Goal: Transaction & Acquisition: Purchase product/service

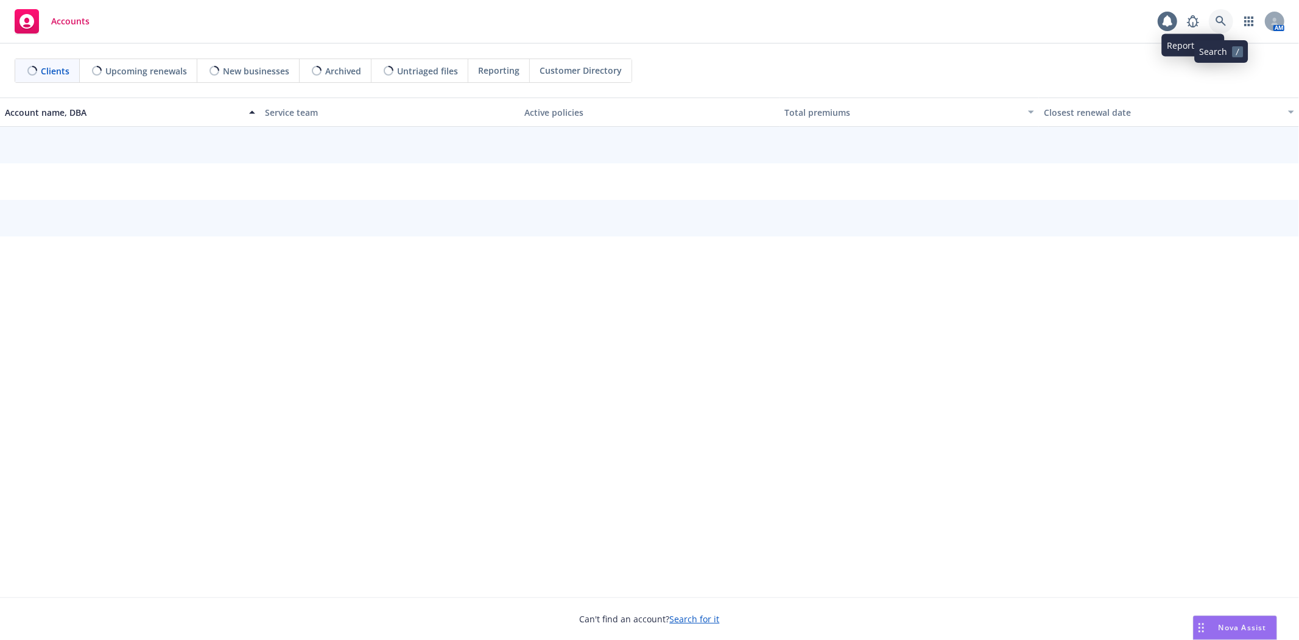
click at [1221, 17] on icon at bounding box center [1221, 21] width 11 height 11
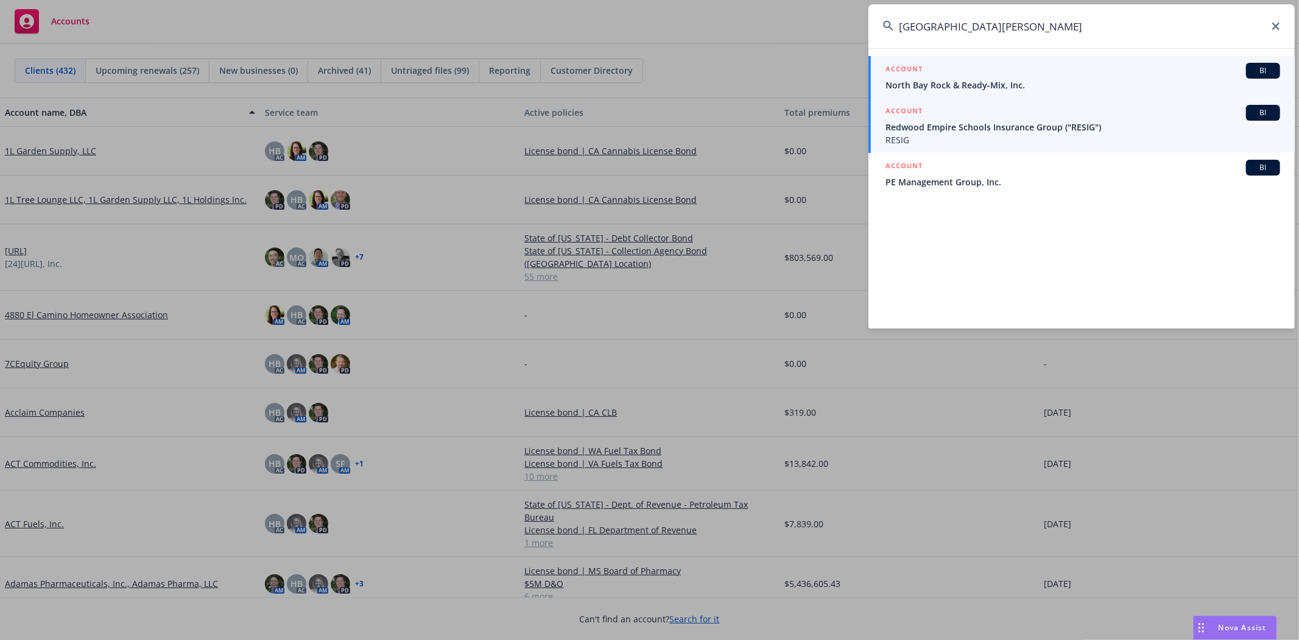
type input "North Valle Rock"
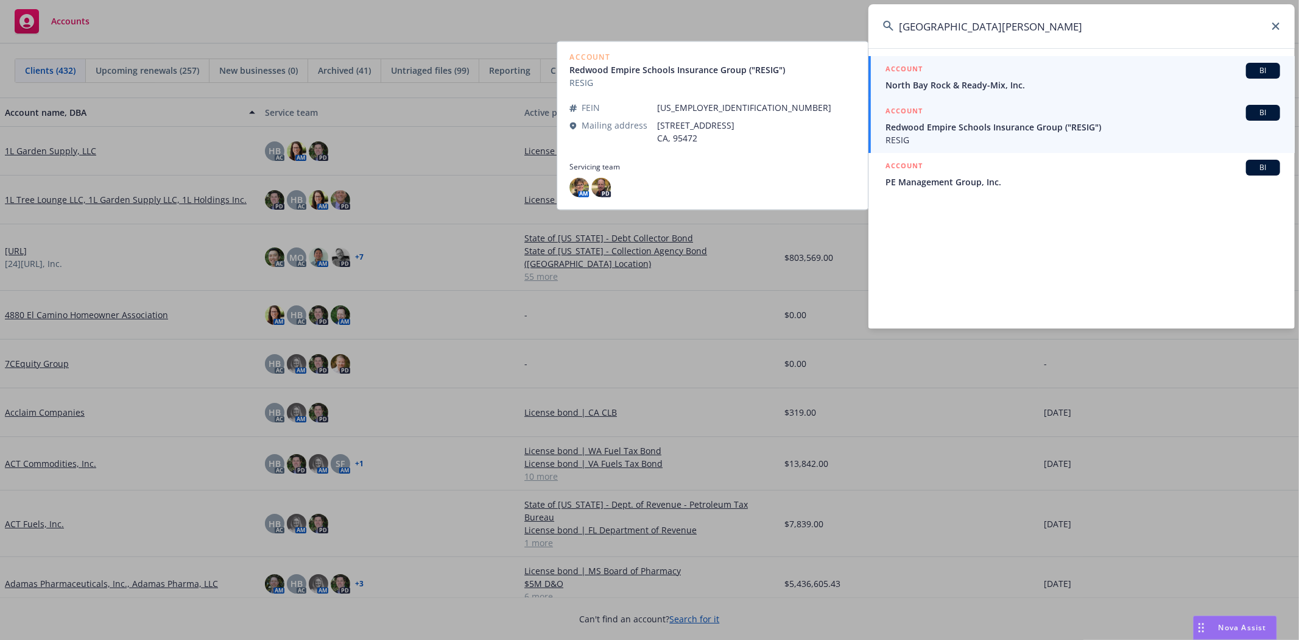
click at [932, 82] on span "North Bay Rock & Ready-Mix, Inc." at bounding box center [1083, 85] width 395 height 13
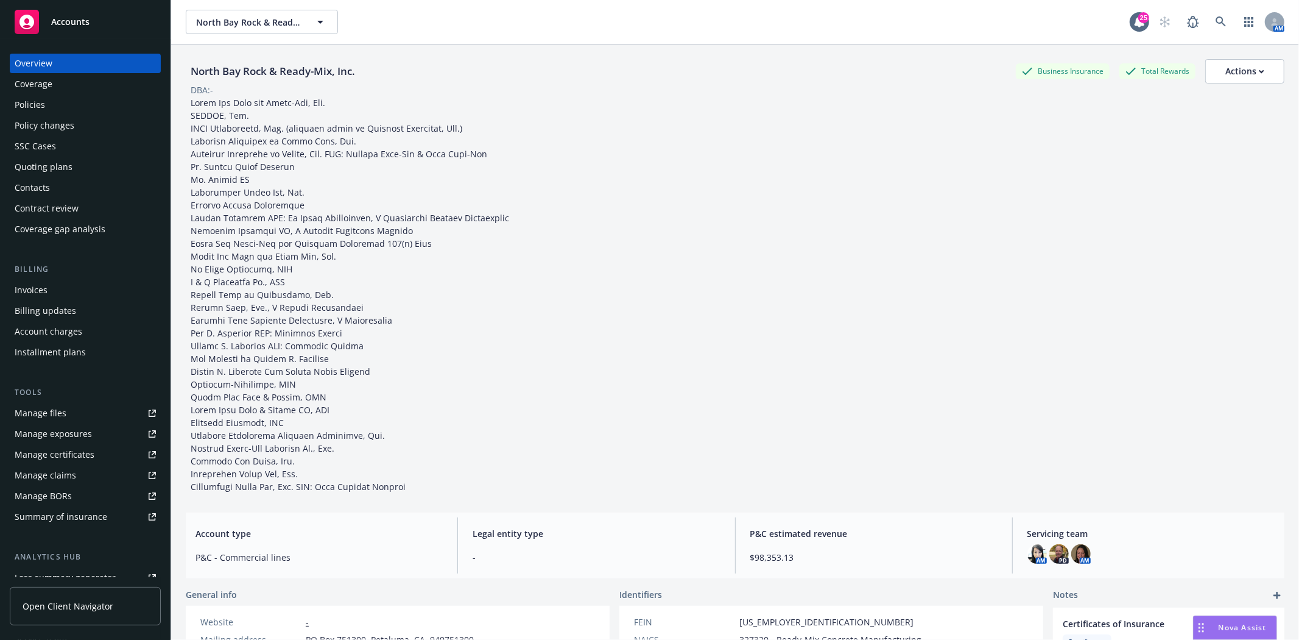
click at [41, 185] on div "Contacts" at bounding box center [32, 187] width 35 height 19
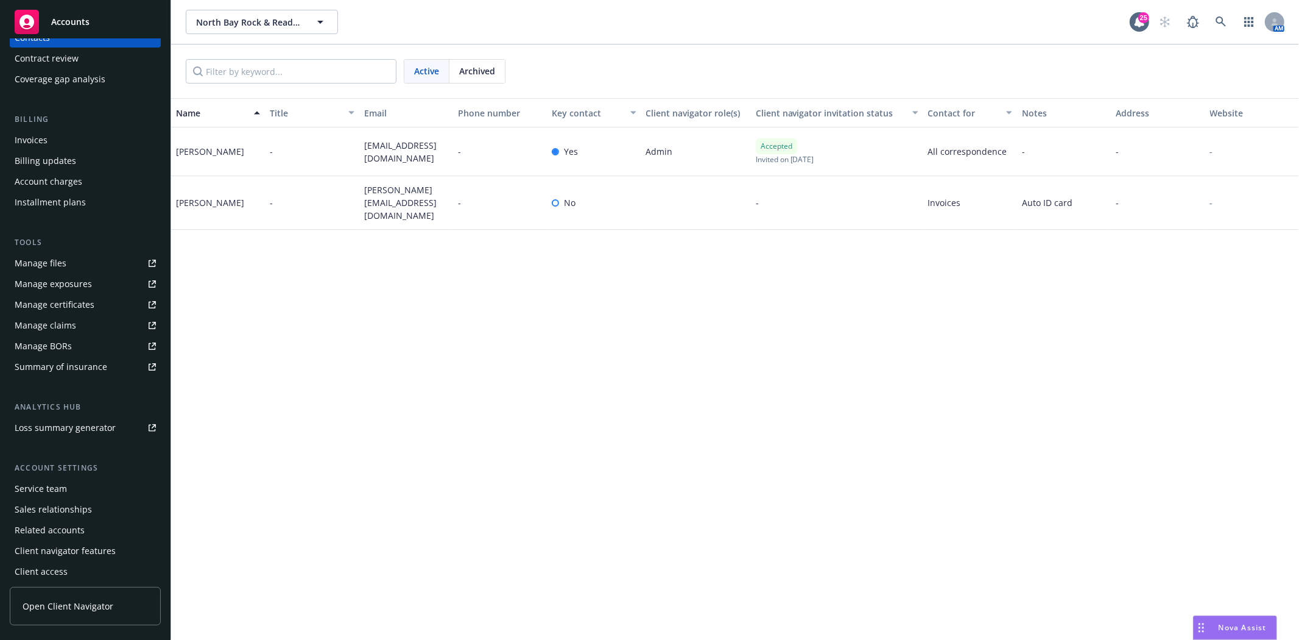
scroll to position [154, 0]
click at [37, 502] on div "Sales relationships" at bounding box center [53, 504] width 77 height 19
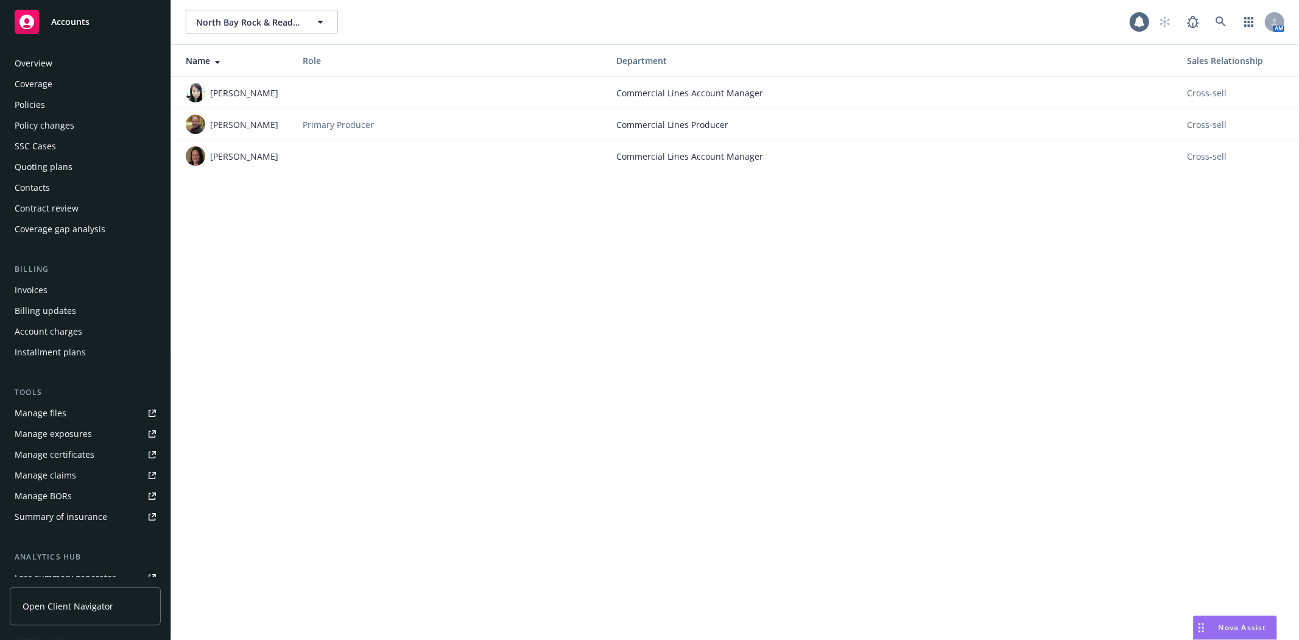
scroll to position [154, 0]
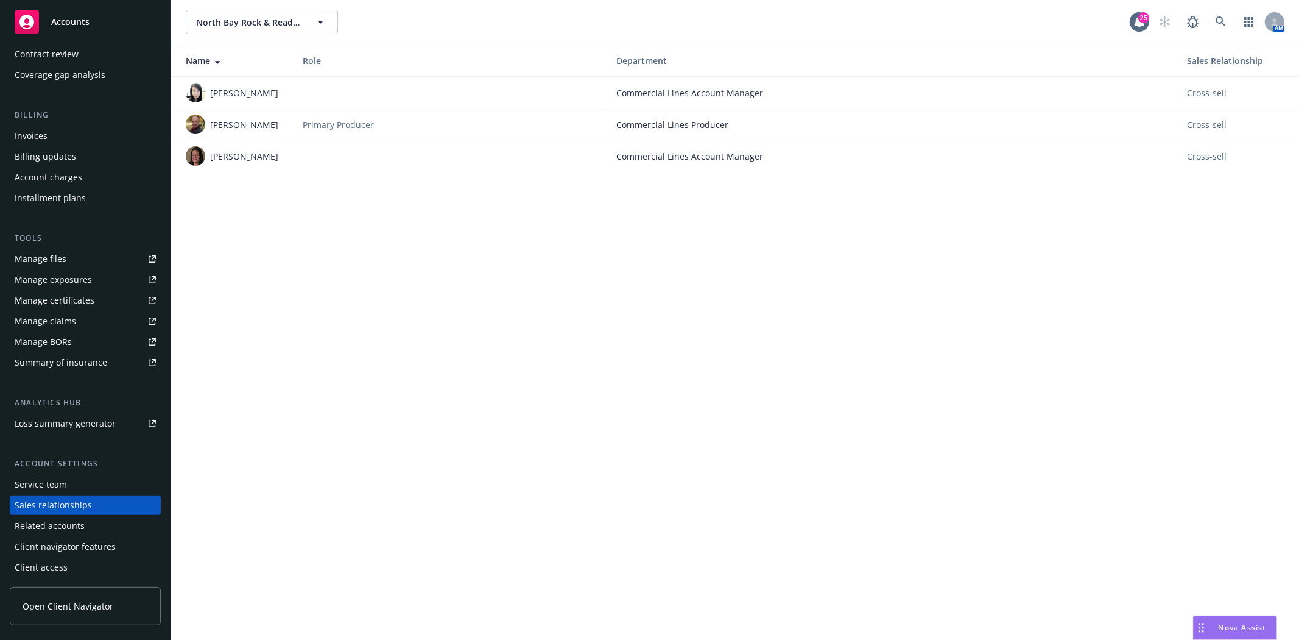
click at [65, 501] on div "Sales relationships" at bounding box center [53, 504] width 77 height 19
click at [71, 481] on div "Service team" at bounding box center [85, 483] width 141 height 19
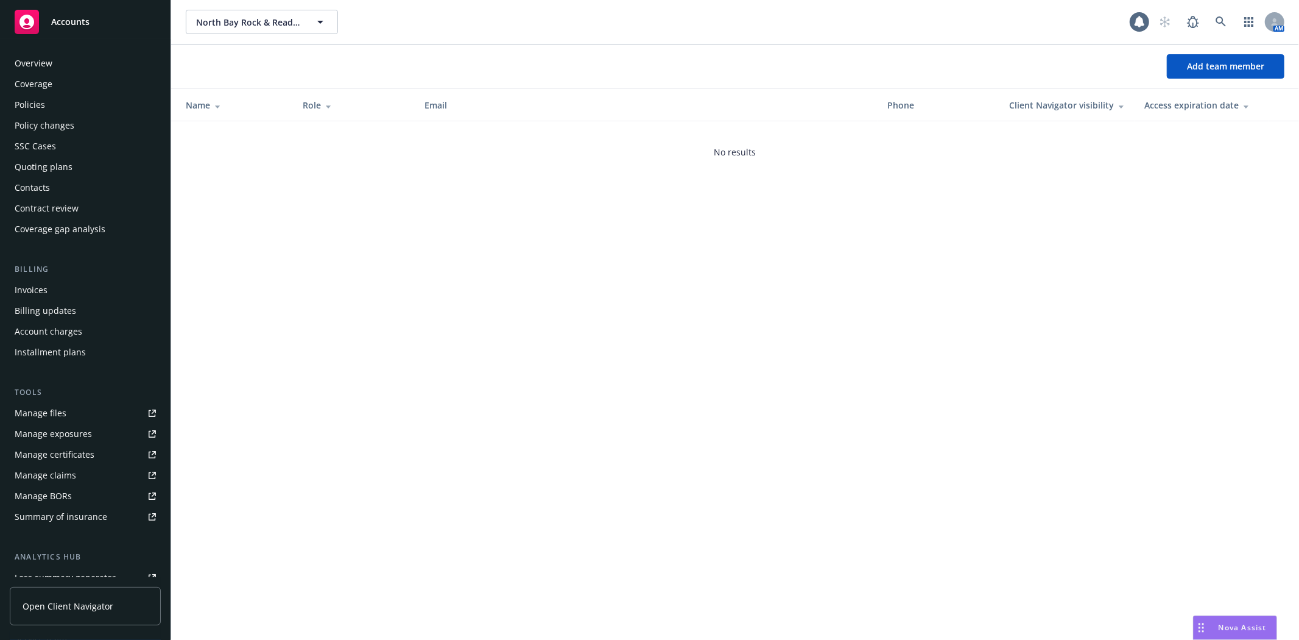
scroll to position [154, 0]
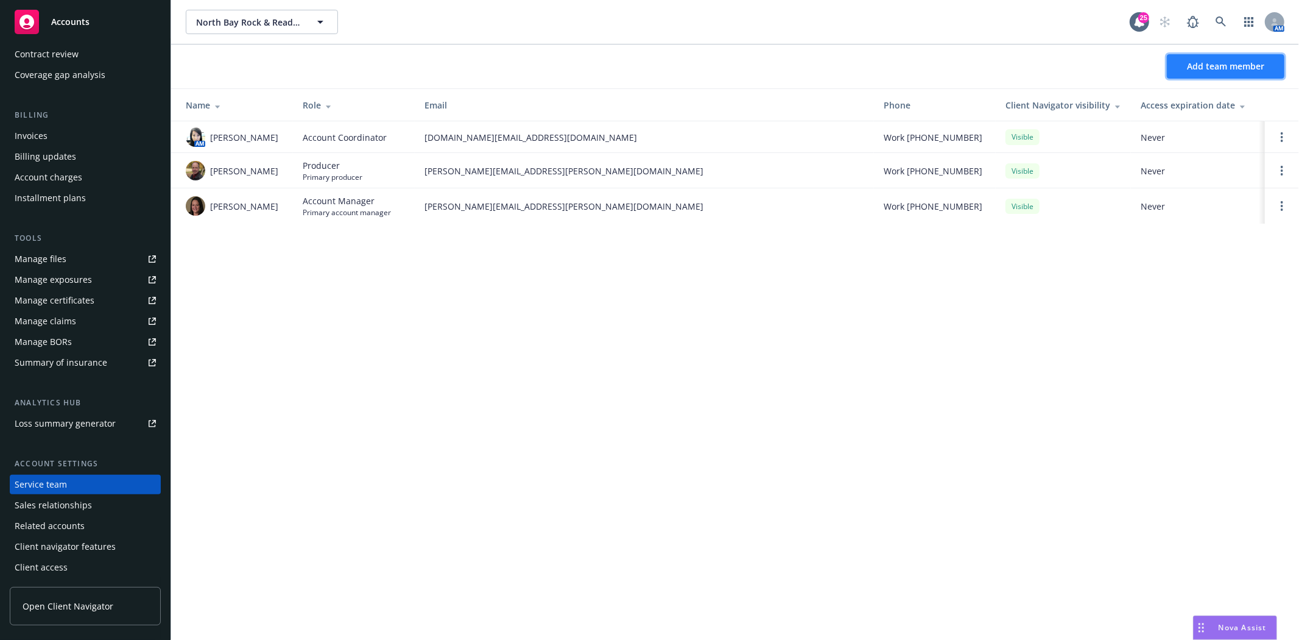
click at [1235, 64] on span "Add team member" at bounding box center [1225, 66] width 77 height 12
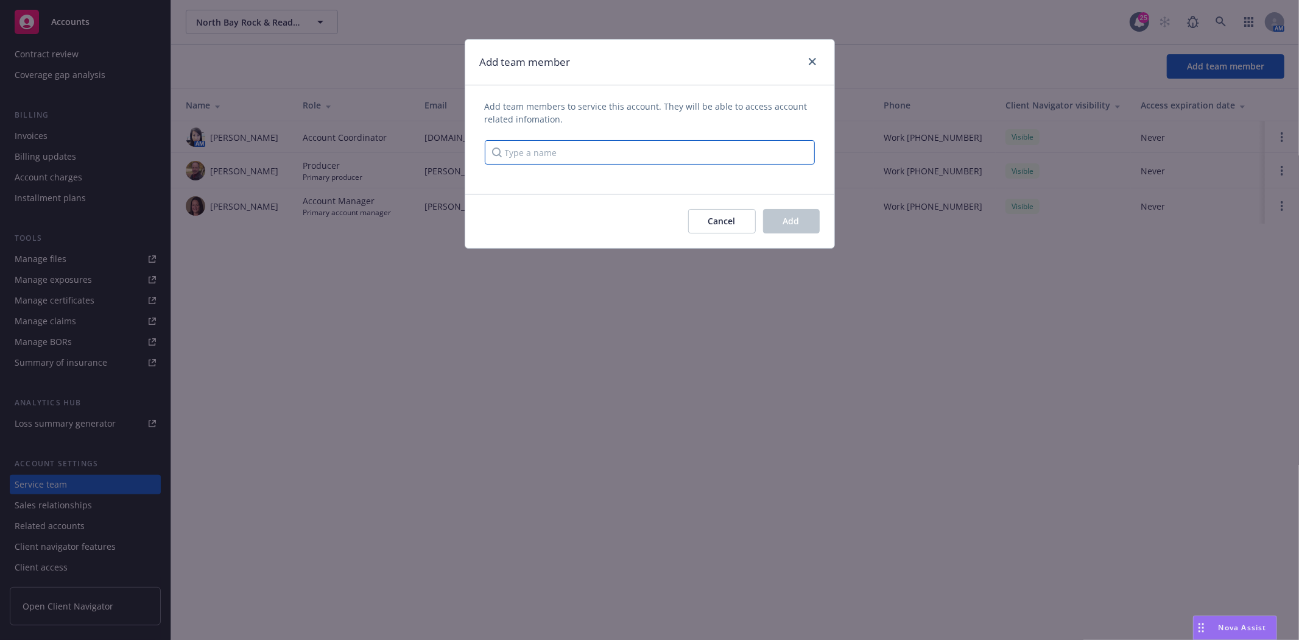
click at [591, 160] on input "Type a name" at bounding box center [650, 152] width 330 height 24
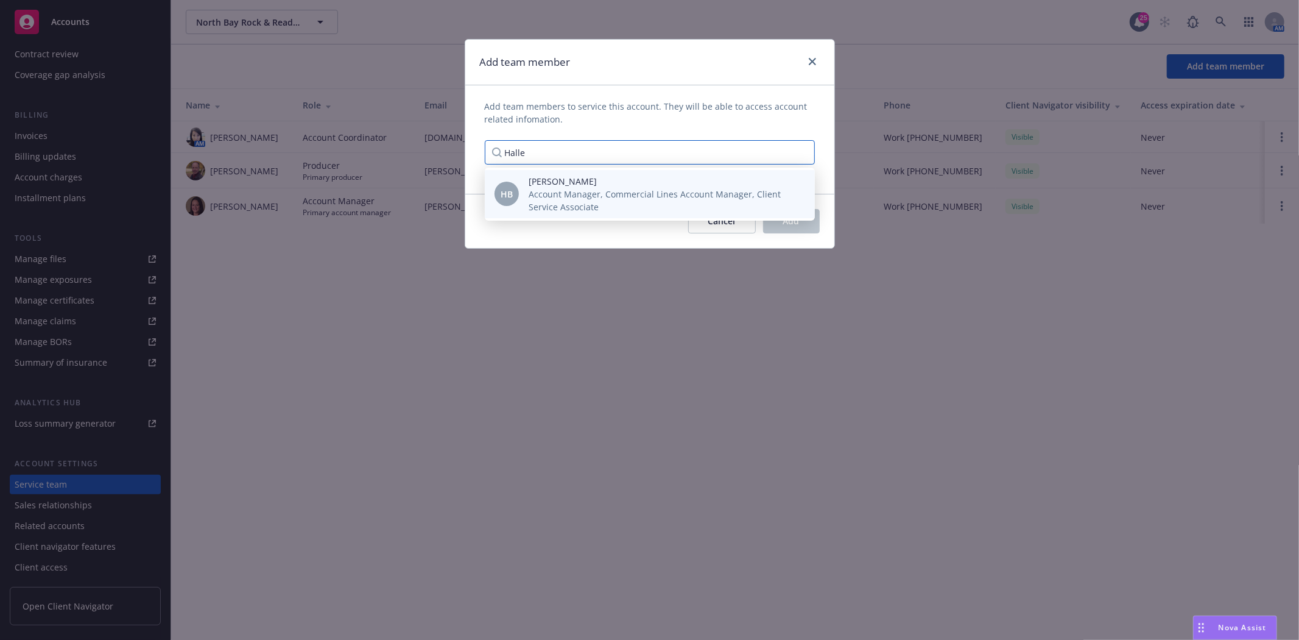
type input "Halle"
click at [580, 183] on span "Halle Bautista" at bounding box center [662, 181] width 267 height 13
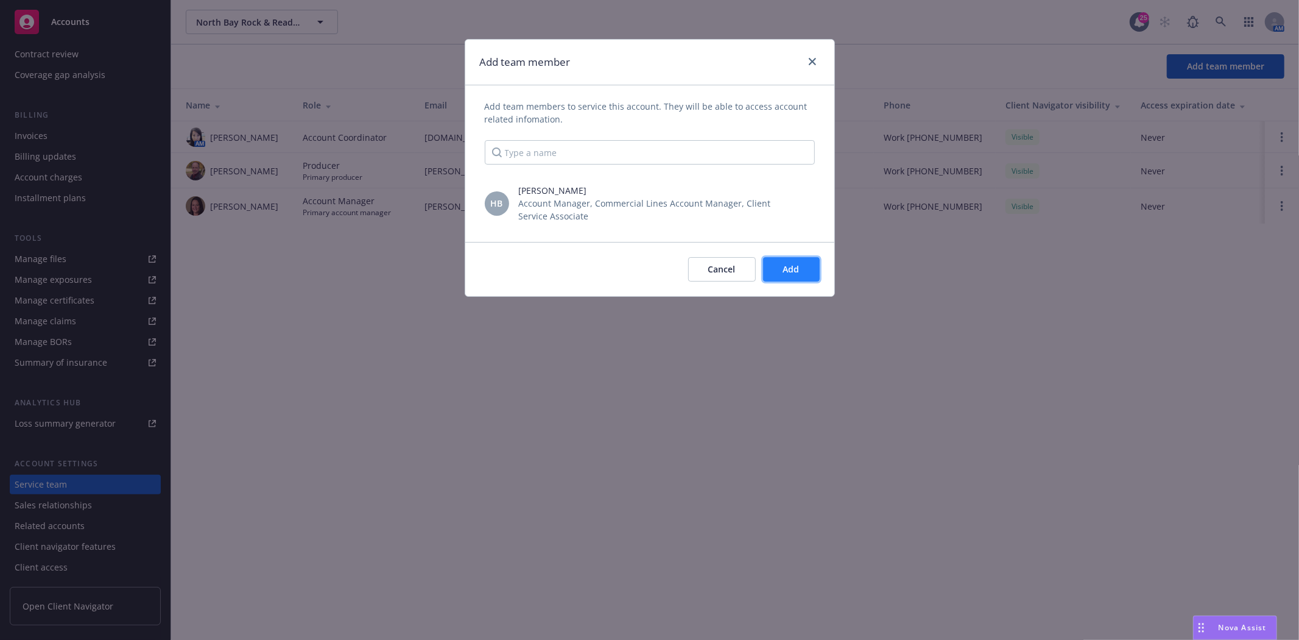
click at [794, 265] on span "Add" at bounding box center [791, 269] width 16 height 12
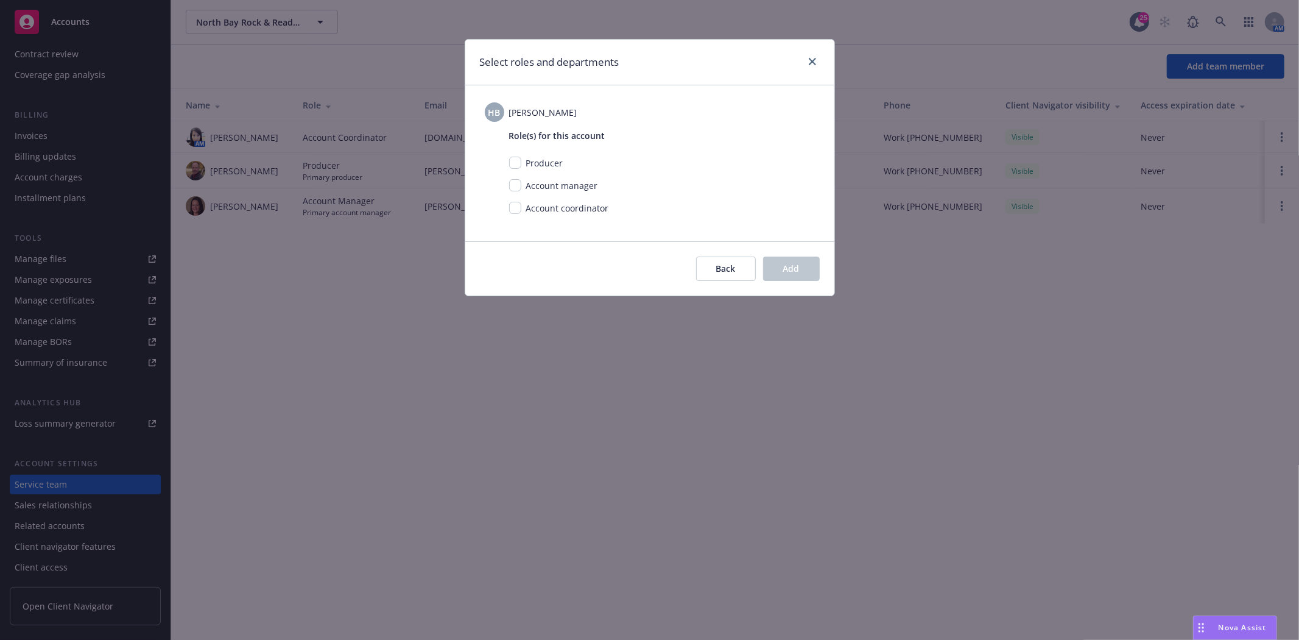
click at [530, 185] on span "Account manager" at bounding box center [562, 186] width 72 height 12
click at [510, 185] on input "checkbox" at bounding box center [515, 185] width 12 height 12
checkbox input "true"
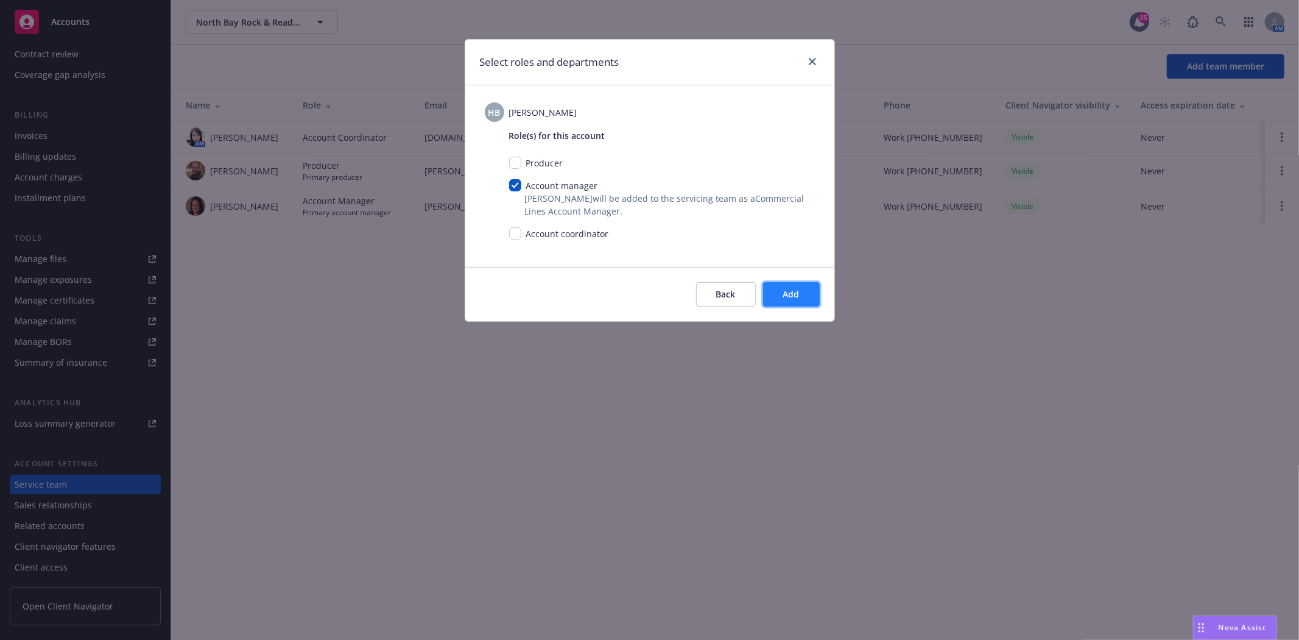
click at [777, 291] on button "Add" at bounding box center [791, 294] width 57 height 24
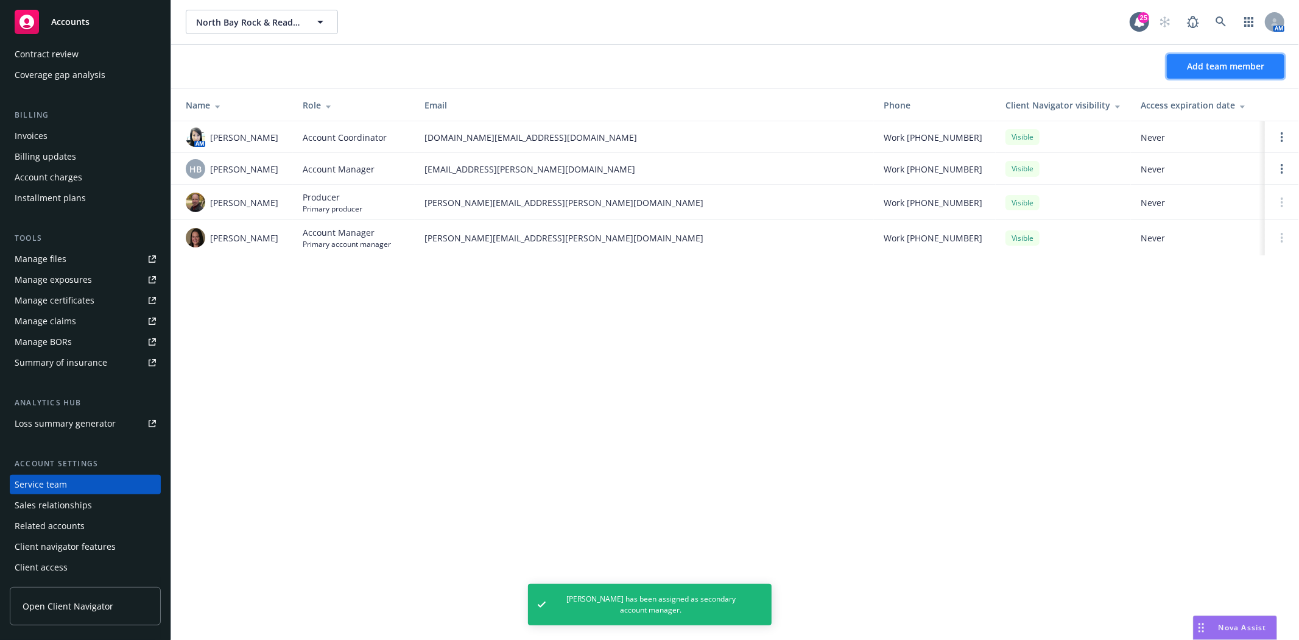
click at [1231, 62] on span "Add team member" at bounding box center [1225, 66] width 77 height 12
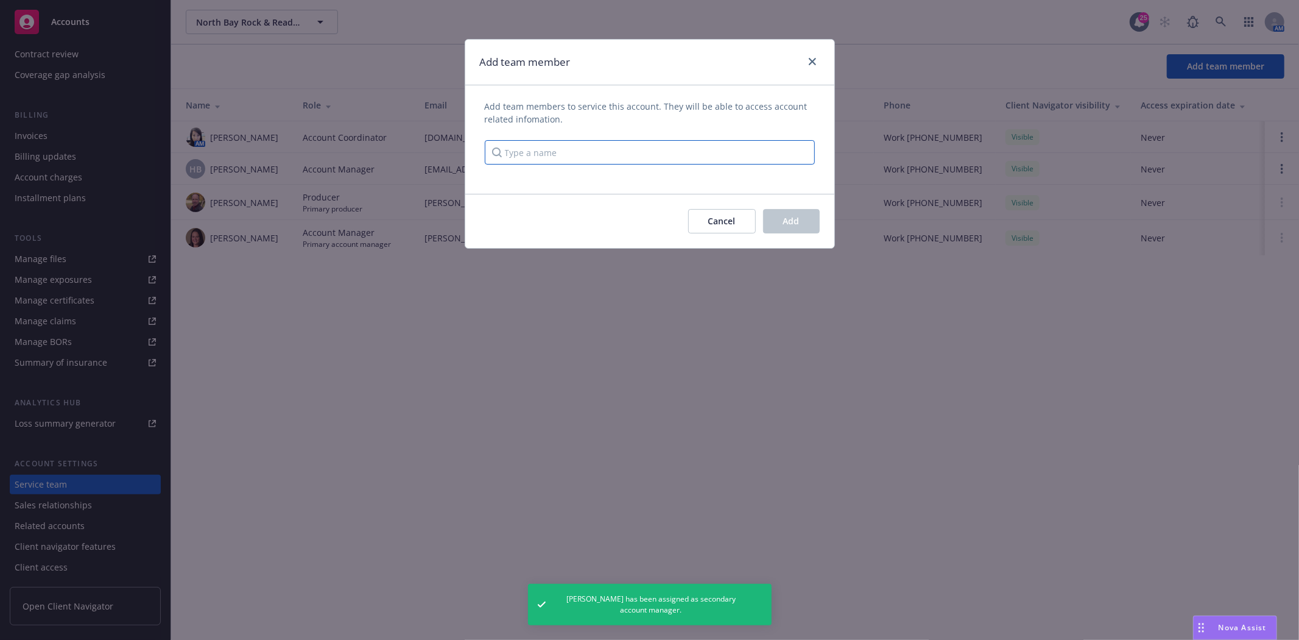
click at [604, 143] on input "Type a name" at bounding box center [650, 152] width 330 height 24
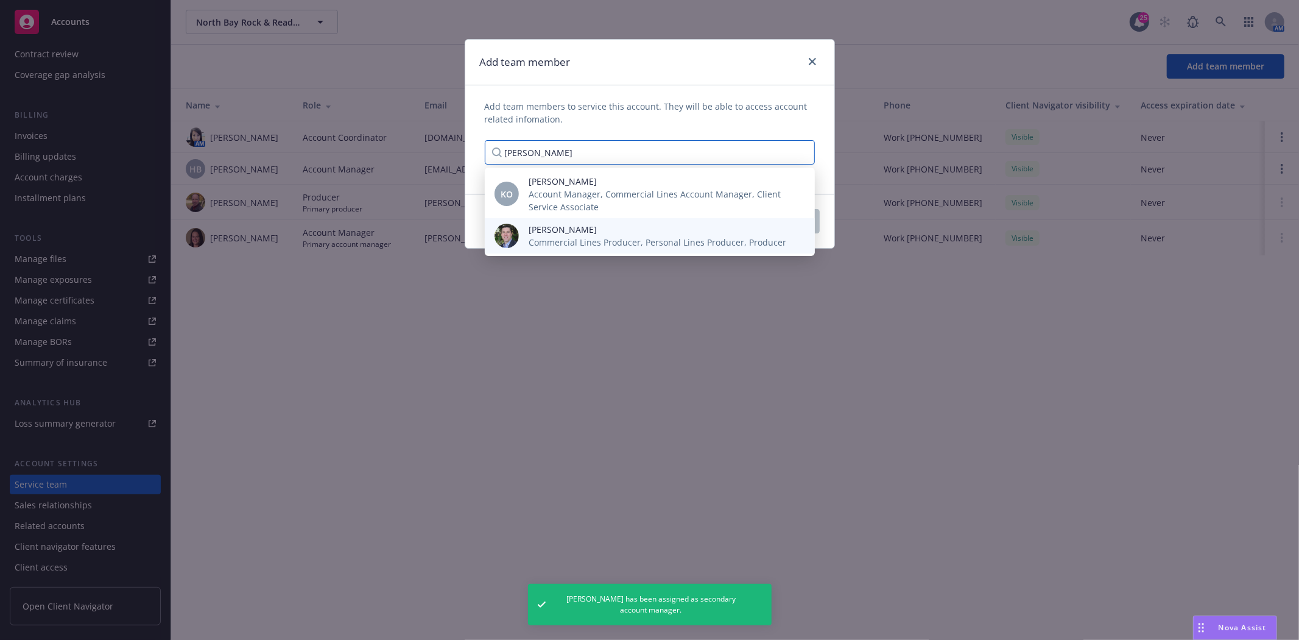
type input "Bryan"
click at [574, 236] on span "Commercial Lines Producer, Personal Lines Producer, Producer" at bounding box center [658, 242] width 258 height 13
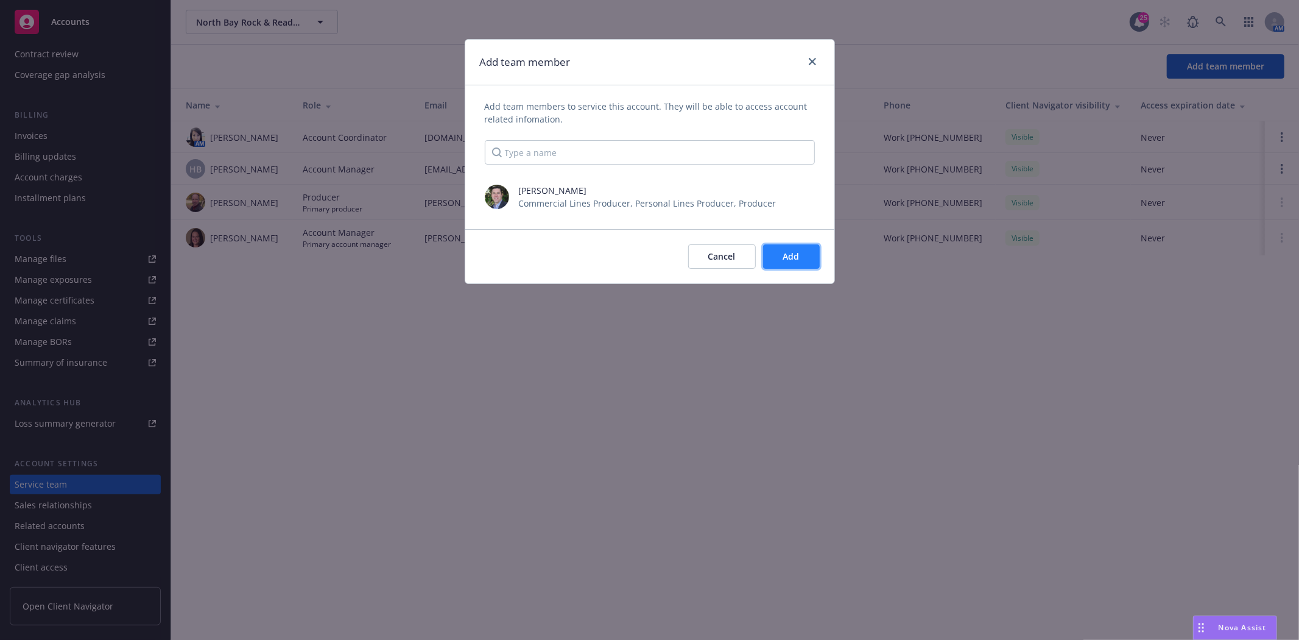
click at [789, 256] on span "Add" at bounding box center [791, 256] width 16 height 12
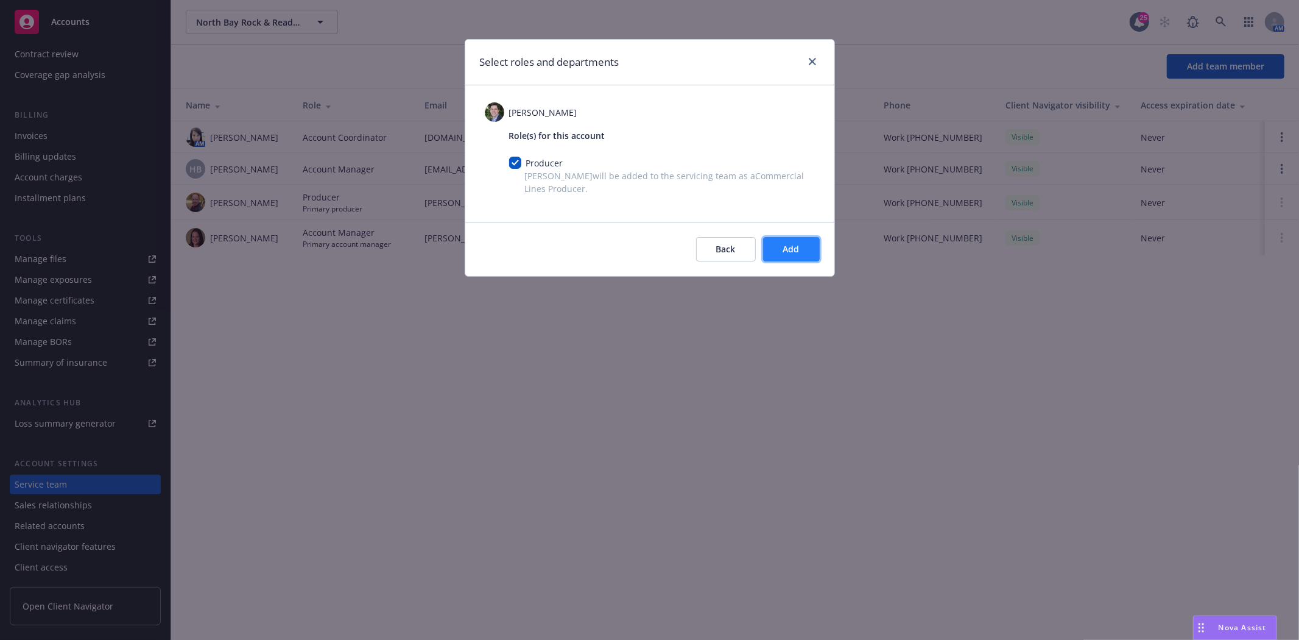
click at [784, 250] on span "Add" at bounding box center [791, 249] width 16 height 12
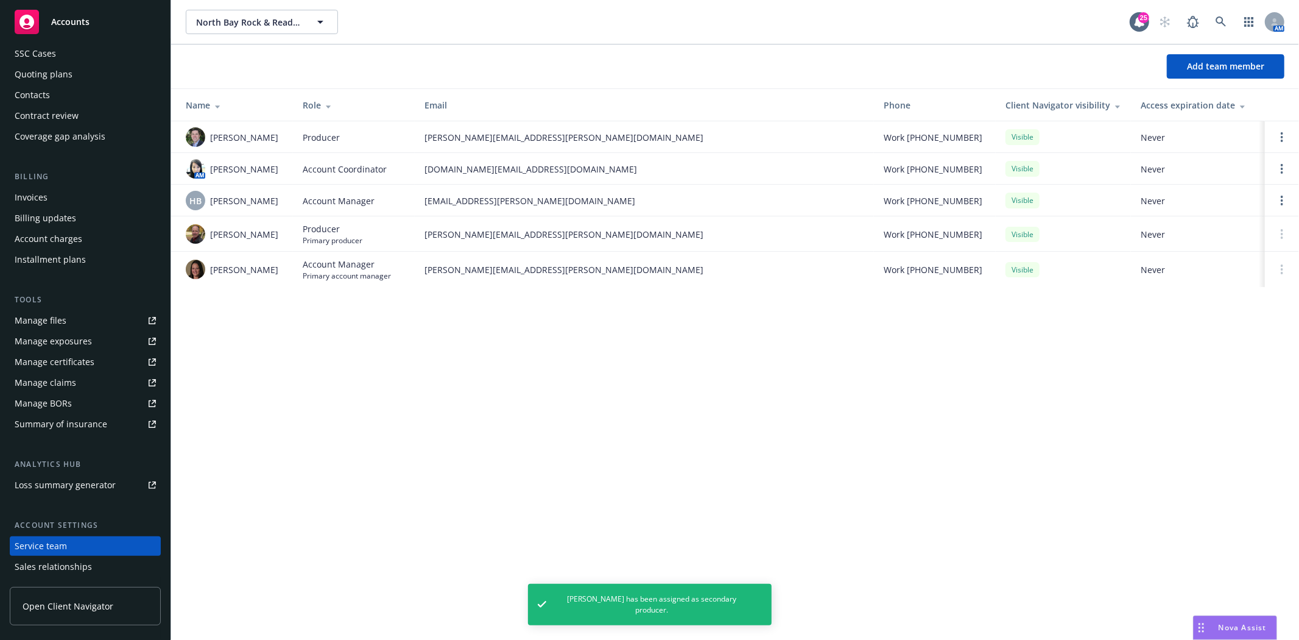
scroll to position [0, 0]
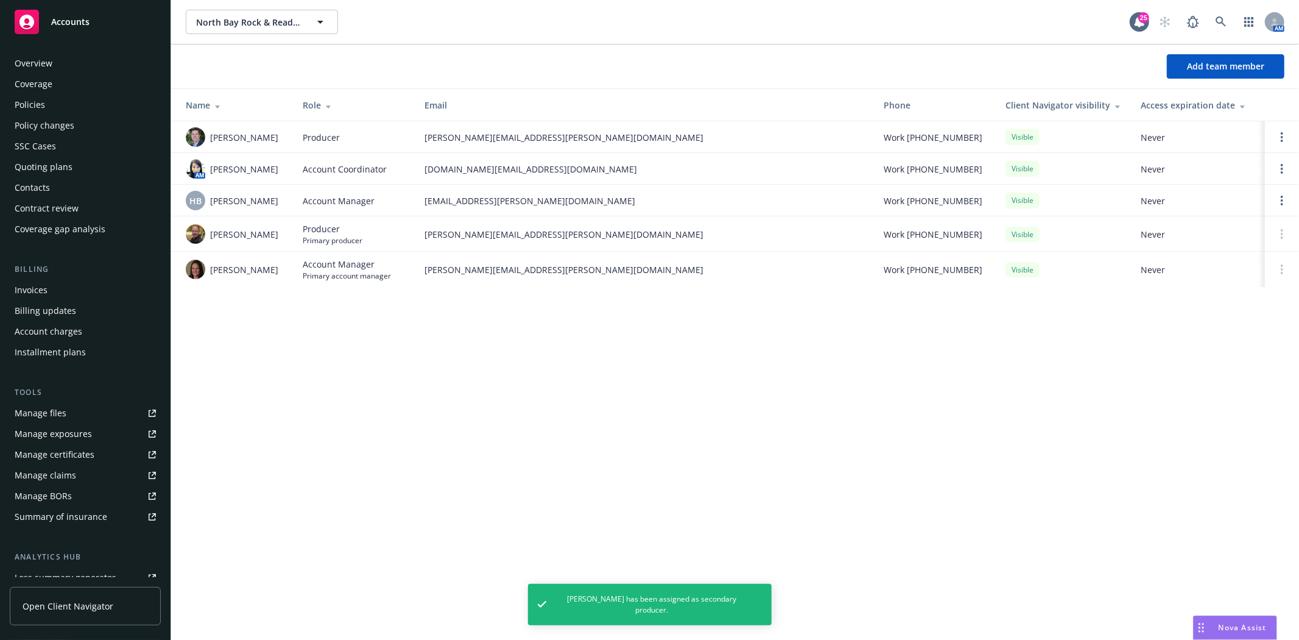
click at [54, 171] on div "Quoting plans" at bounding box center [44, 166] width 58 height 19
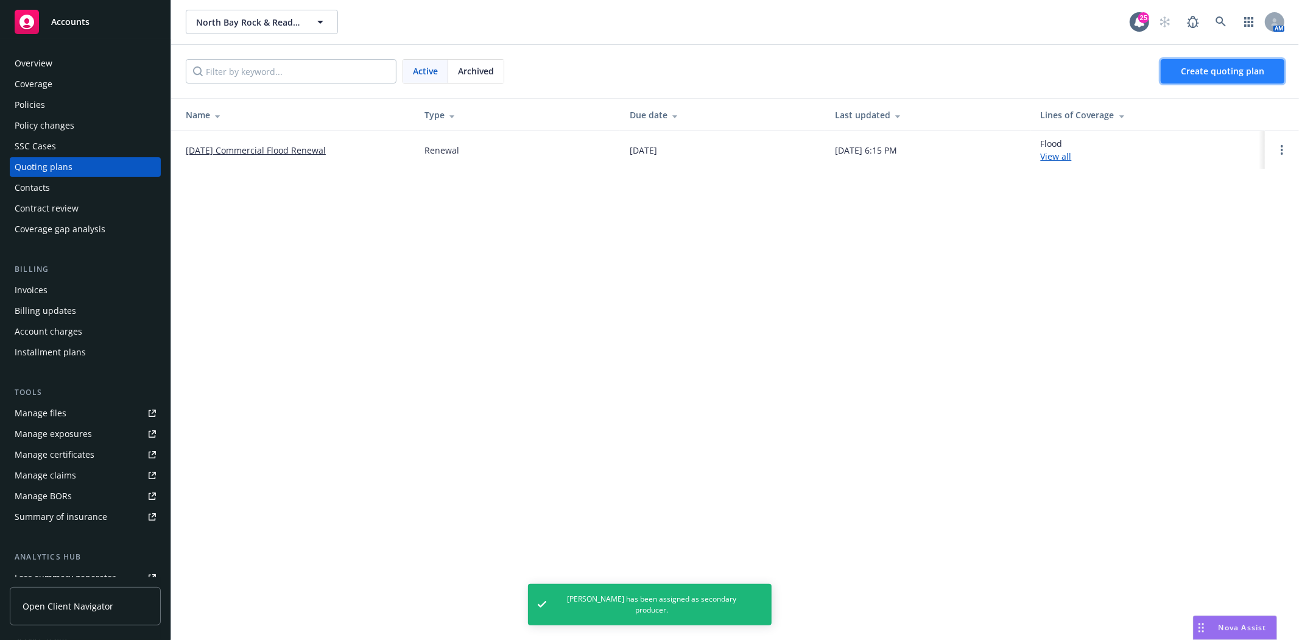
click at [1204, 70] on span "Create quoting plan" at bounding box center [1222, 71] width 83 height 12
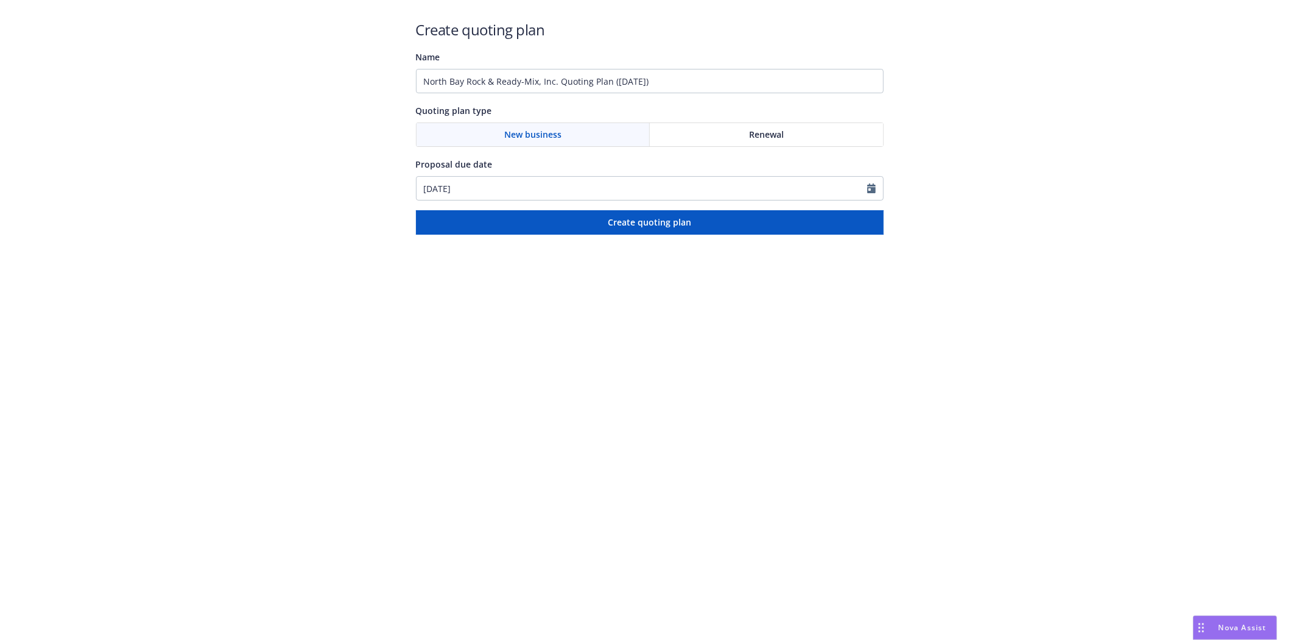
click at [738, 141] on div "Renewal" at bounding box center [766, 134] width 233 height 23
drag, startPoint x: 437, startPoint y: 71, endPoint x: 270, endPoint y: 78, distance: 166.4
click at [272, 74] on div "Create quoting plan Name North Bay Rock & Ready-Mix, Inc. Quoting Plan (2025-08…" at bounding box center [649, 117] width 1299 height 234
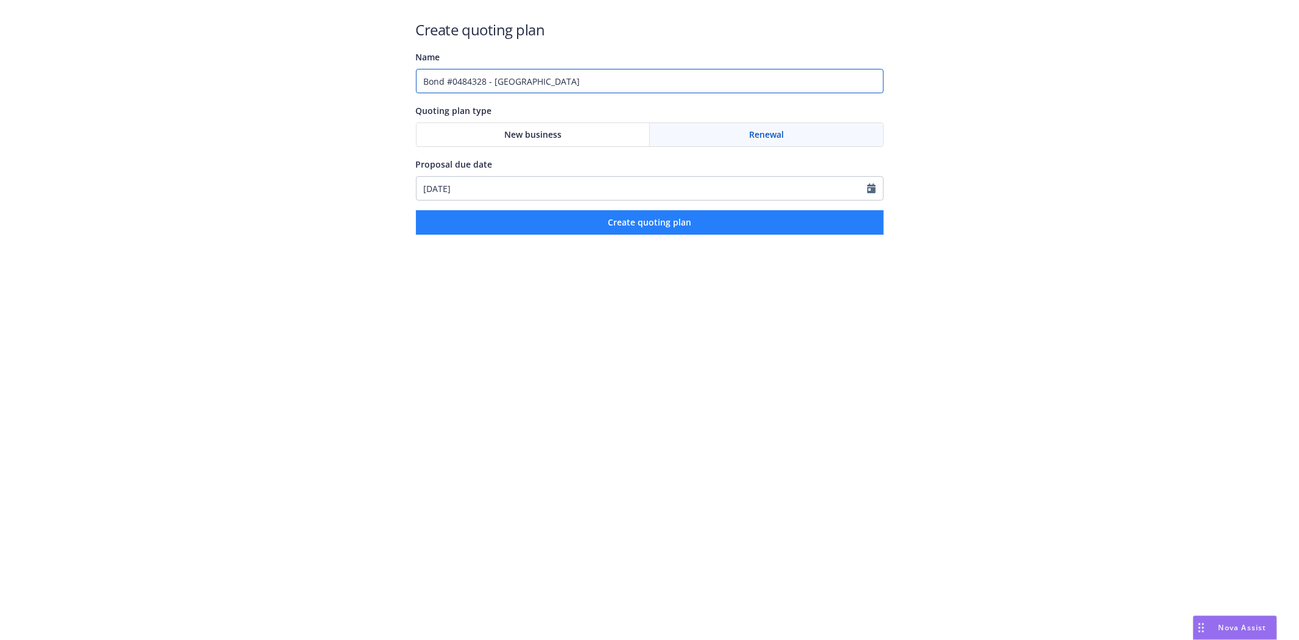
type input "Bond #0484328 - County of Tehama"
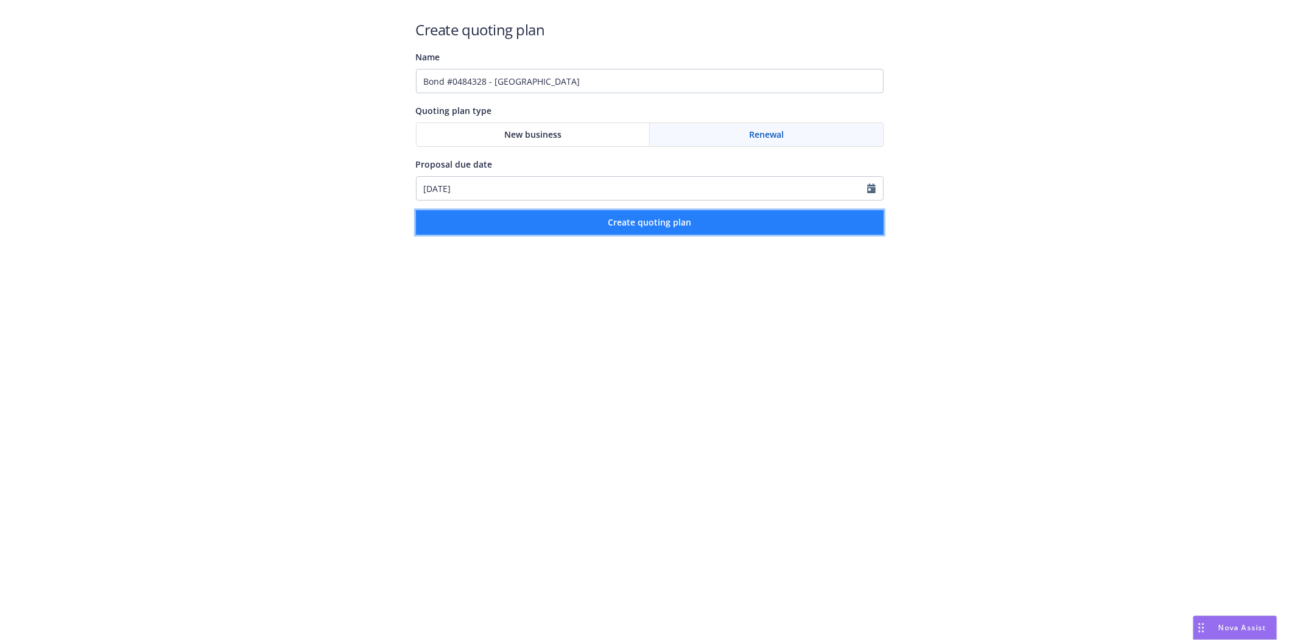
click at [655, 224] on span "Create quoting plan" at bounding box center [649, 222] width 83 height 12
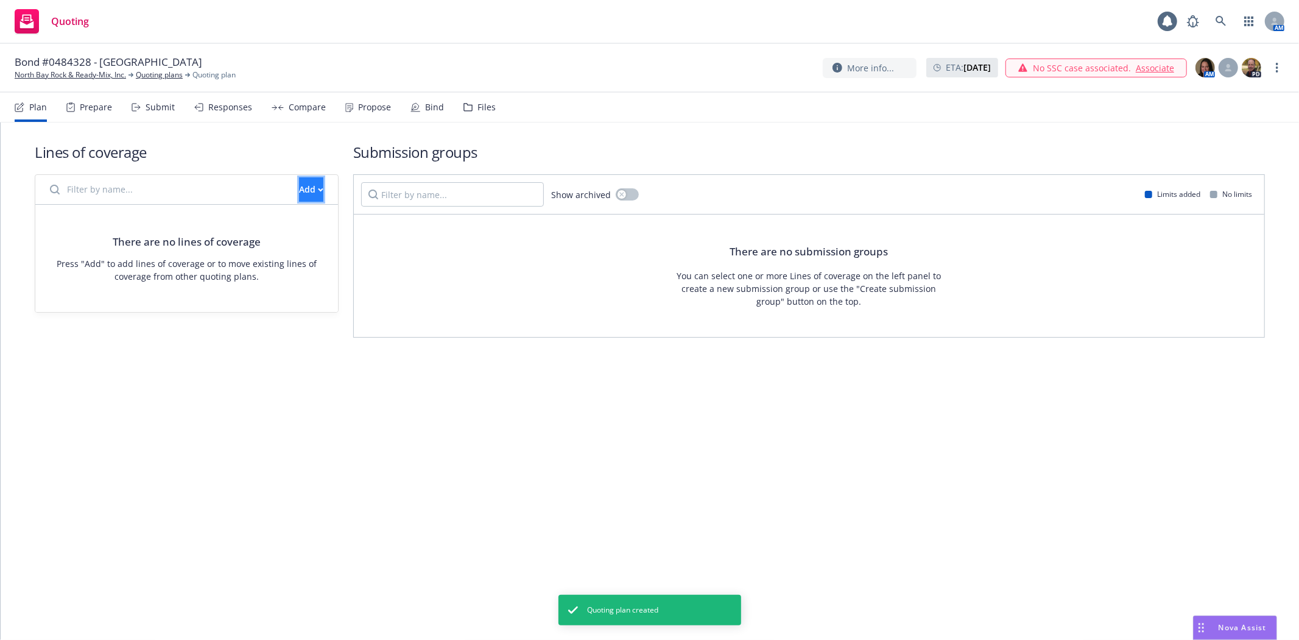
click at [305, 187] on button "Add" at bounding box center [311, 189] width 24 height 24
click at [336, 228] on link "Create new business lines of coverage" at bounding box center [352, 221] width 186 height 24
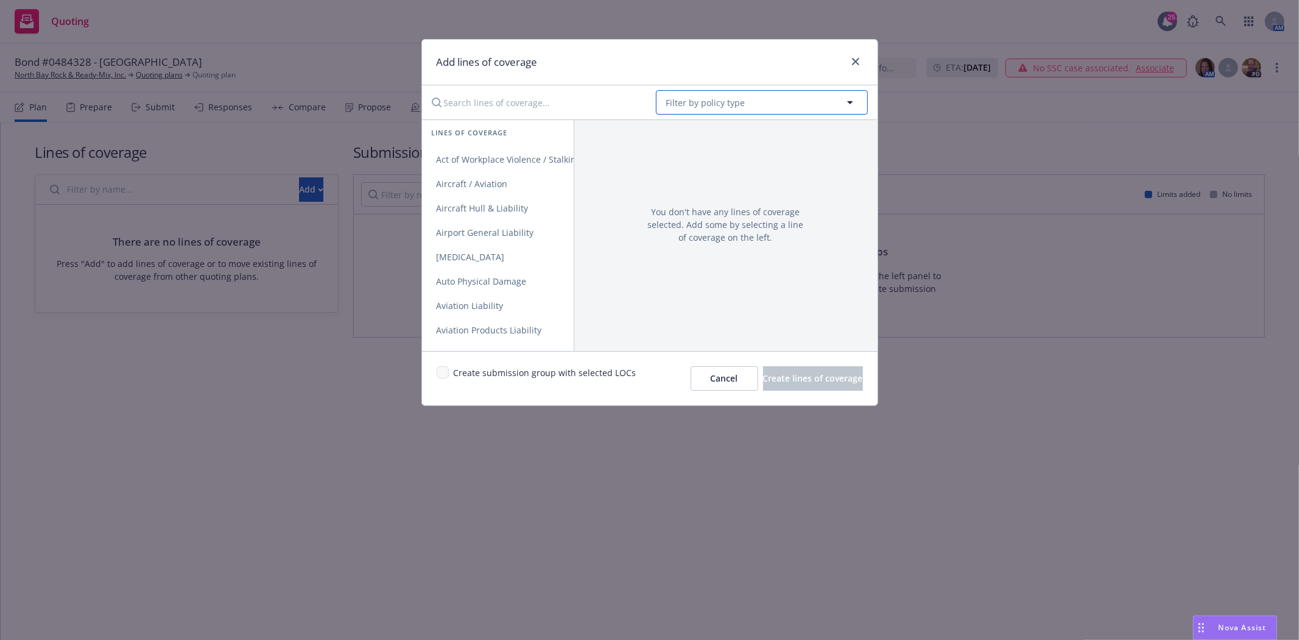
click at [725, 98] on span "Filter by policy type" at bounding box center [705, 102] width 79 height 13
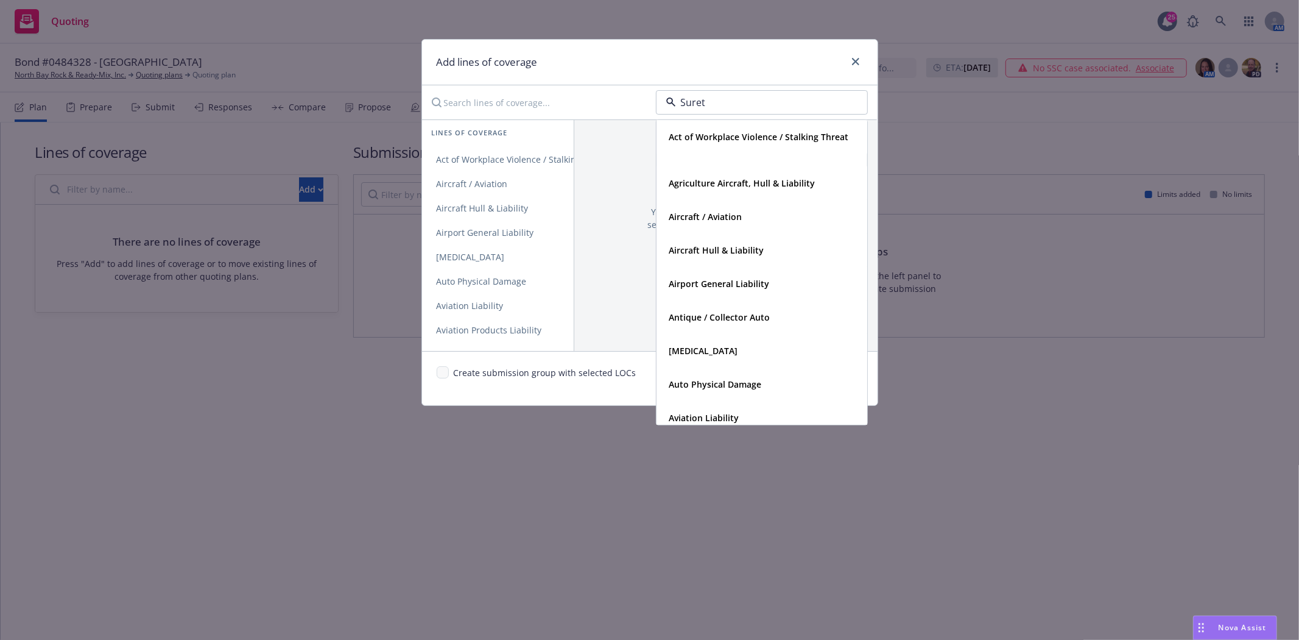
type input "Surety"
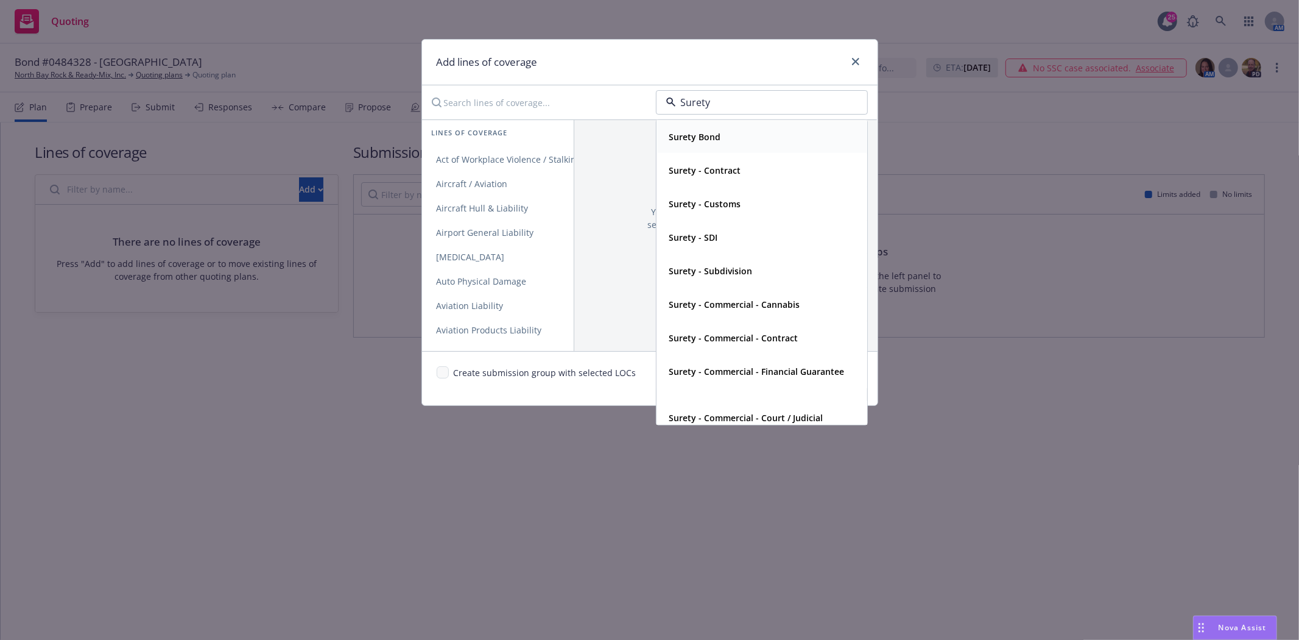
click at [763, 144] on div "Surety Bond" at bounding box center [761, 137] width 195 height 18
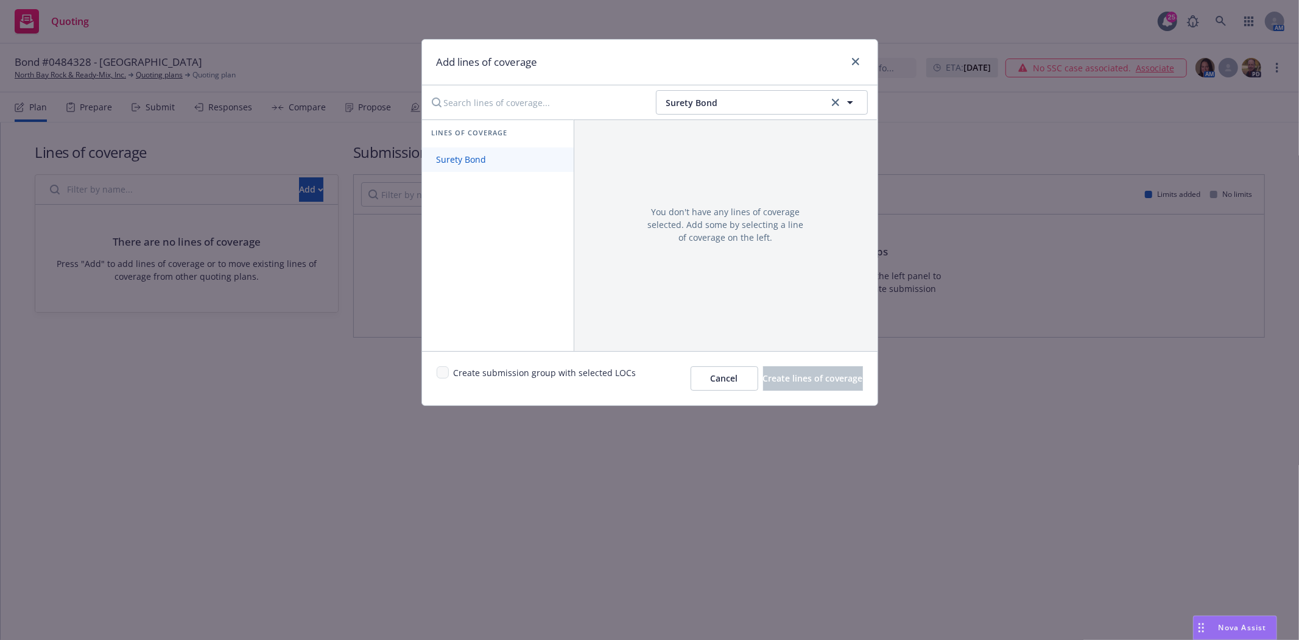
click at [480, 155] on span "Surety Bond" at bounding box center [461, 159] width 79 height 12
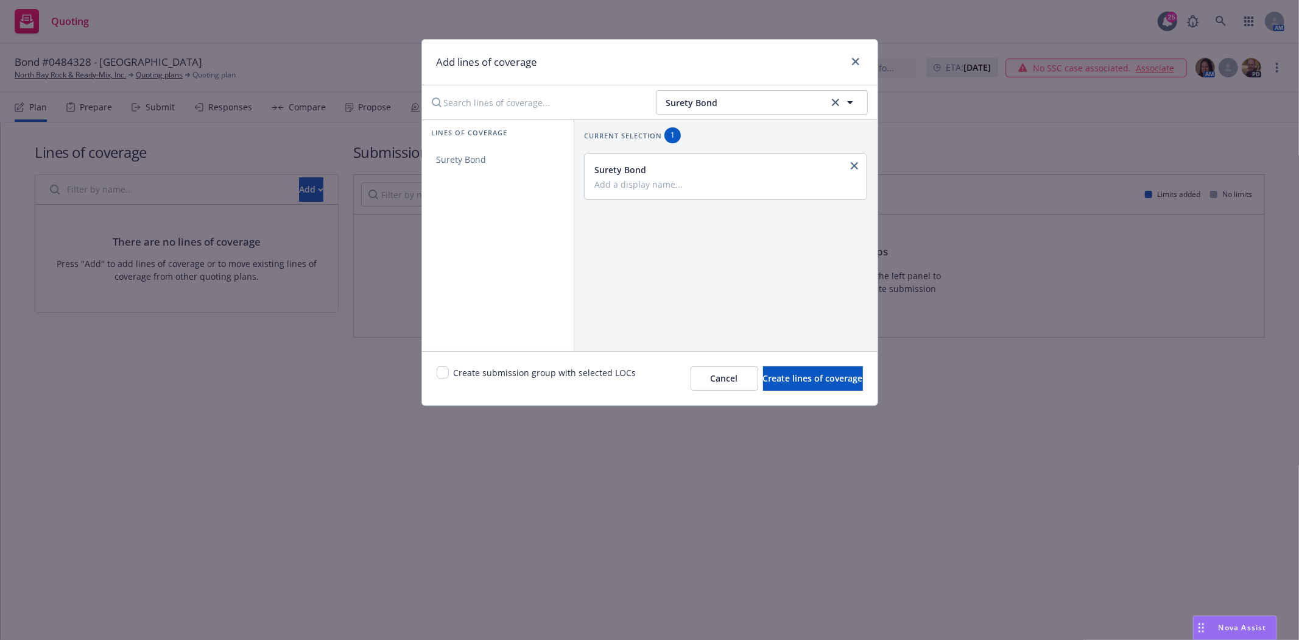
click at [643, 185] on input "Add a display name..." at bounding box center [724, 183] width 261 height 11
type input "License & Permit"
click at [440, 372] on input "checkbox" at bounding box center [443, 372] width 12 height 12
checkbox input "true"
click at [787, 381] on span "Create lines of coverage" at bounding box center [813, 378] width 100 height 12
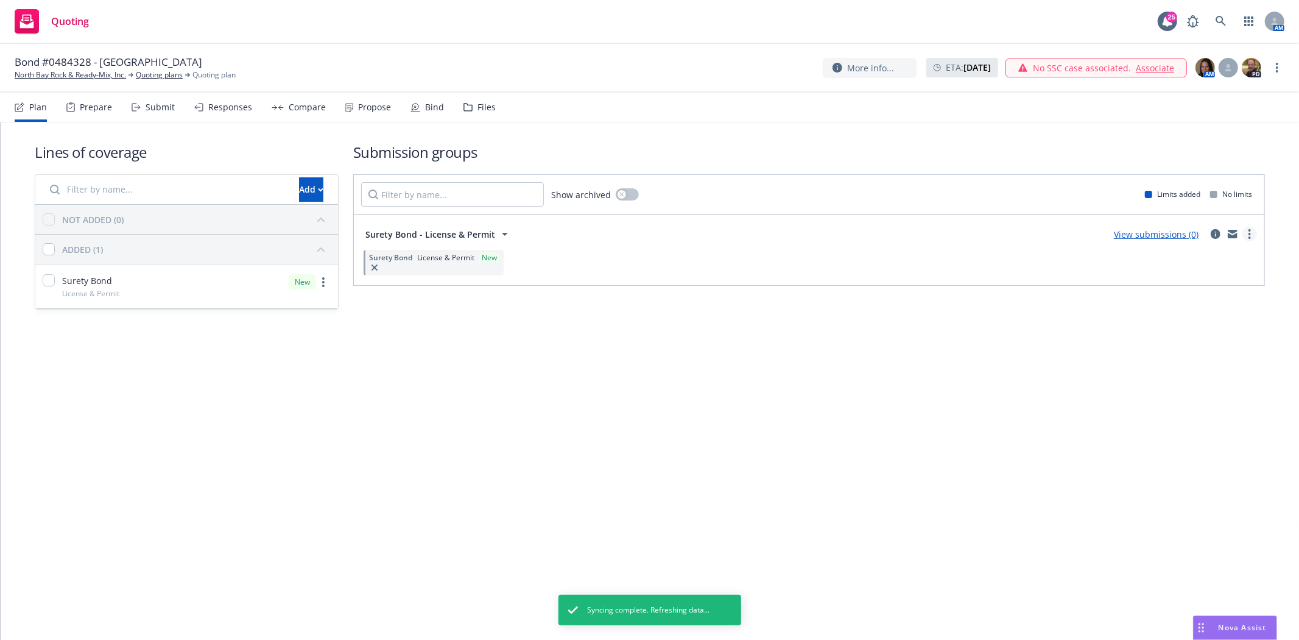
click at [1249, 229] on icon "more" at bounding box center [1250, 234] width 2 height 10
click at [1171, 393] on link "Create policy (fast track)" at bounding box center [1192, 385] width 129 height 24
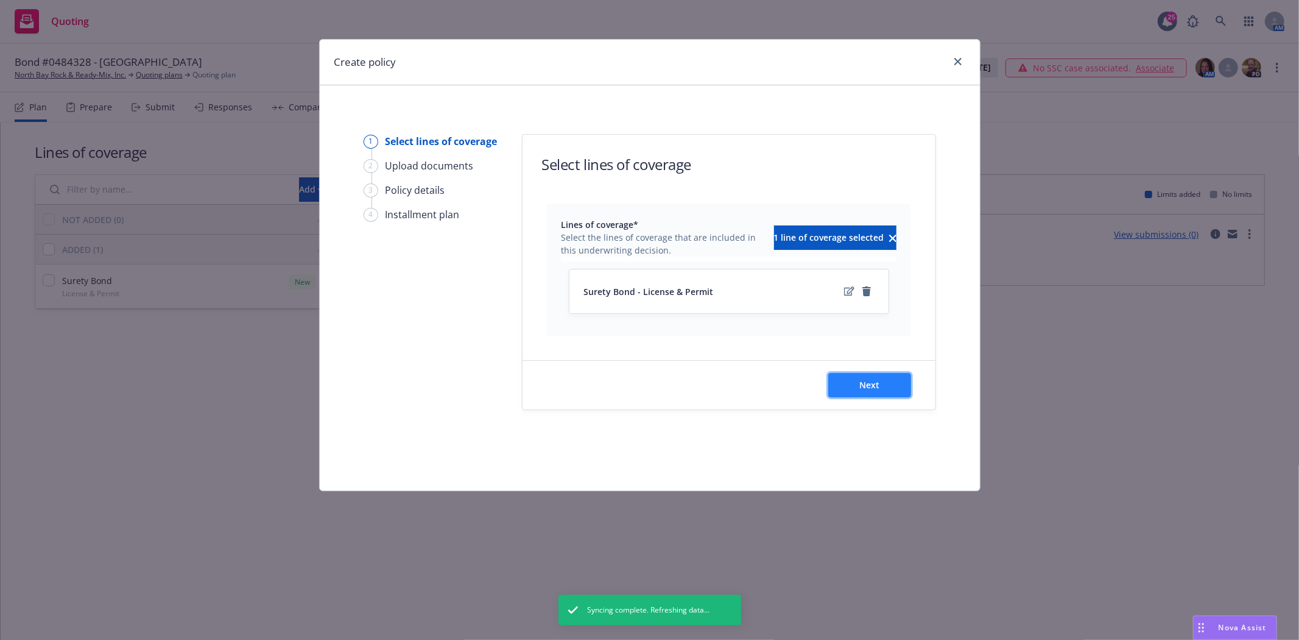
click at [869, 390] on span "Next" at bounding box center [869, 385] width 20 height 12
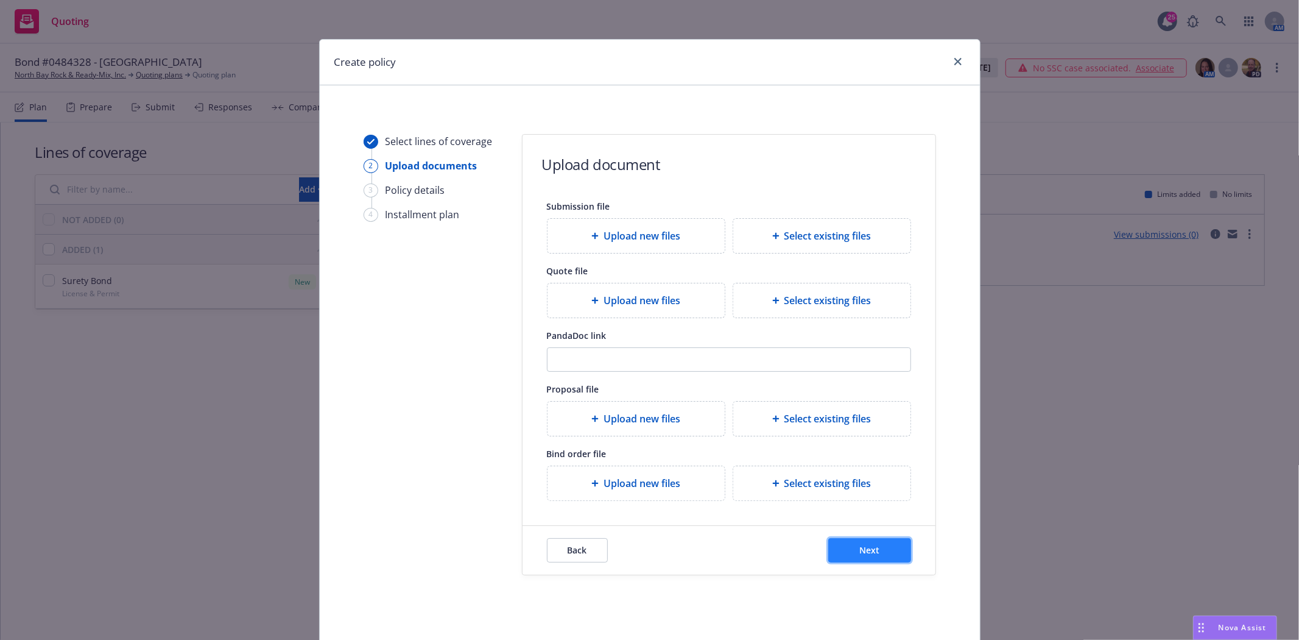
click at [837, 552] on button "Next" at bounding box center [869, 550] width 83 height 24
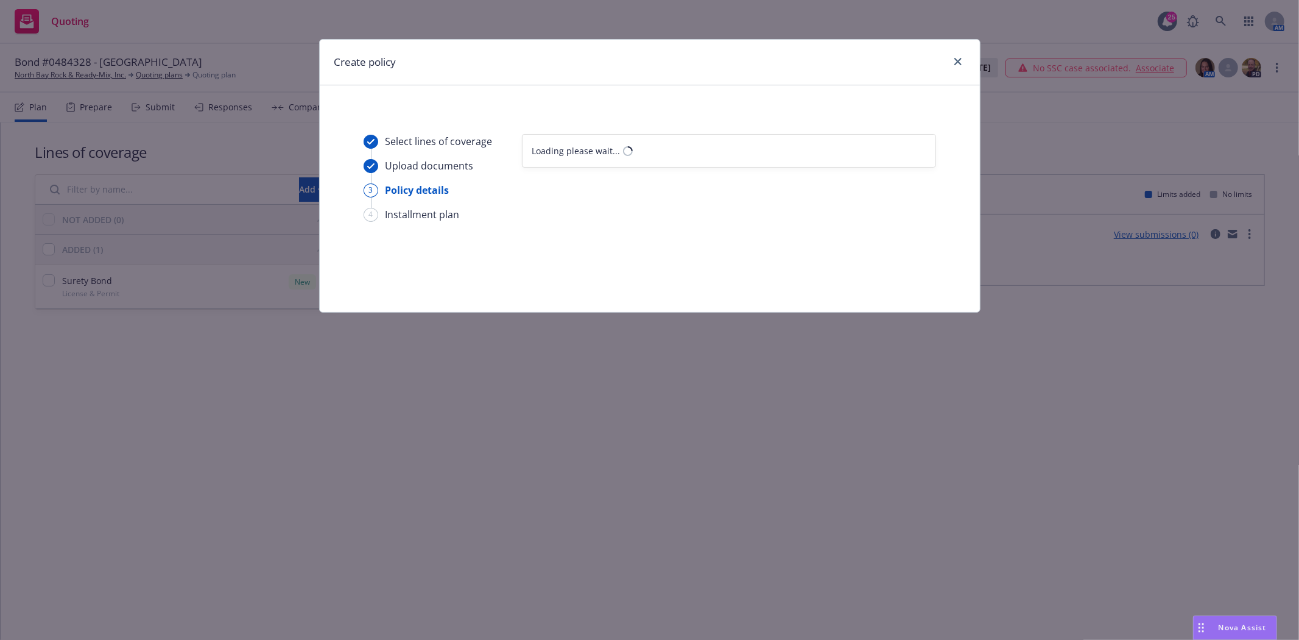
select select "12"
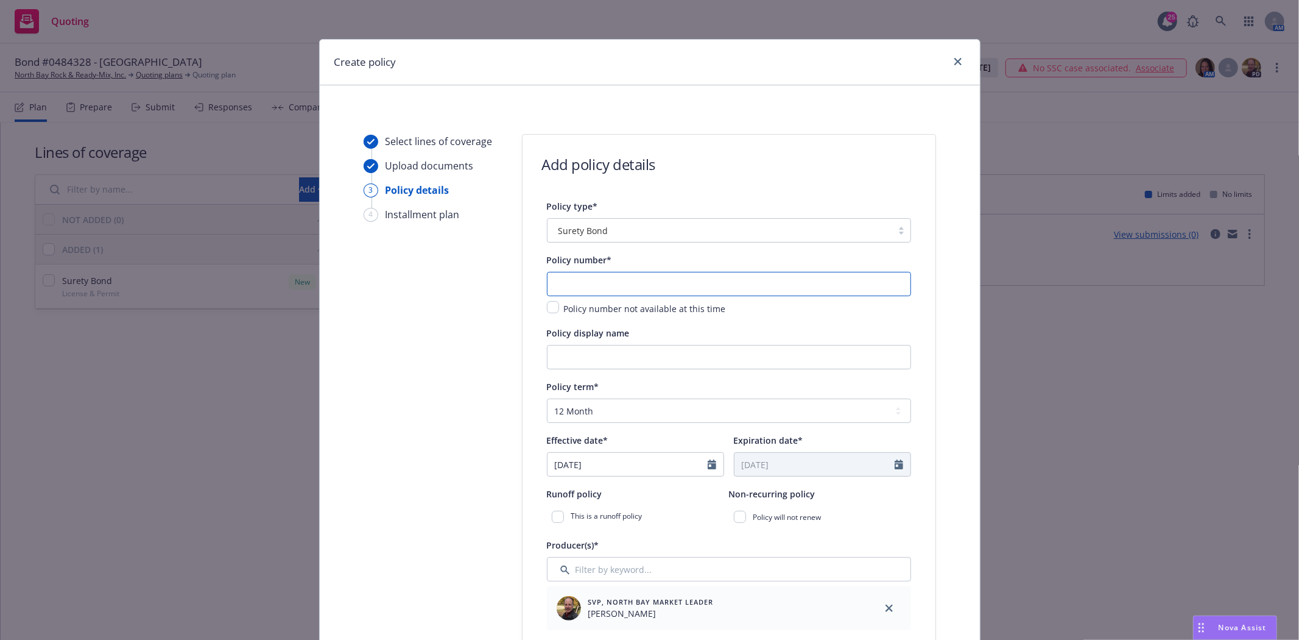
click at [571, 288] on input "text" at bounding box center [729, 284] width 364 height 24
type input "0484328"
click at [593, 354] on input "Policy display name" at bounding box center [729, 357] width 364 height 24
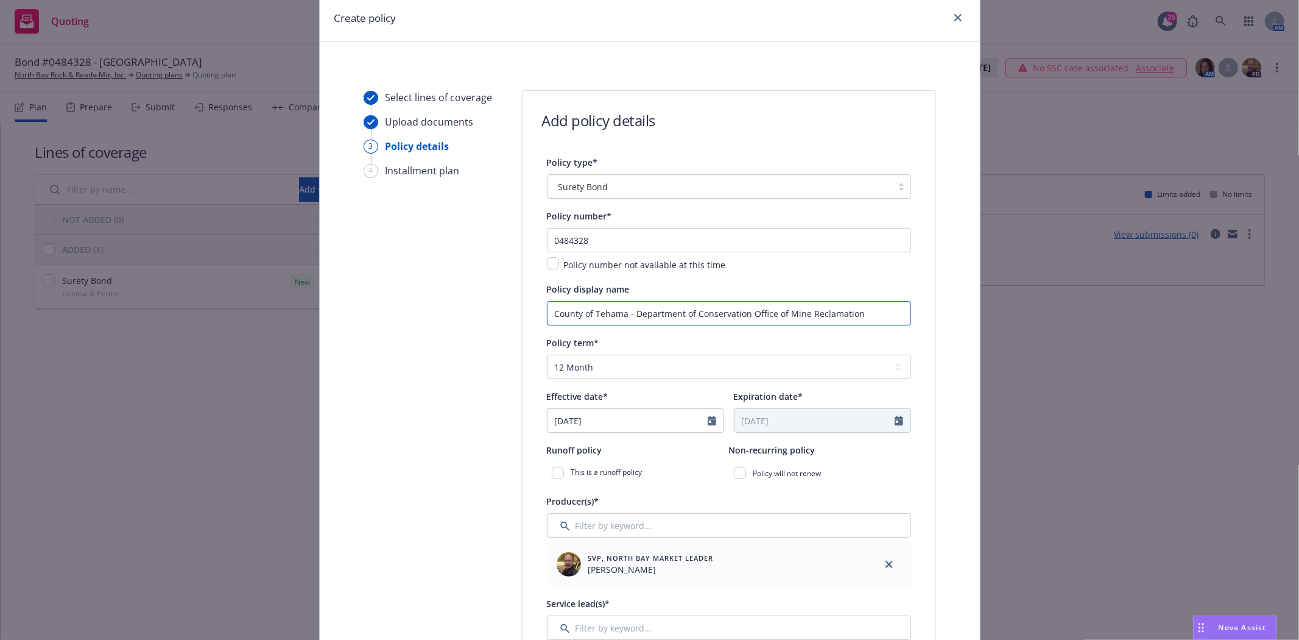
scroll to position [68, 0]
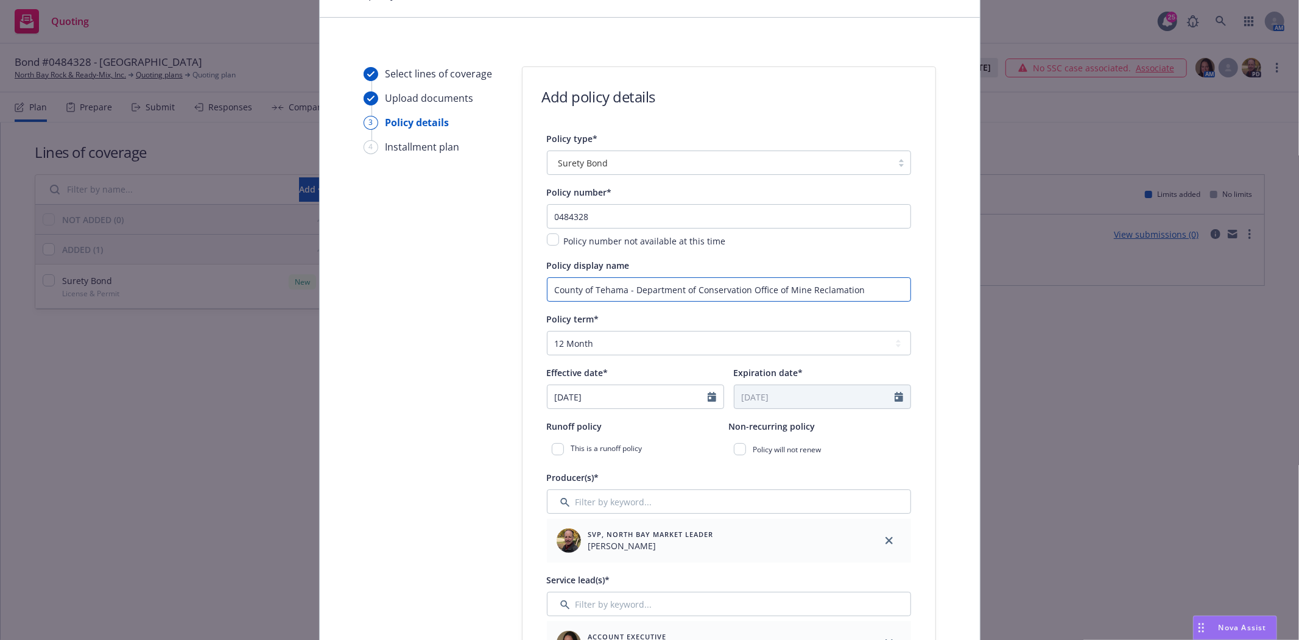
type input "County of Tehama - Department of Conservation Office of Mine Reclamation"
select select "8"
click at [626, 409] on div "08/27/2025 January February March April May June July August September October …" at bounding box center [635, 396] width 177 height 24
click at [633, 547] on span "28" at bounding box center [641, 541] width 16 height 15
type input "[DATE]"
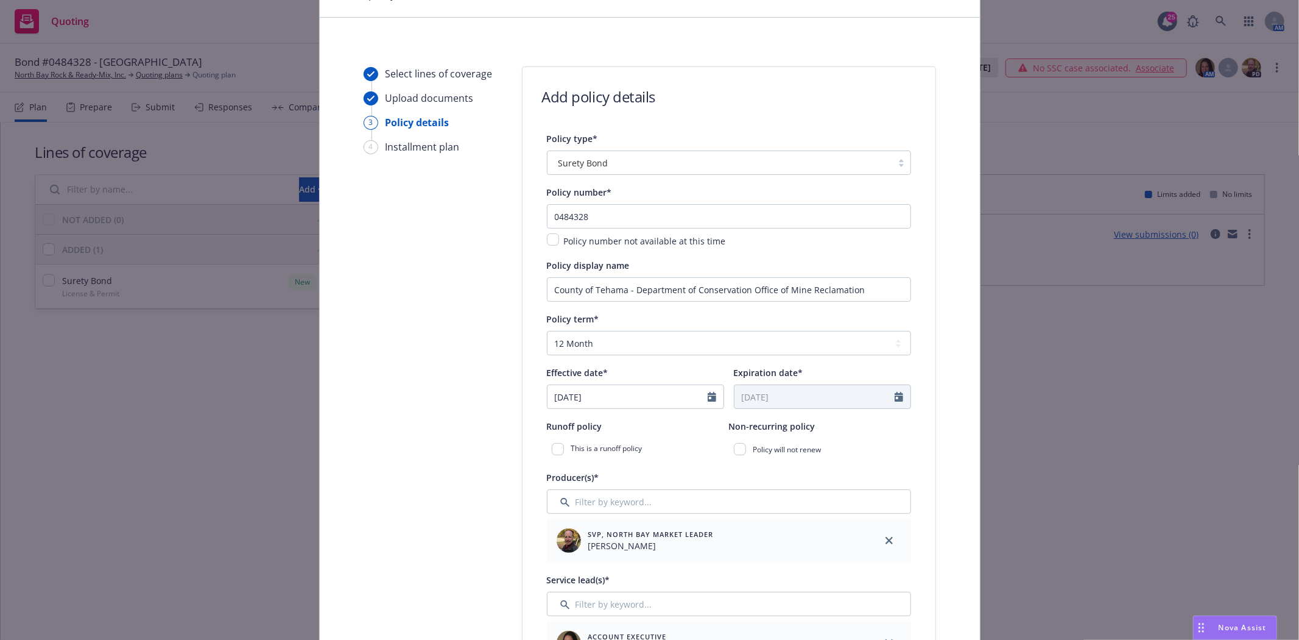
type input "08/28/2026"
click at [886, 544] on icon "close" at bounding box center [889, 540] width 7 height 7
click at [696, 507] on input "Filter by keyword..." at bounding box center [729, 501] width 364 height 24
type input "P"
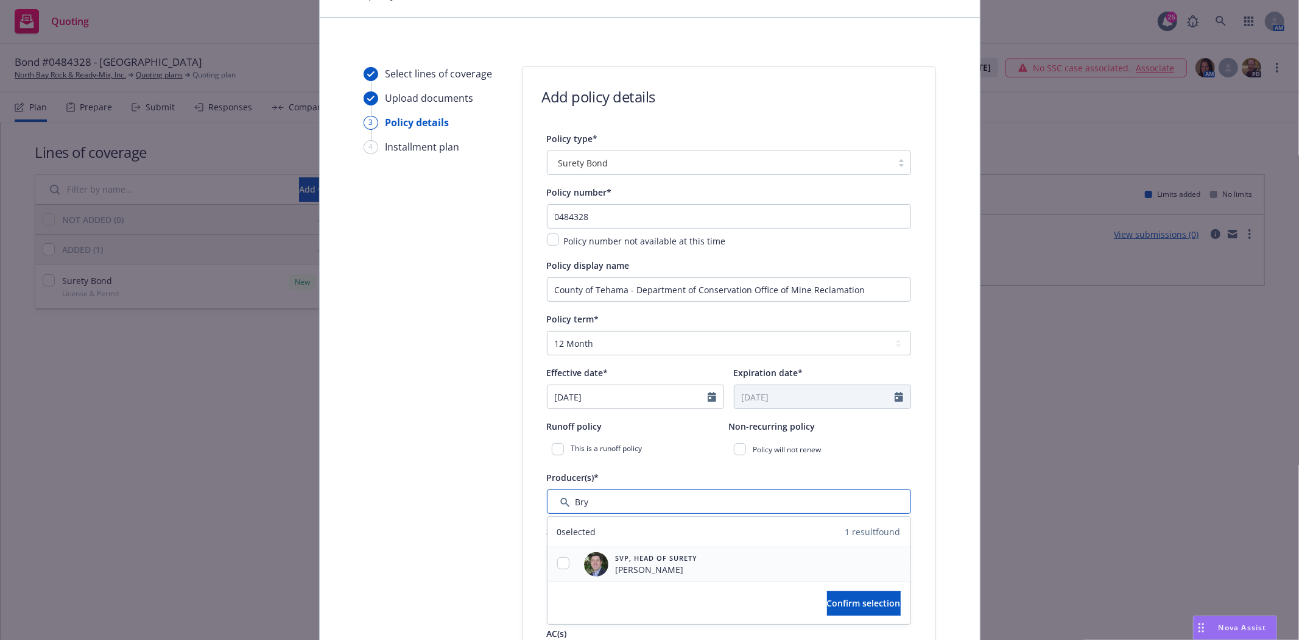
type input "Bry"
click at [558, 567] on input "checkbox" at bounding box center [563, 563] width 12 height 12
checkbox input "true"
click at [827, 601] on span "Confirm selection" at bounding box center [864, 603] width 74 height 12
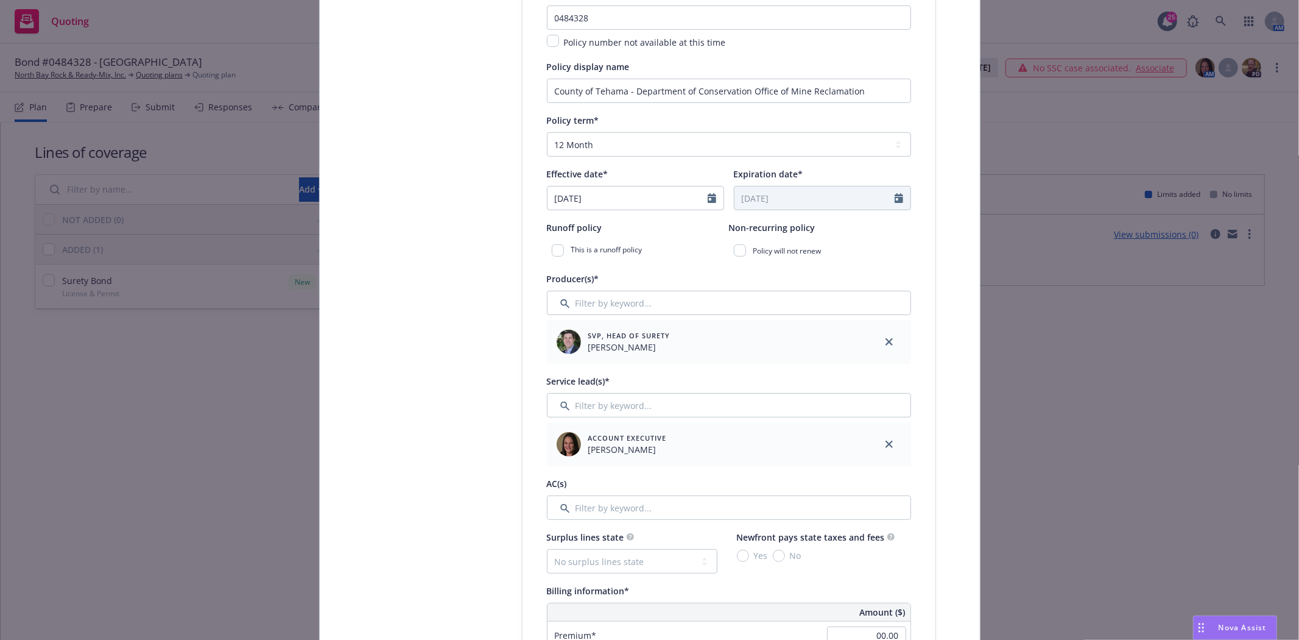
scroll to position [270, 0]
click at [875, 446] on div at bounding box center [889, 440] width 44 height 44
click at [886, 442] on icon "close" at bounding box center [889, 439] width 7 height 7
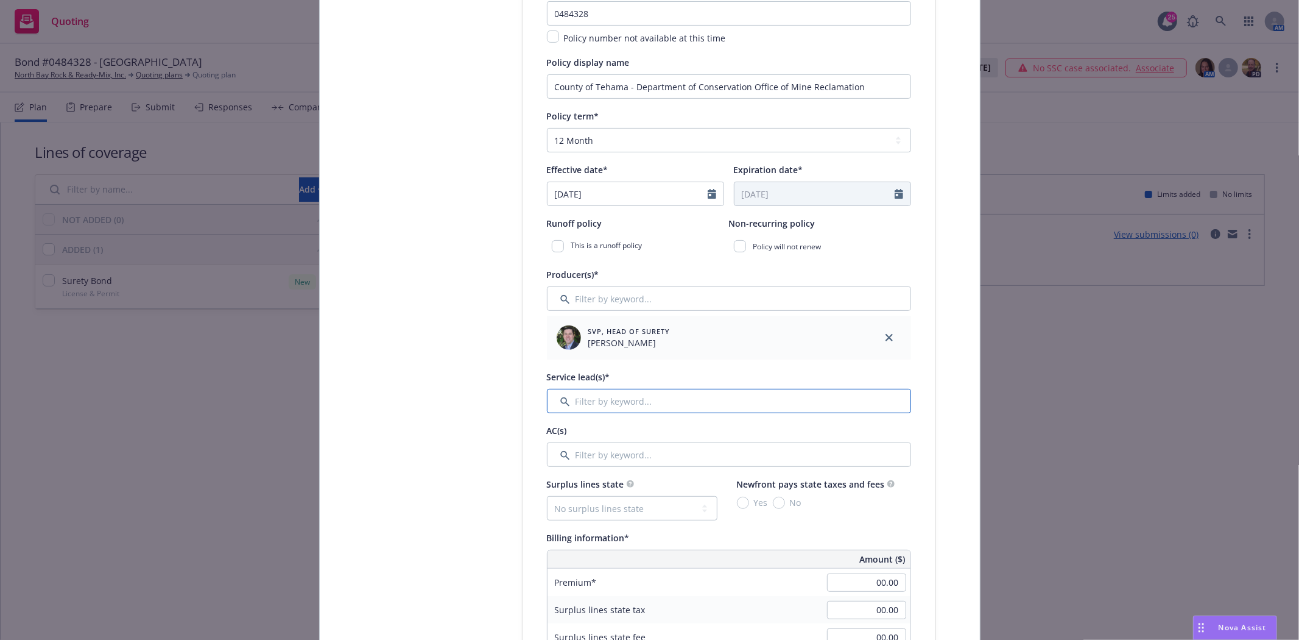
click at [668, 402] on input "Filter by keyword..." at bounding box center [729, 401] width 364 height 24
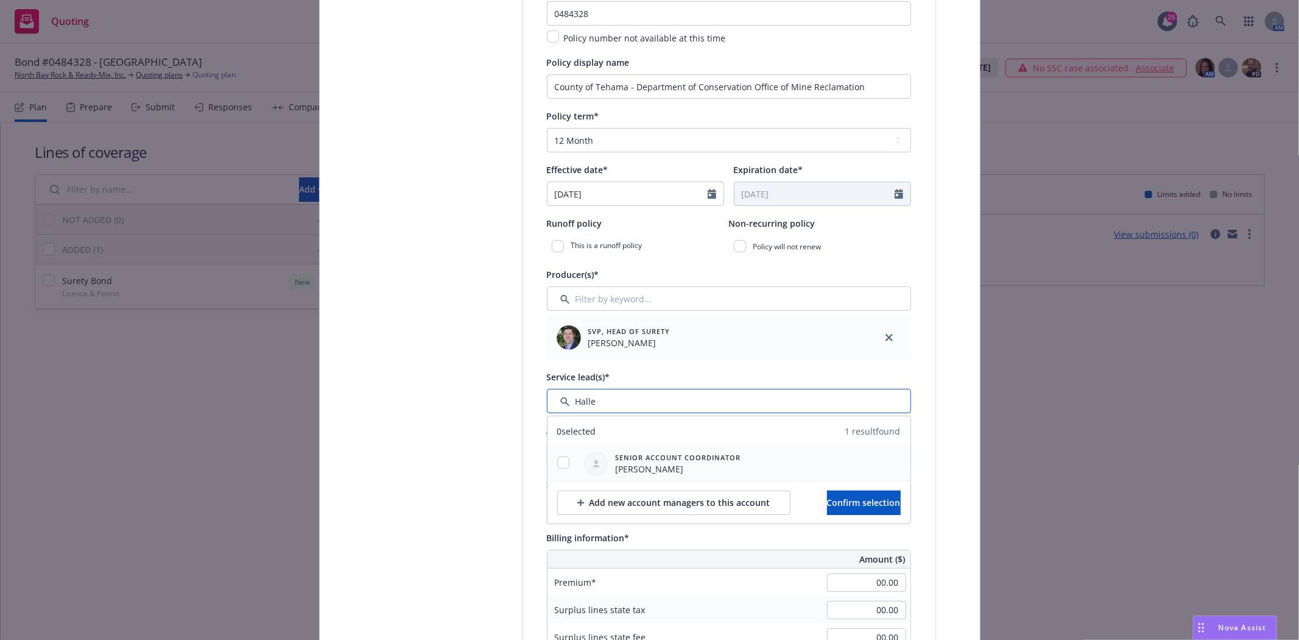
type input "Halle"
click at [557, 464] on input "checkbox" at bounding box center [563, 462] width 12 height 12
checkbox input "true"
click at [827, 512] on button "Confirm selection" at bounding box center [864, 502] width 74 height 24
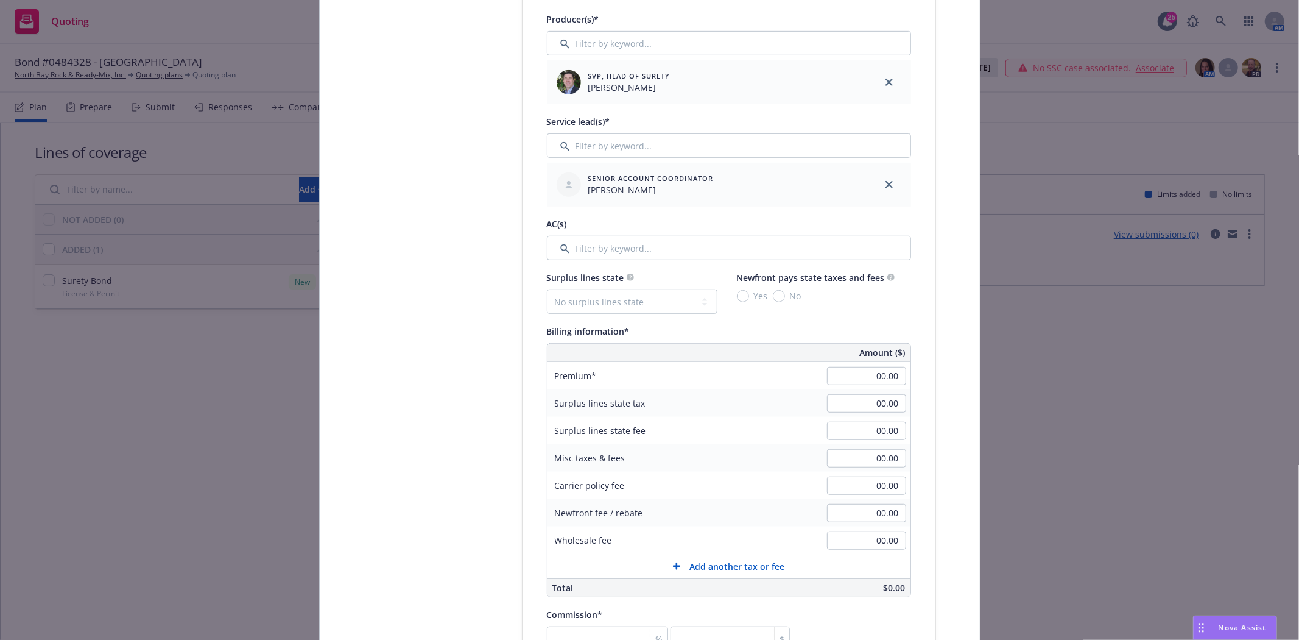
scroll to position [541, 0]
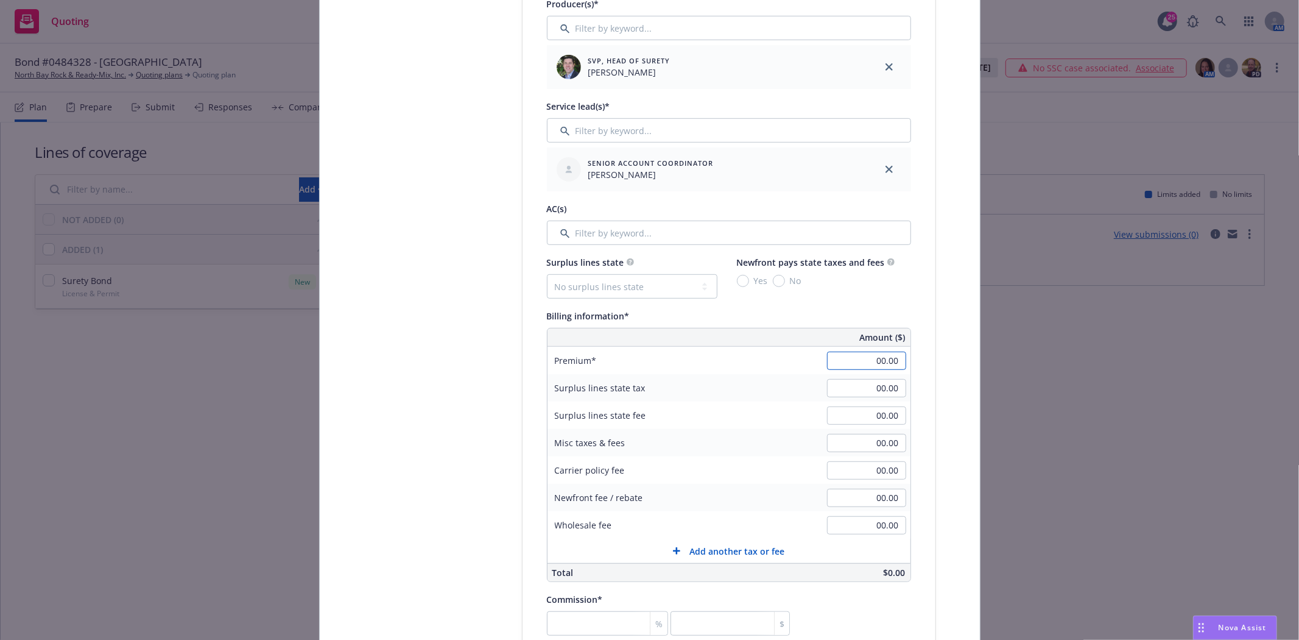
click at [848, 367] on input "00.00" at bounding box center [866, 360] width 79 height 18
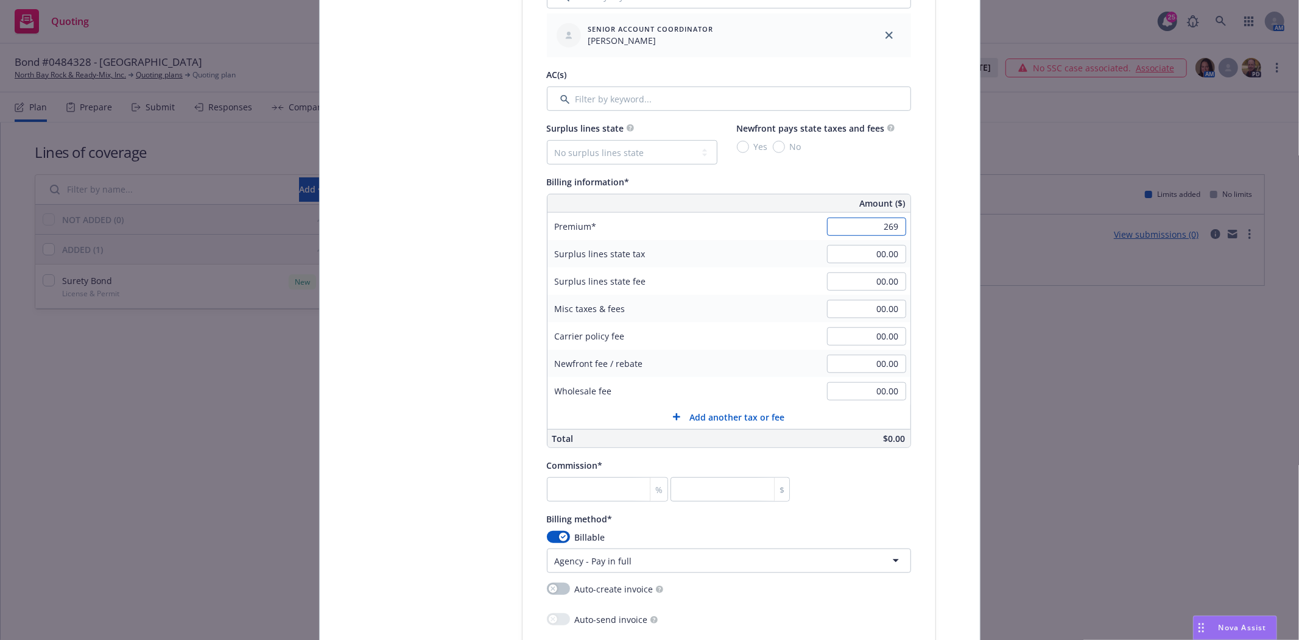
scroll to position [677, 0]
type input "269.00"
click at [607, 495] on input "number" at bounding box center [608, 487] width 122 height 24
type input "3"
type input "8.07"
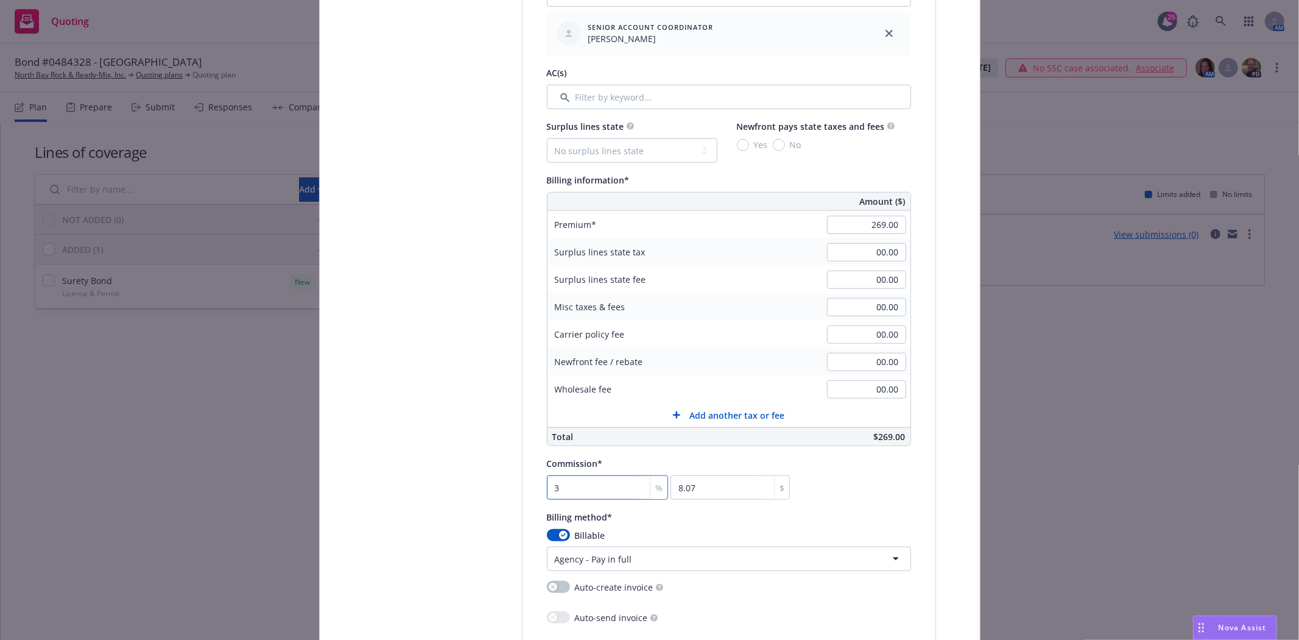
type input "30"
type input "80.7"
type input "30"
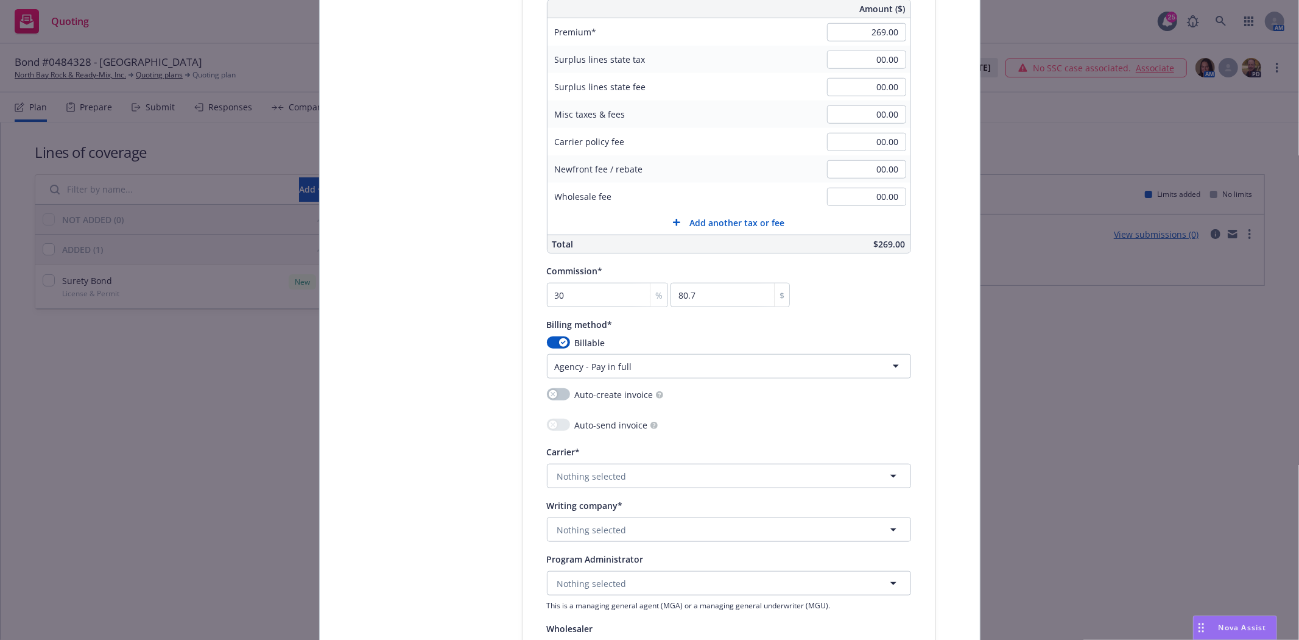
scroll to position [880, 0]
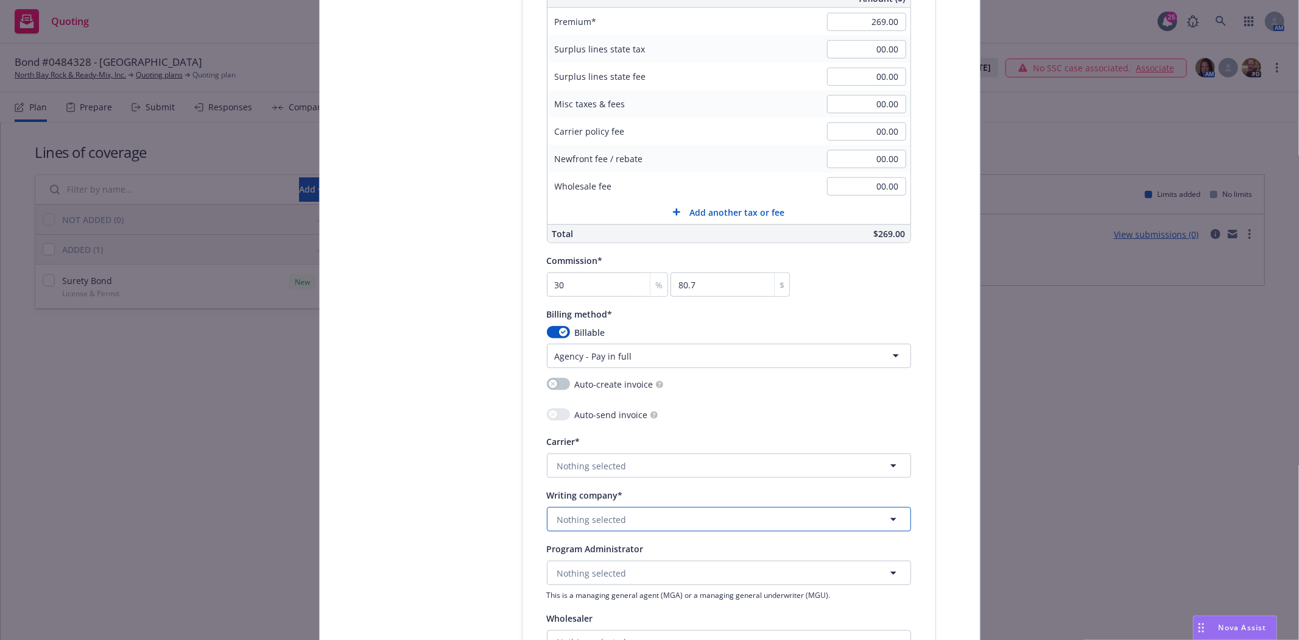
click at [615, 526] on span "Nothing selected" at bounding box center [591, 519] width 69 height 13
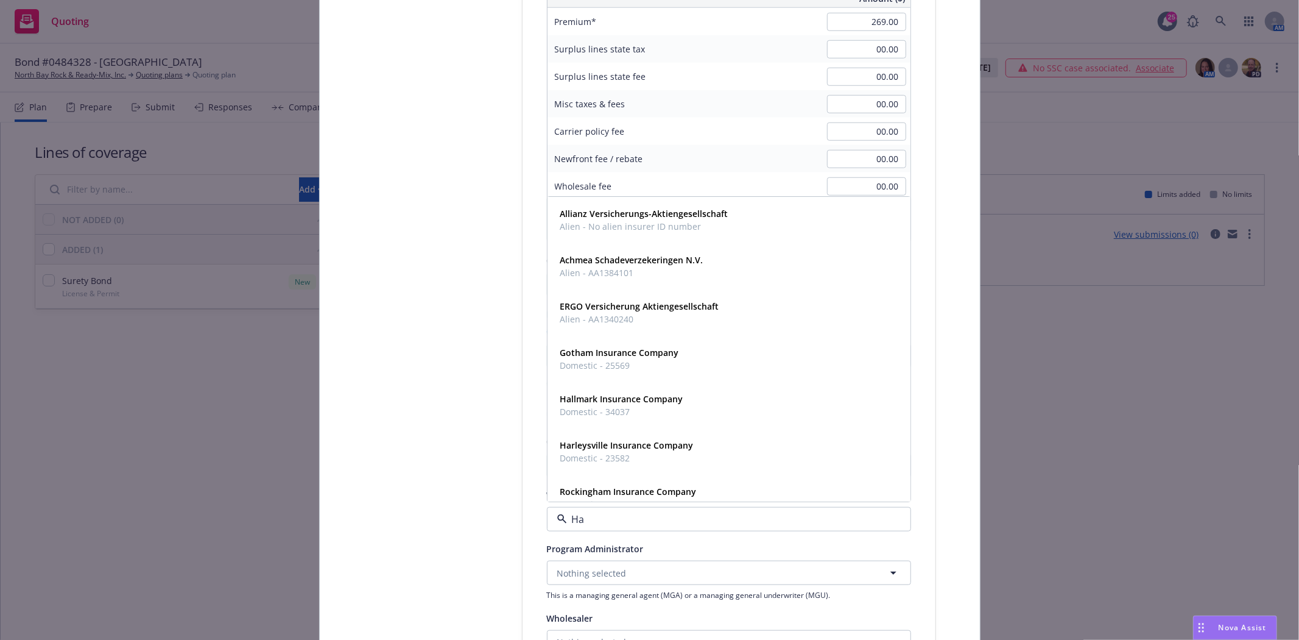
type input "H"
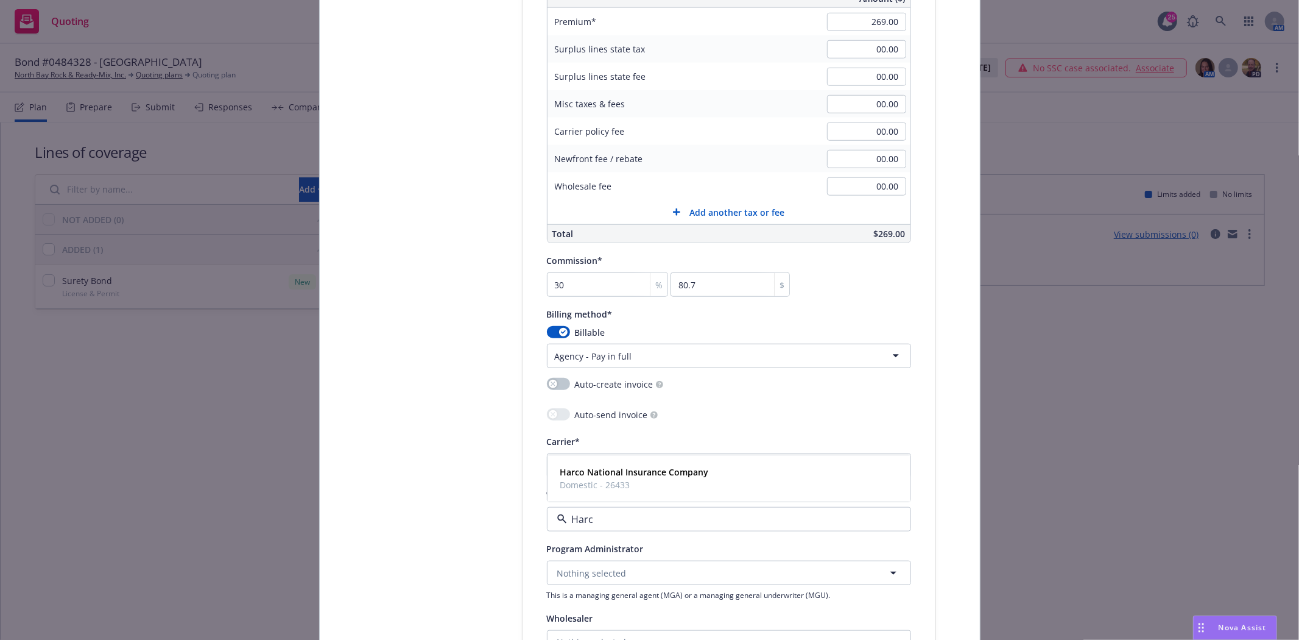
type input "Harco"
click at [690, 465] on div "Harco National Insurance Company Domestic - 26433" at bounding box center [729, 478] width 362 height 45
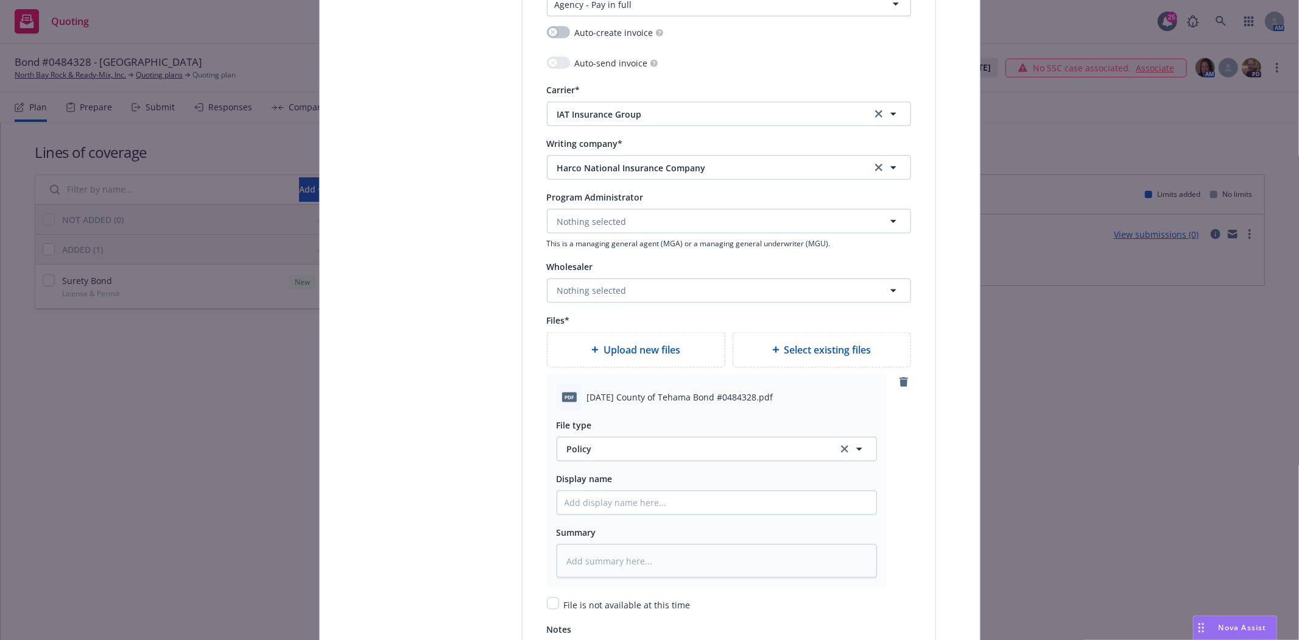
scroll to position [1286, 0]
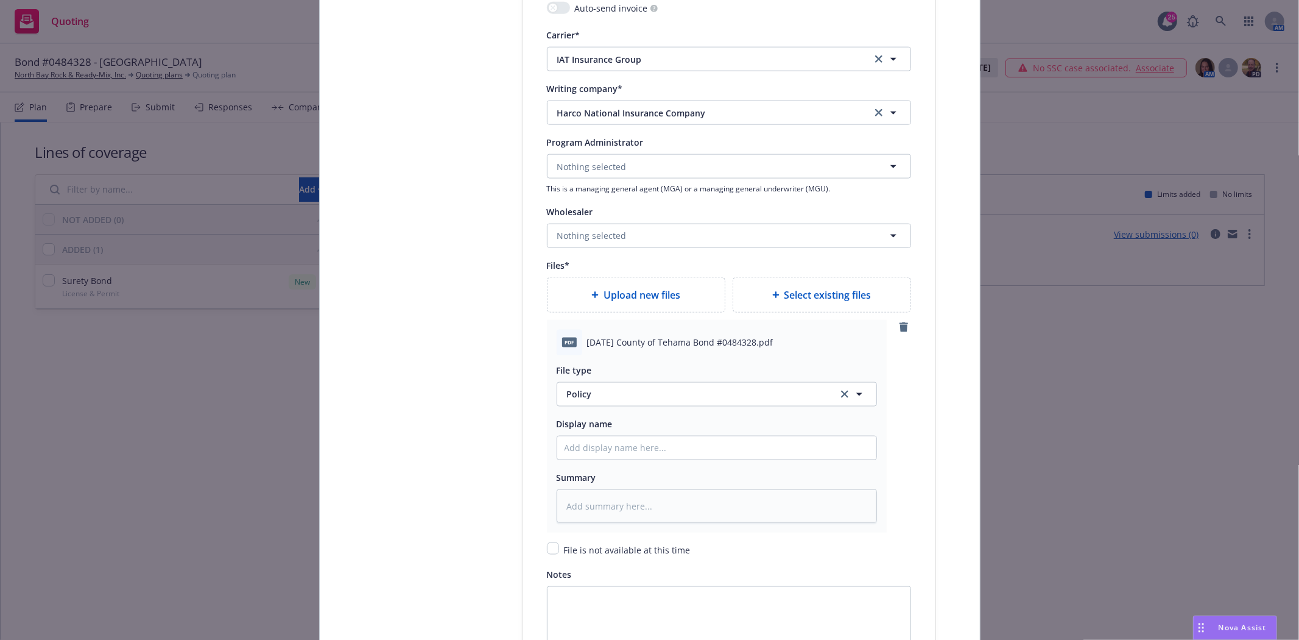
click at [622, 348] on span "2008 08 28 County of Tehama Bond #0484328.pdf" at bounding box center [680, 342] width 186 height 13
copy span "2008 08 28 County of Tehama Bond #0484328.pdf"
click at [610, 458] on input "Policy display name" at bounding box center [716, 447] width 319 height 23
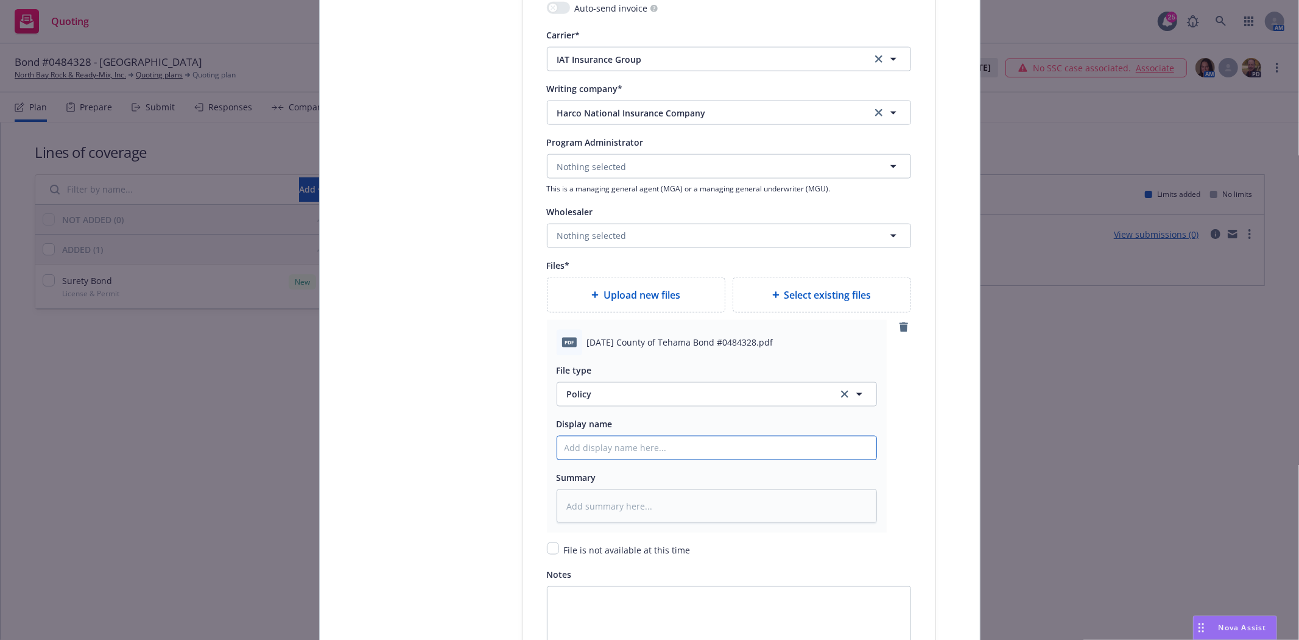
paste input "2008 08 28 County of Tehama Bond #0484328.pdf"
type textarea "x"
type input "2008 08 28 County of Tehama Bond #0484328.pdf"
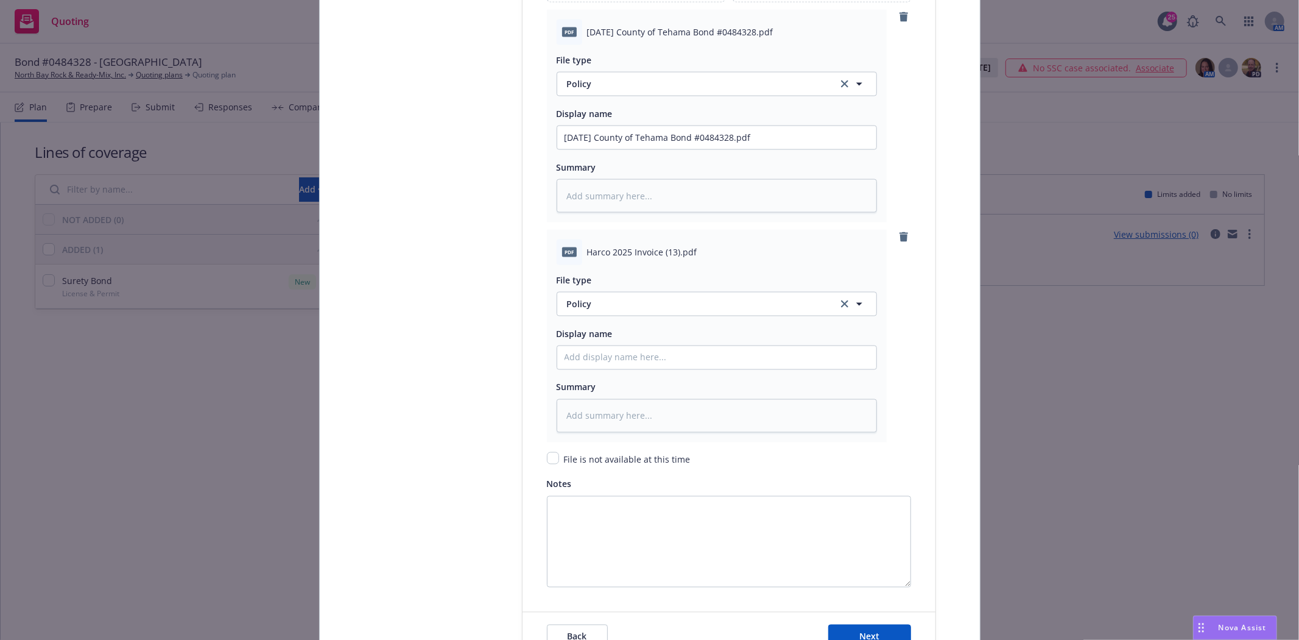
scroll to position [1624, 0]
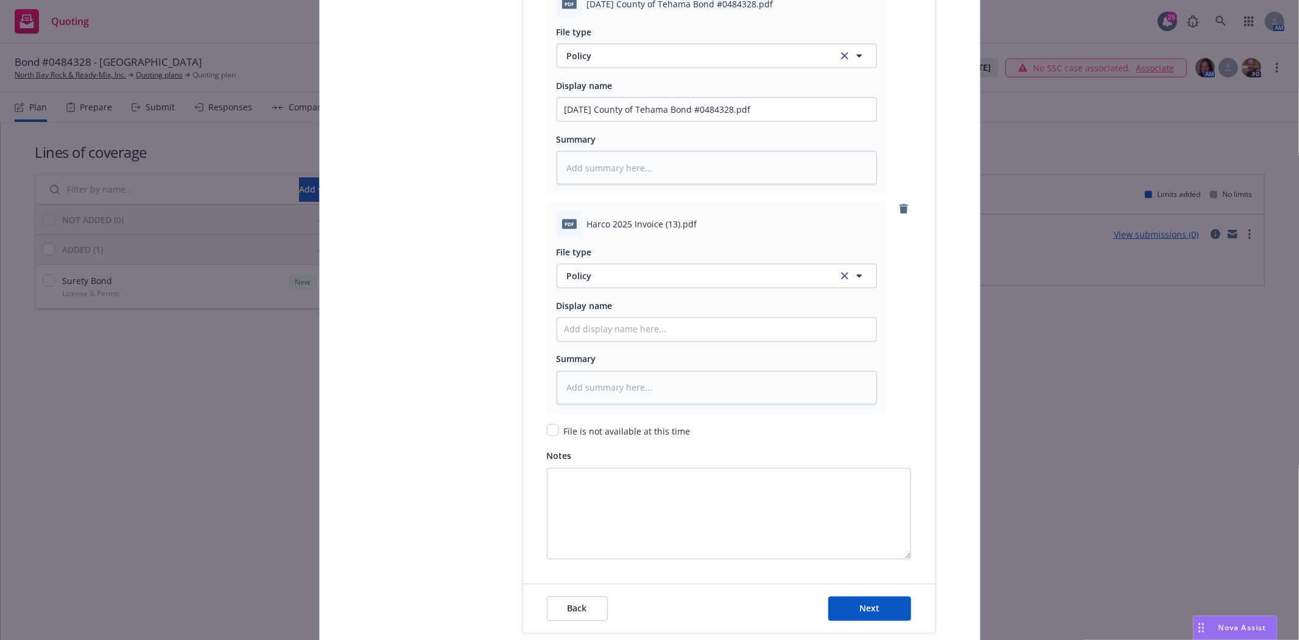
click at [621, 228] on span "Harco 2025 Invoice (13).pdf" at bounding box center [642, 223] width 110 height 13
copy span "Harco 2025 Invoice (13).pdf"
click at [591, 121] on input "Policy display name" at bounding box center [716, 109] width 319 height 23
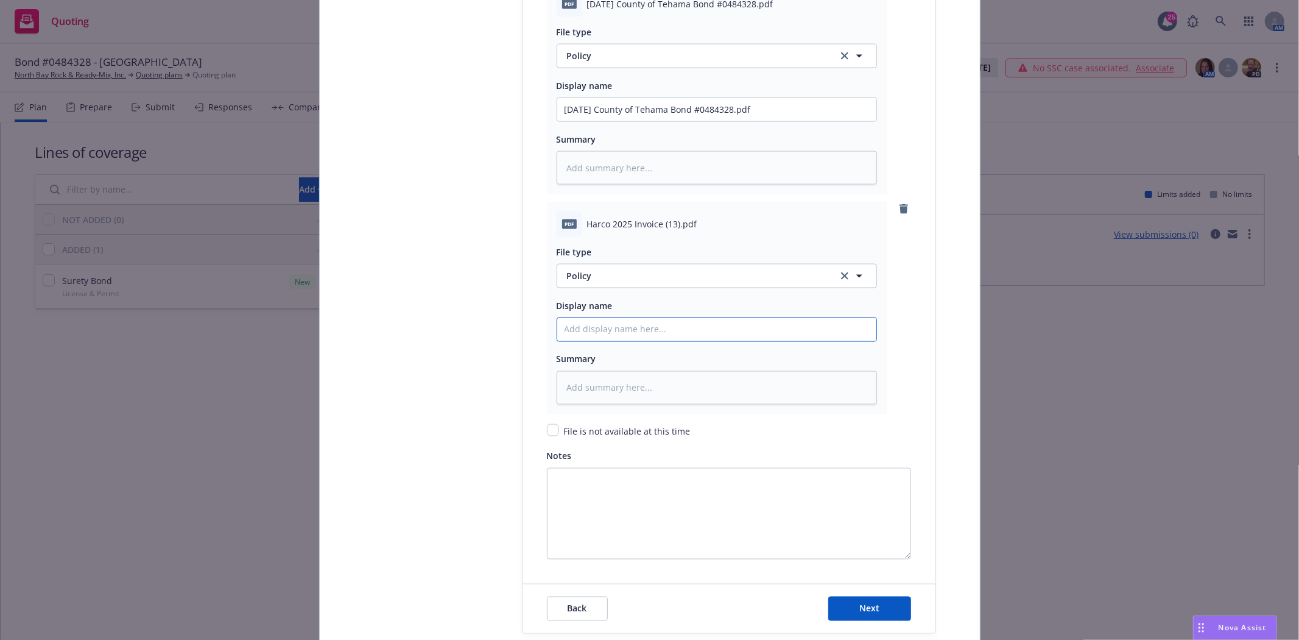
paste input "Harco 2025 Invoice (13).pdf"
type textarea "x"
type input "Harco 2025 Invoice (13).pdf"
type textarea "x"
type input "Harco 2025 Invoice (13).pd"
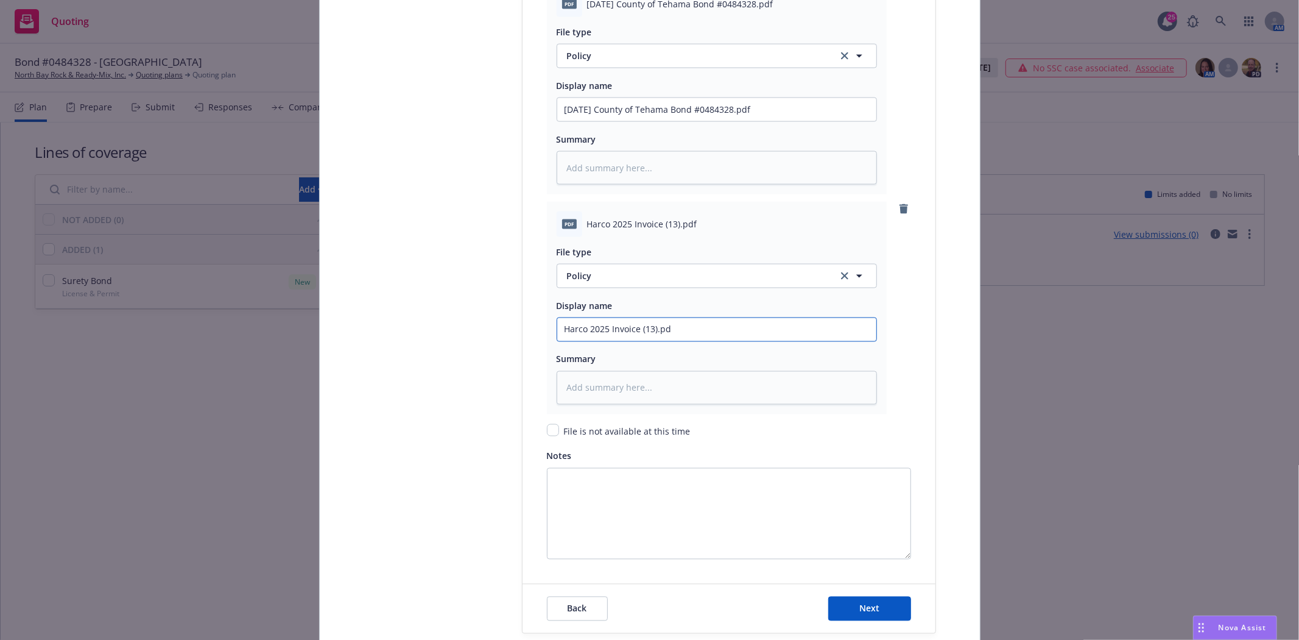
type textarea "x"
type input "Harco 2025 Invoice (13).p"
type textarea "x"
type input "Harco 2025 Invoice (13)."
type textarea "x"
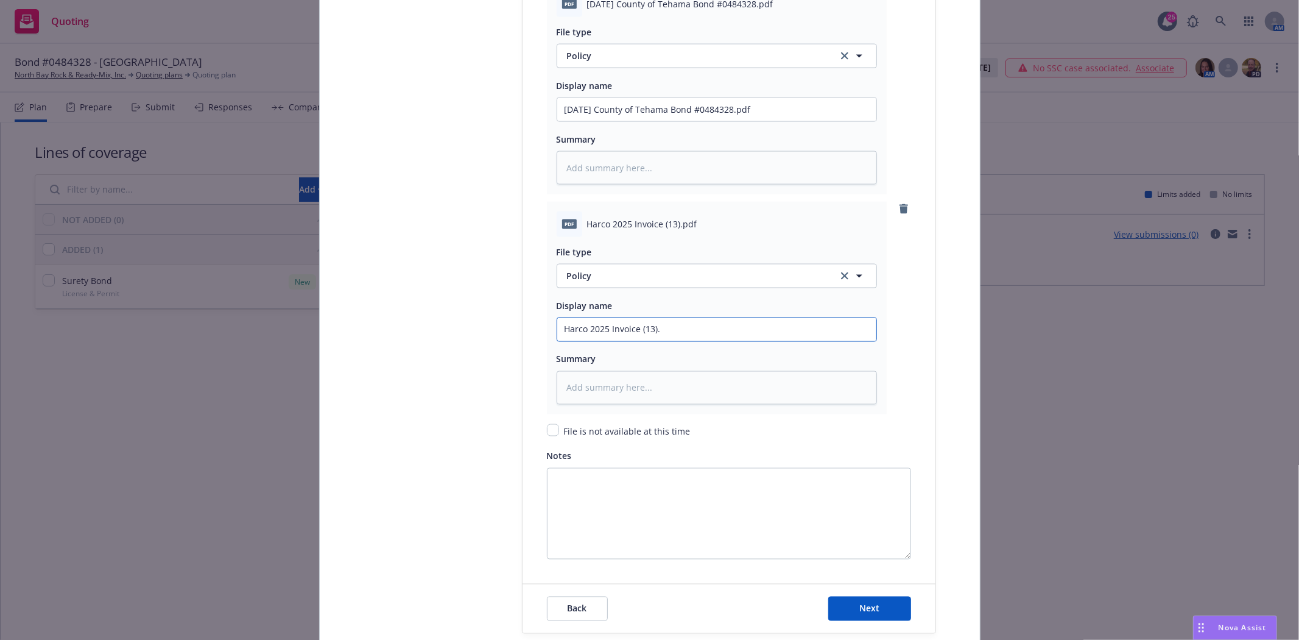
type input "Harco 2025 Invoice (13)"
type textarea "x"
type input "Harco 2025 Invoice (13"
type textarea "x"
type input "Harco 2025 Invoice (1"
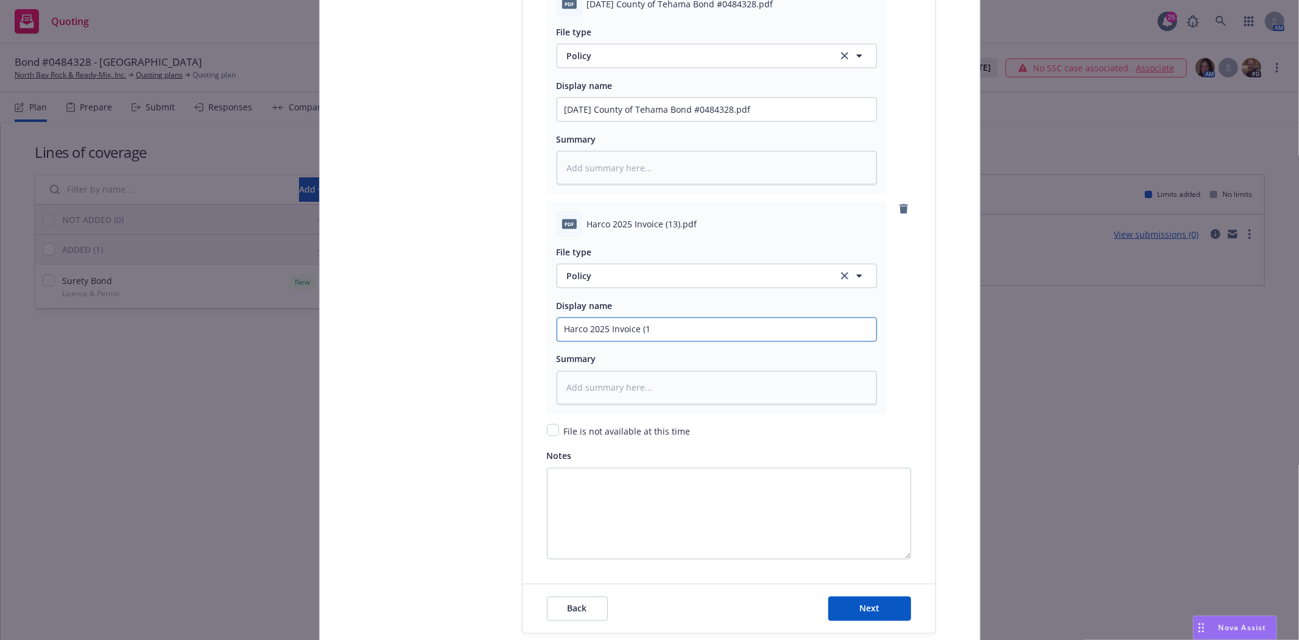
type textarea "x"
type input "Harco 2025 Invoice ("
type textarea "x"
type input "Harco 2025 Invoice"
type textarea "x"
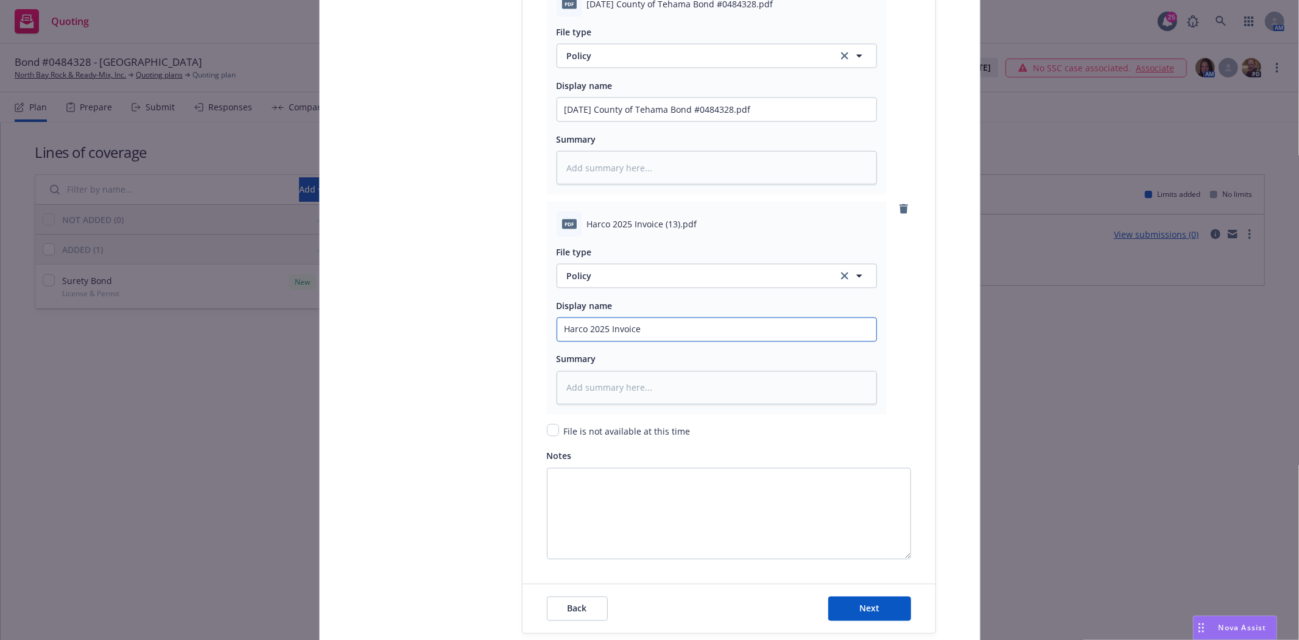
type input "Harco 2025 Invoice B"
type textarea "x"
type input "Harco 2025 Invoice Bo"
type textarea "x"
type input "Harco 2025 Invoice Bond"
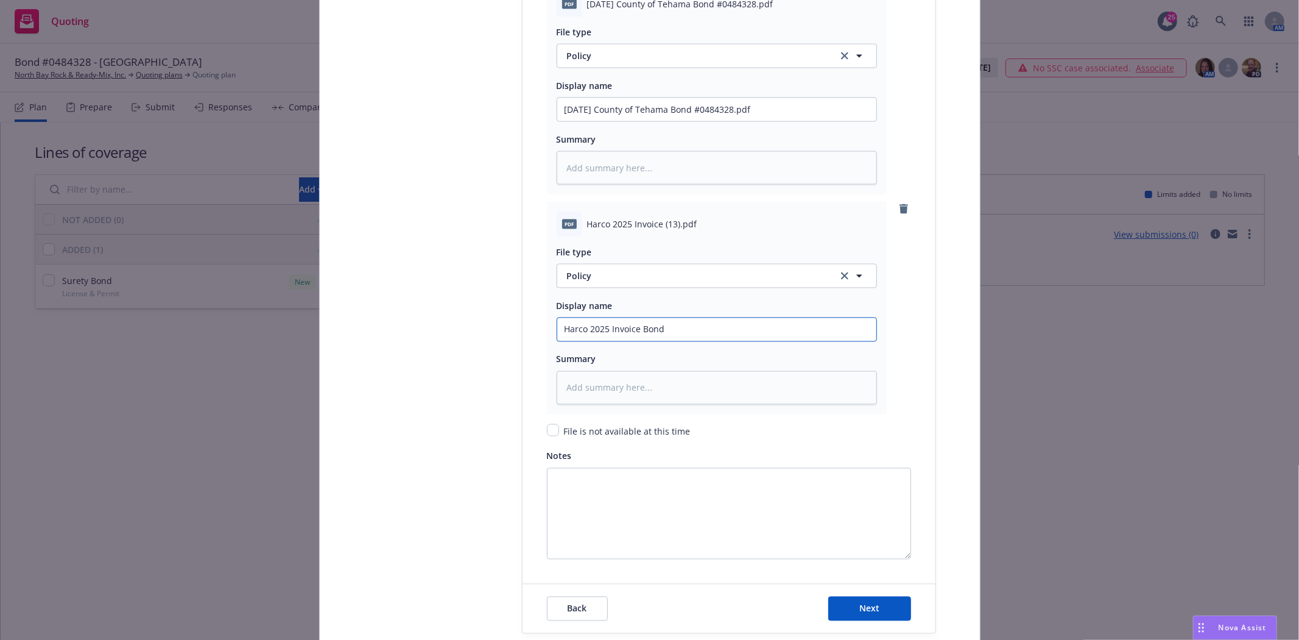
type textarea "x"
type input "Harco 2025 Invoice Bond"
type textarea "x"
type input "Harco 2025 Invoice Bond #"
type textarea "x"
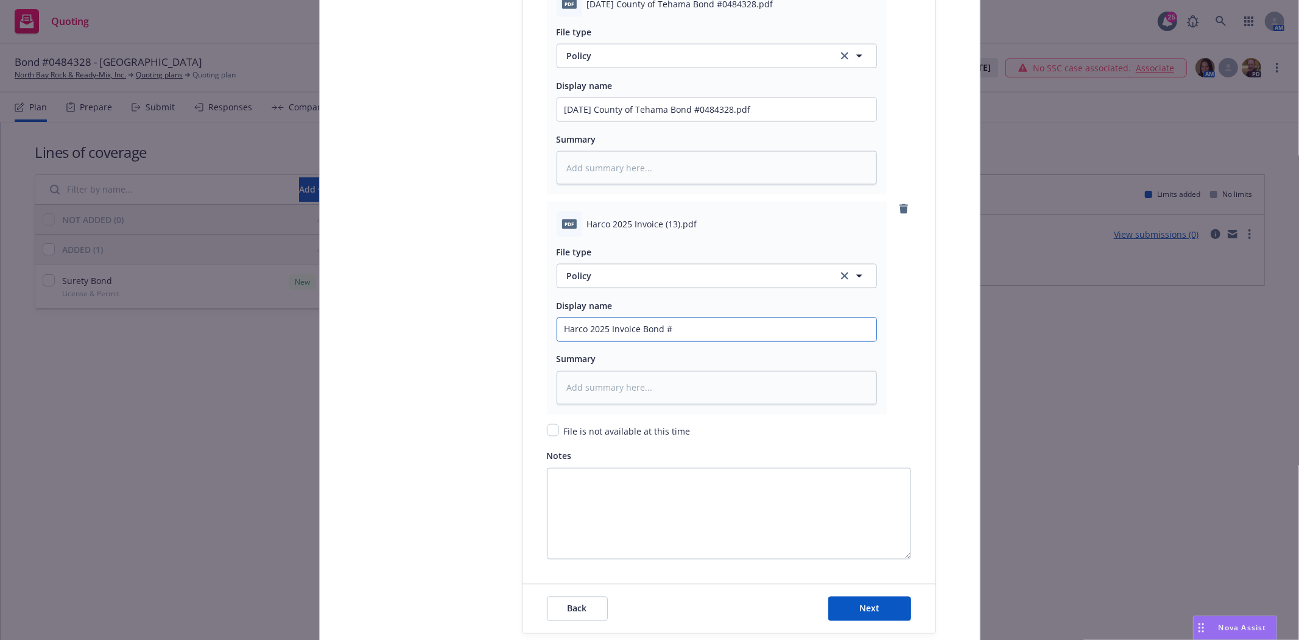
type input "Harco 2025 Invoice Bond #0"
type textarea "x"
type input "Harco 2025 Invoice Bond #04"
type textarea "x"
type input "Harco 2025 Invoice Bond #048"
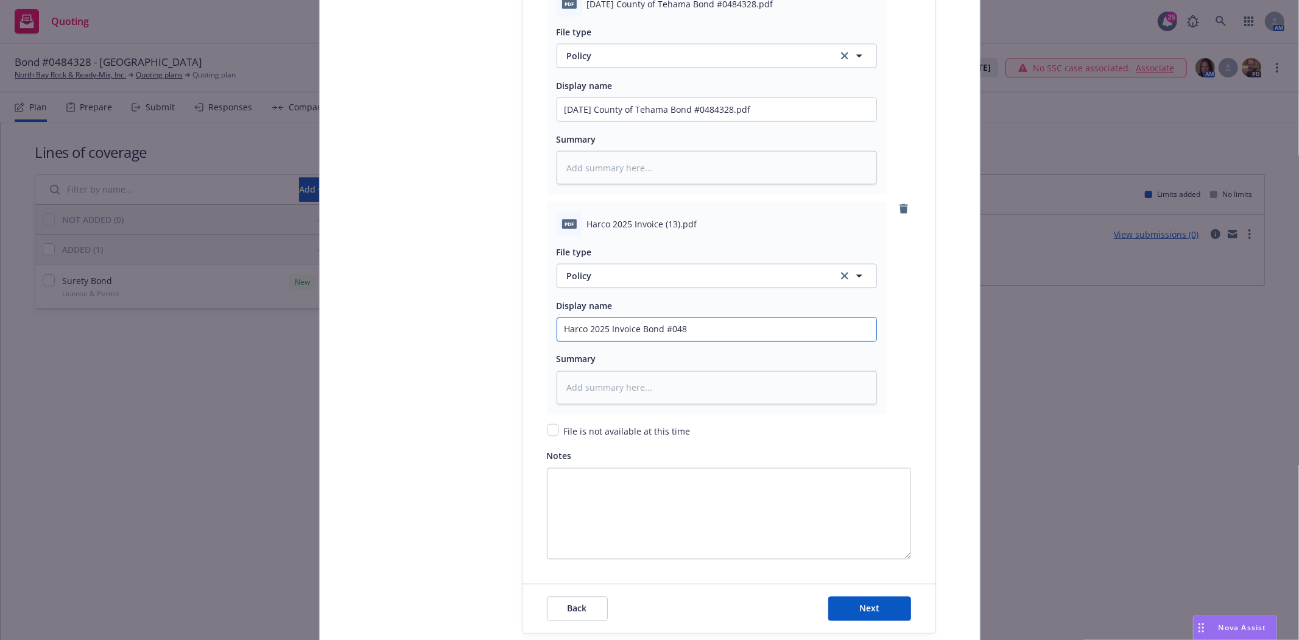
type textarea "x"
type input "Harco 2025 Invoice Bond #0484"
type textarea "x"
type input "Harco 2025 Invoice Bond #04843"
type textarea "x"
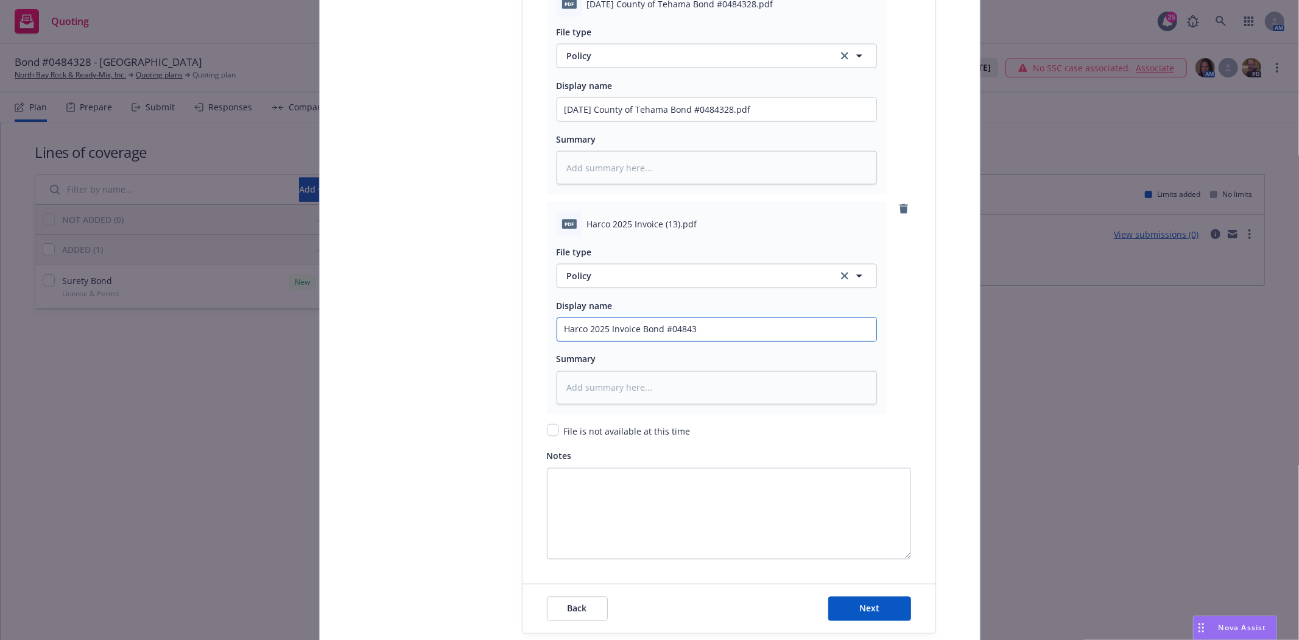
type input "Harco 2025 Invoice Bond #048432"
type textarea "x"
type input "Harco 2025 Invoice Bond #0484328"
click at [862, 612] on span "Next" at bounding box center [869, 608] width 20 height 12
type textarea "x"
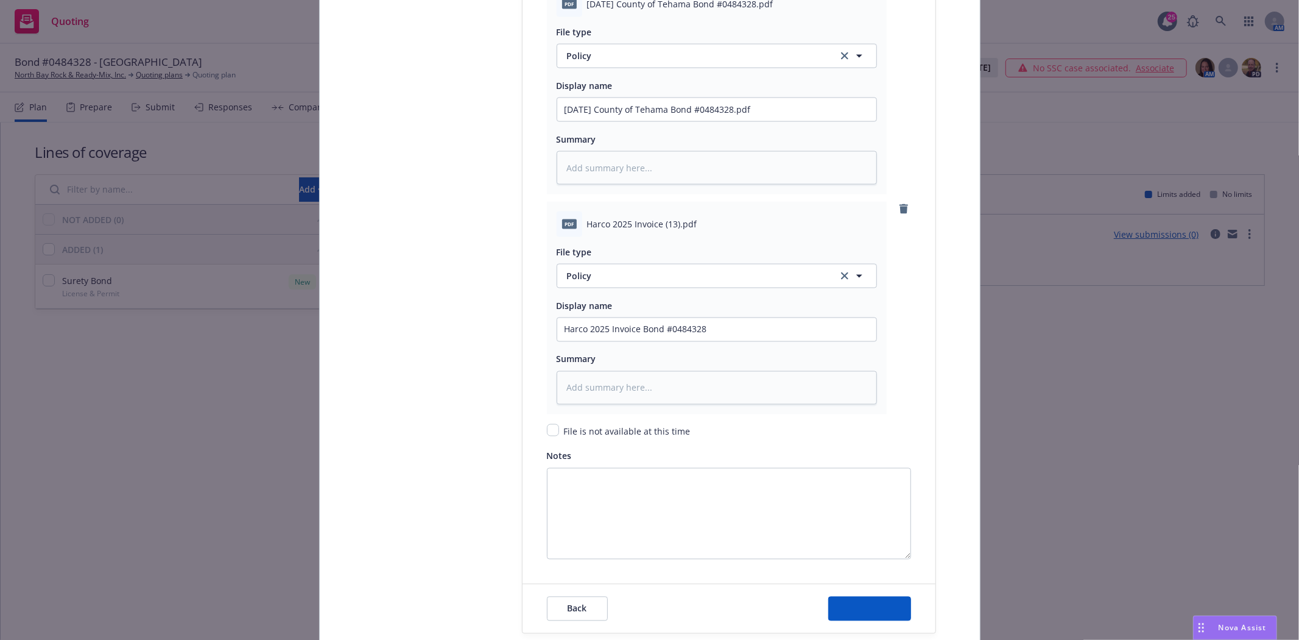
scroll to position [0, 0]
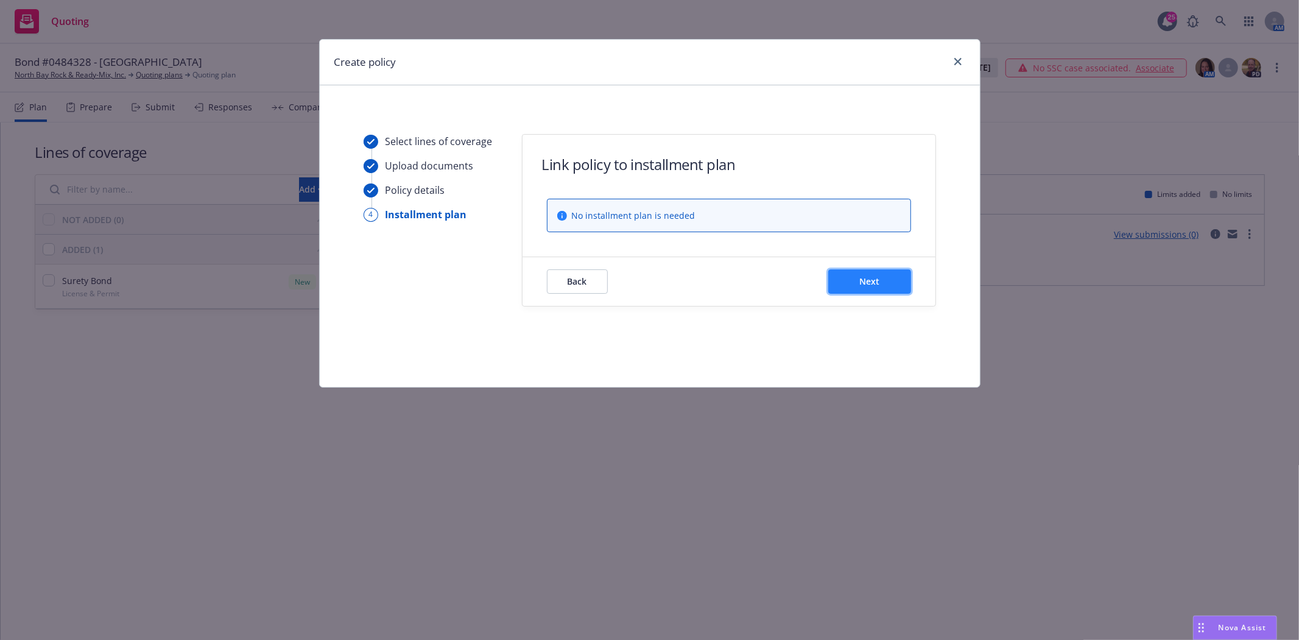
click at [869, 287] on span "Next" at bounding box center [869, 281] width 20 height 12
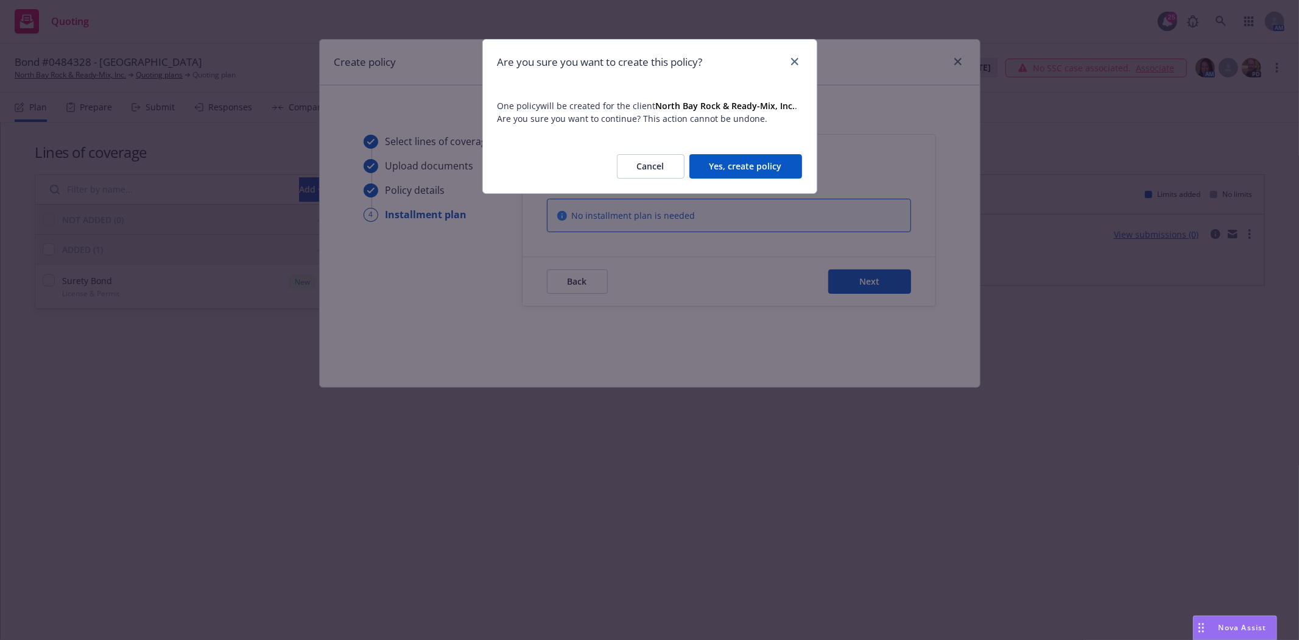
click at [710, 150] on div "Cancel Yes, create policy" at bounding box center [650, 166] width 334 height 54
click at [719, 161] on button "Yes, create policy" at bounding box center [745, 166] width 113 height 24
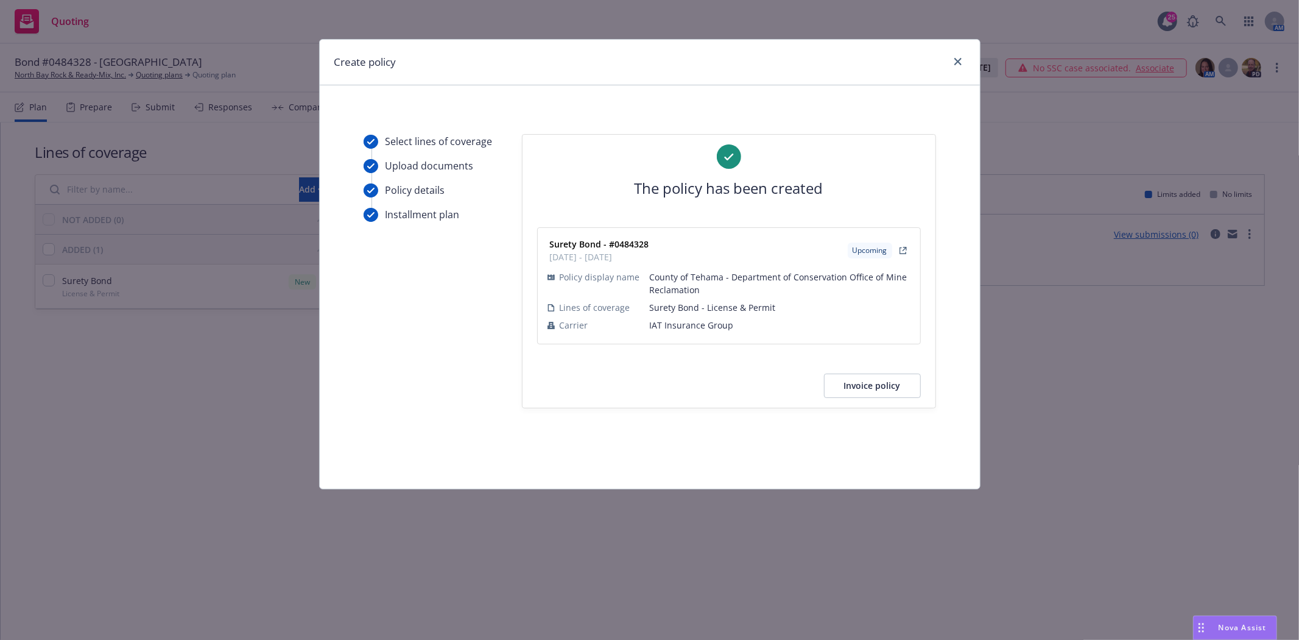
click at [864, 376] on button "Invoice policy" at bounding box center [872, 385] width 97 height 24
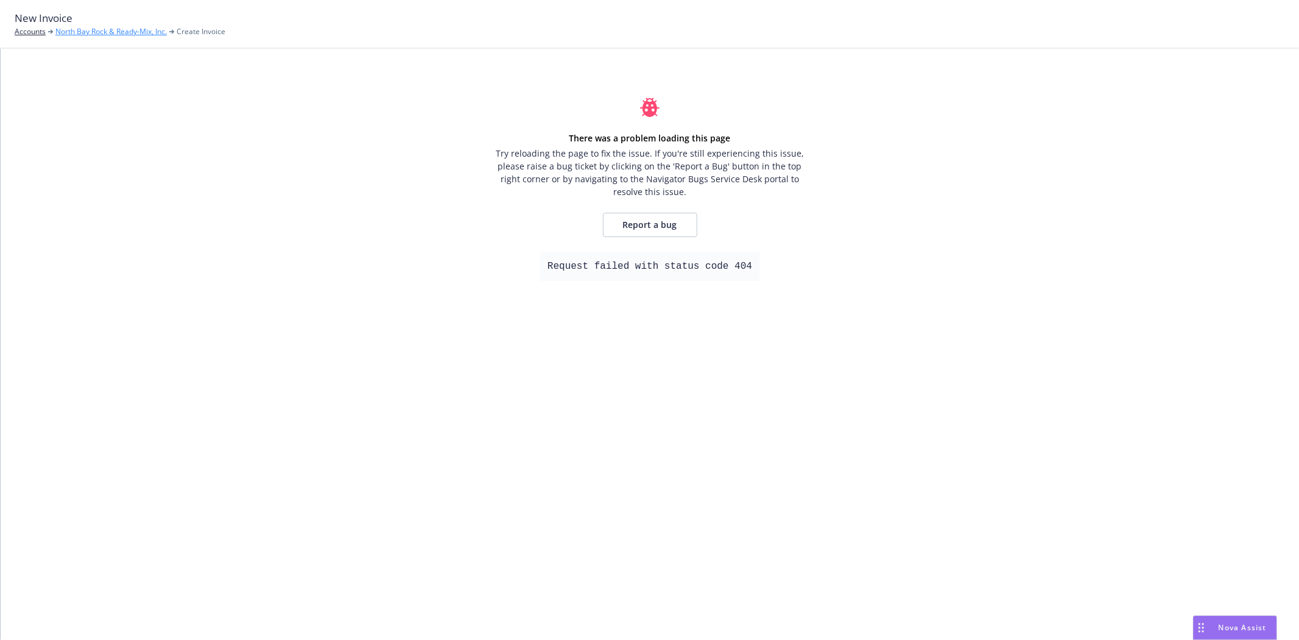
click at [148, 28] on link "North Bay Rock & Ready-Mix, Inc." at bounding box center [110, 31] width 111 height 11
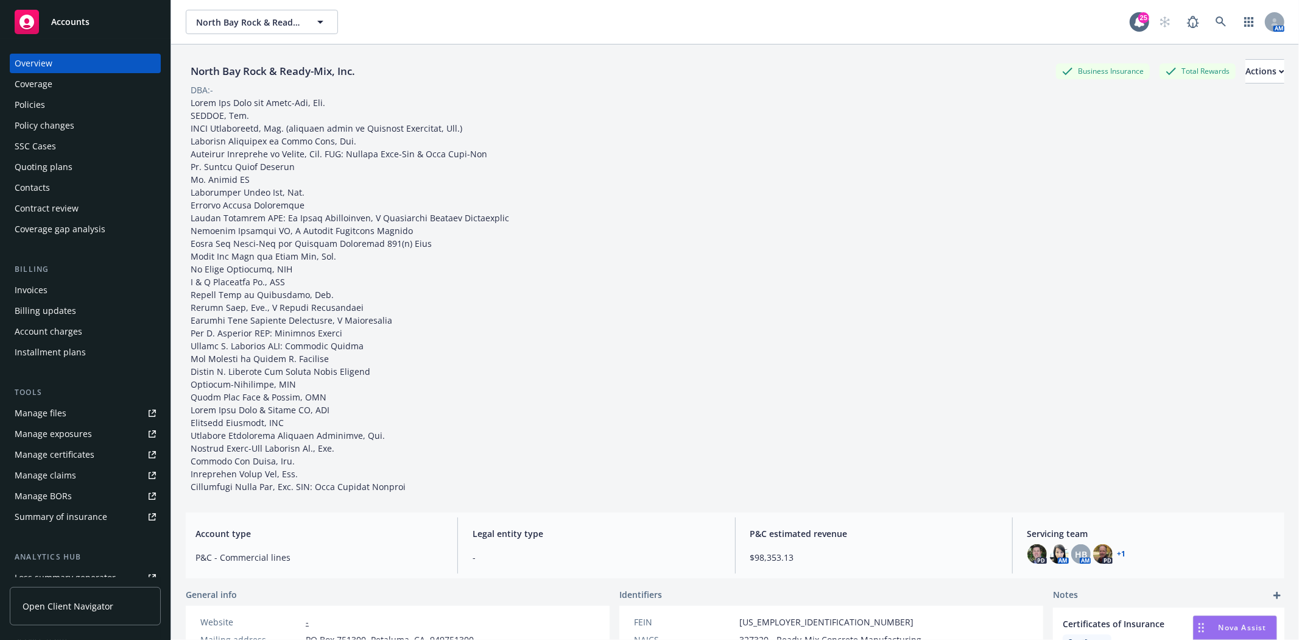
click at [15, 283] on div "Invoices" at bounding box center [31, 289] width 33 height 19
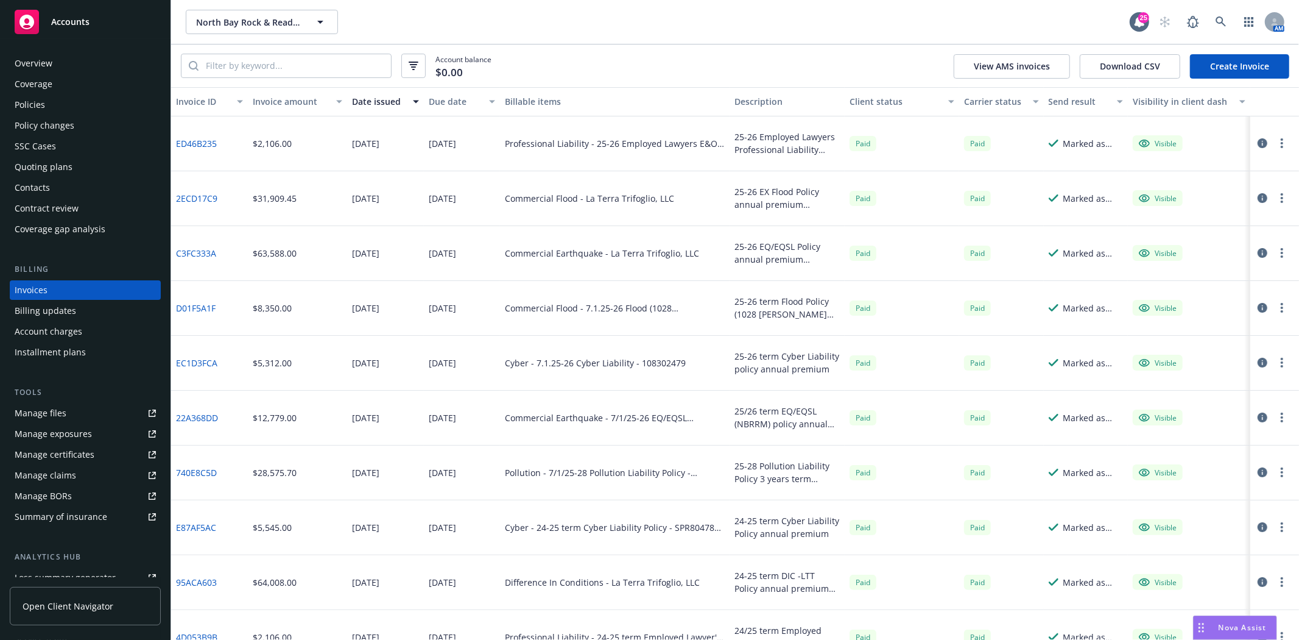
click at [1247, 74] on link "Create Invoice" at bounding box center [1239, 66] width 99 height 24
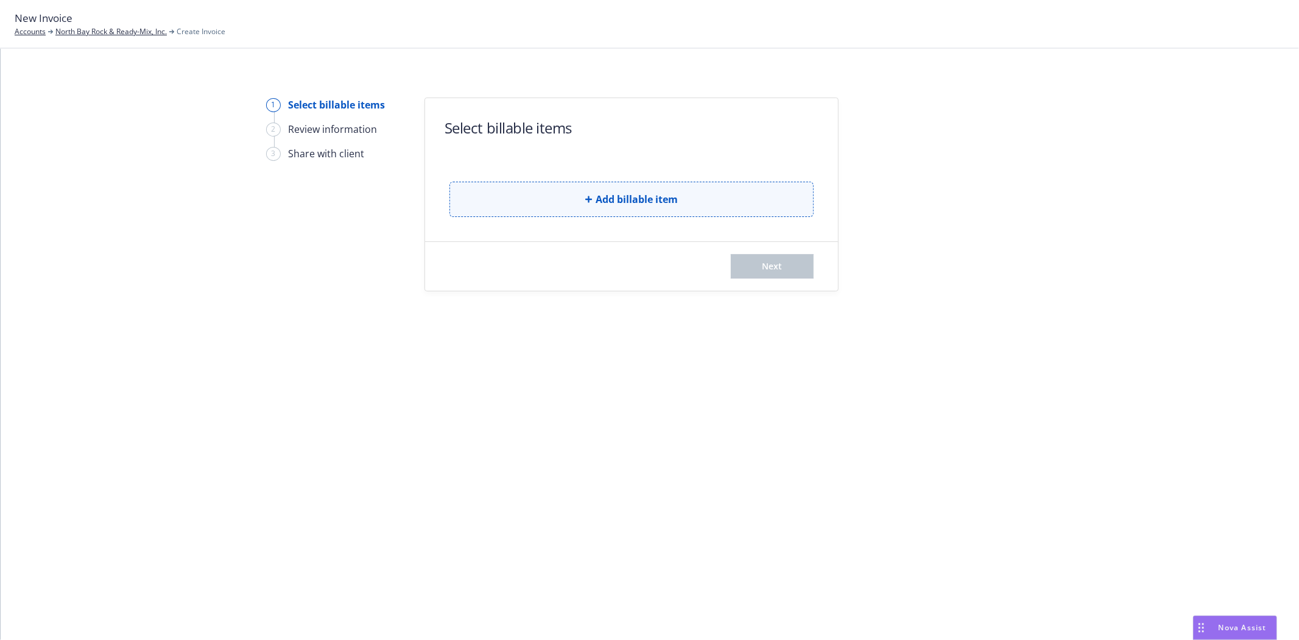
click at [635, 194] on span "Add billable item" at bounding box center [637, 199] width 82 height 15
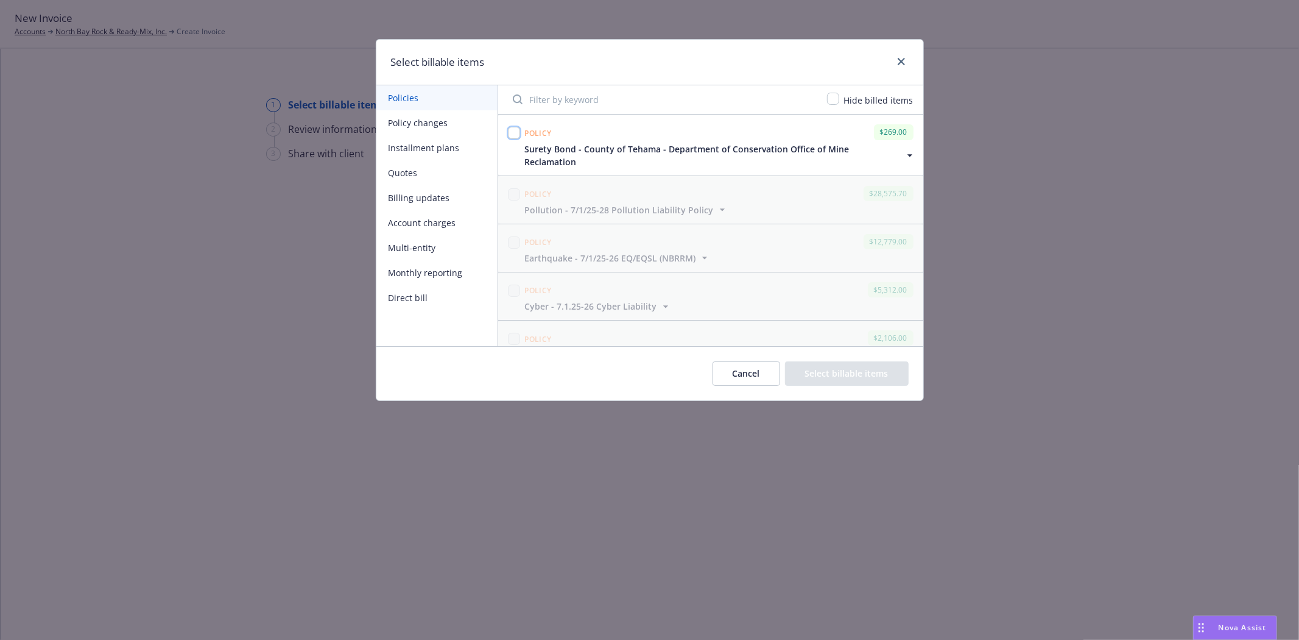
click at [518, 136] on input "checkbox" at bounding box center [514, 133] width 12 height 12
checkbox input "true"
click at [837, 374] on button "Select billable items" at bounding box center [847, 373] width 124 height 24
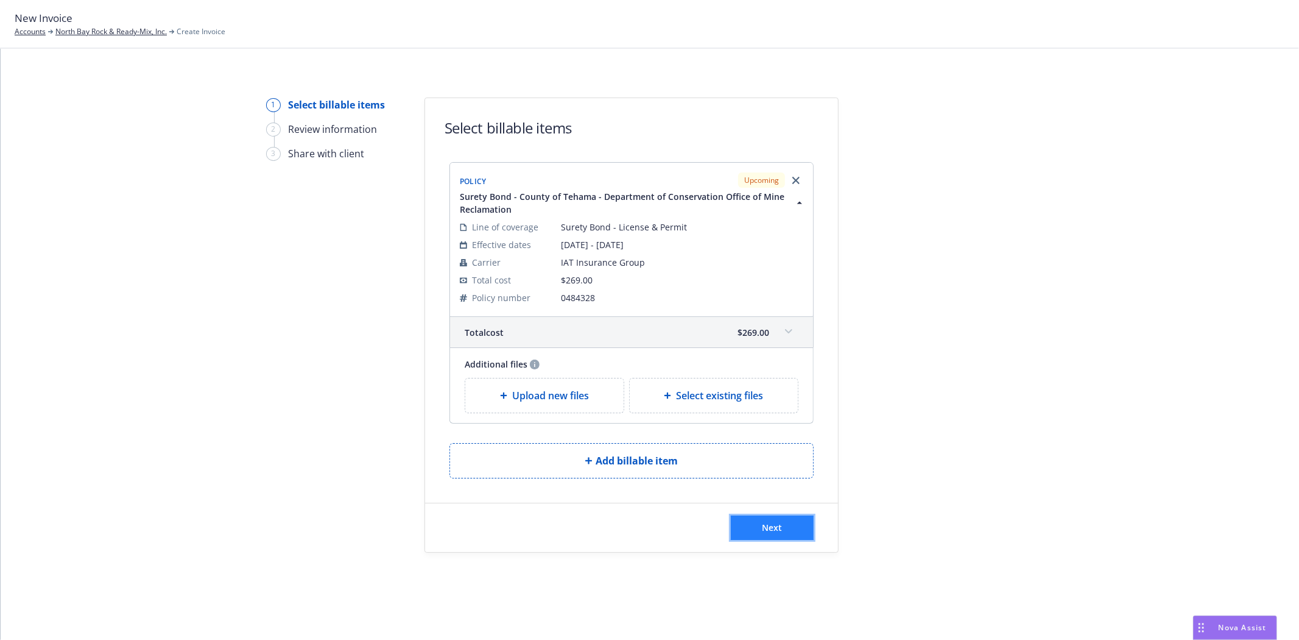
click at [769, 520] on button "Next" at bounding box center [772, 527] width 83 height 24
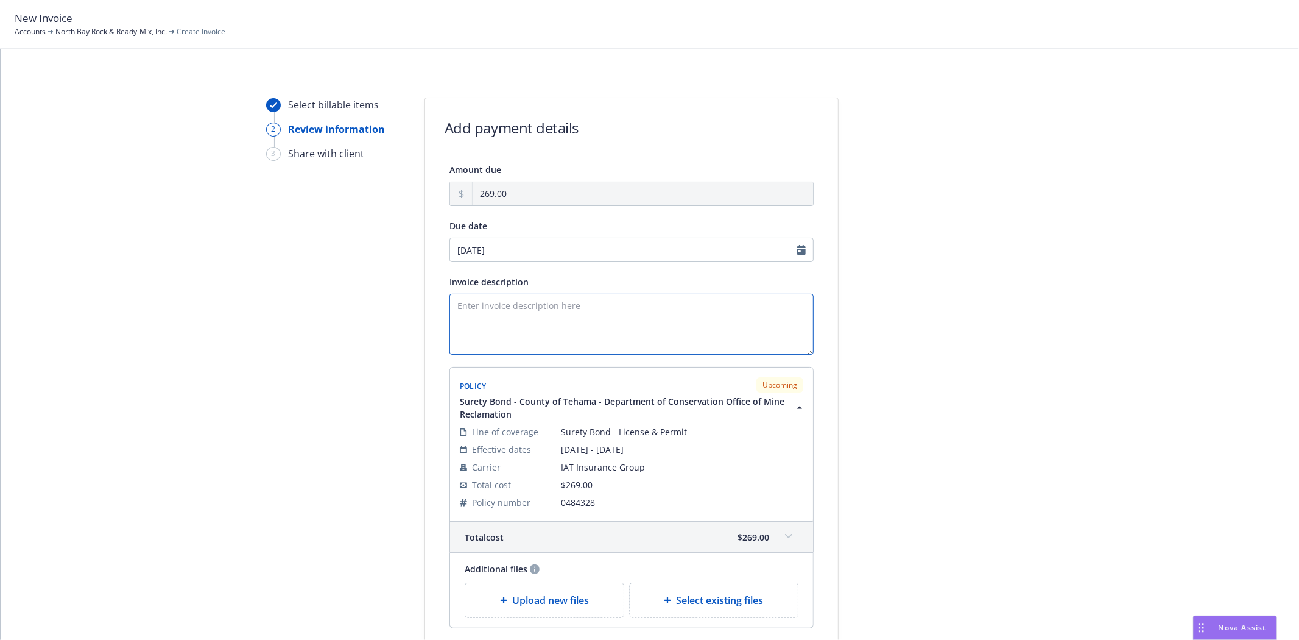
click at [550, 309] on textarea "Invoice description" at bounding box center [631, 324] width 364 height 61
click at [516, 337] on textarea "Invoice description" at bounding box center [631, 324] width 364 height 61
click at [591, 324] on textarea "Principal: North Valley Rock Products, LLC Obligee: County of Tehama" at bounding box center [631, 324] width 364 height 61
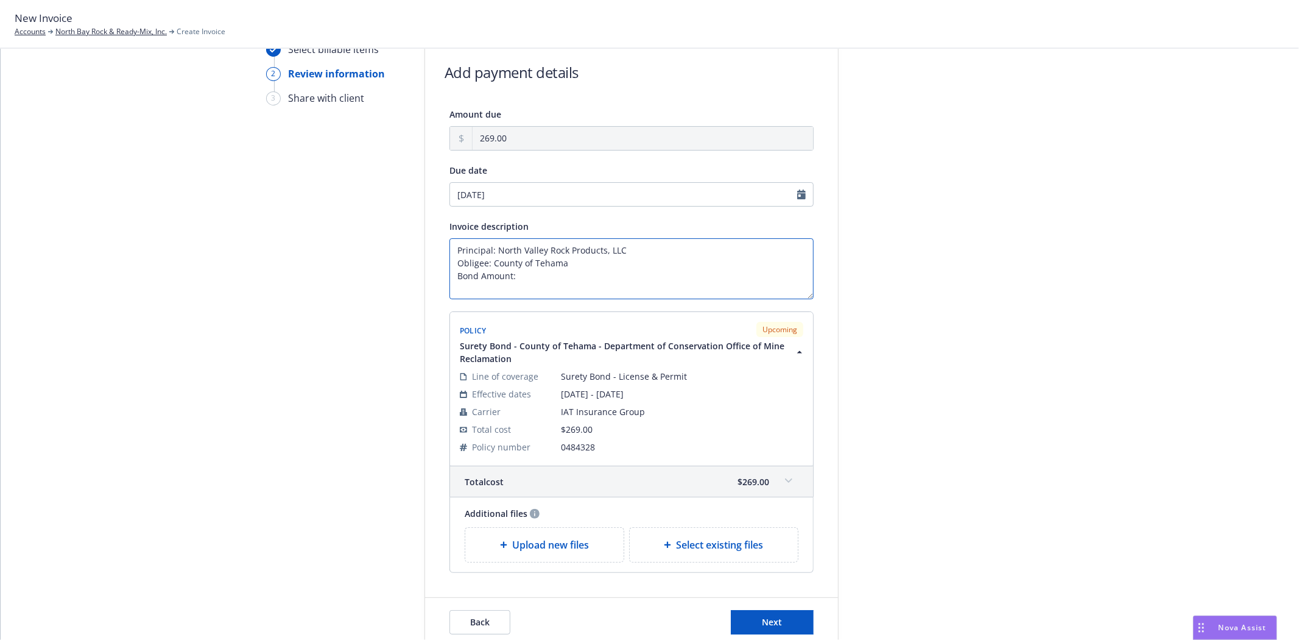
scroll to position [68, 0]
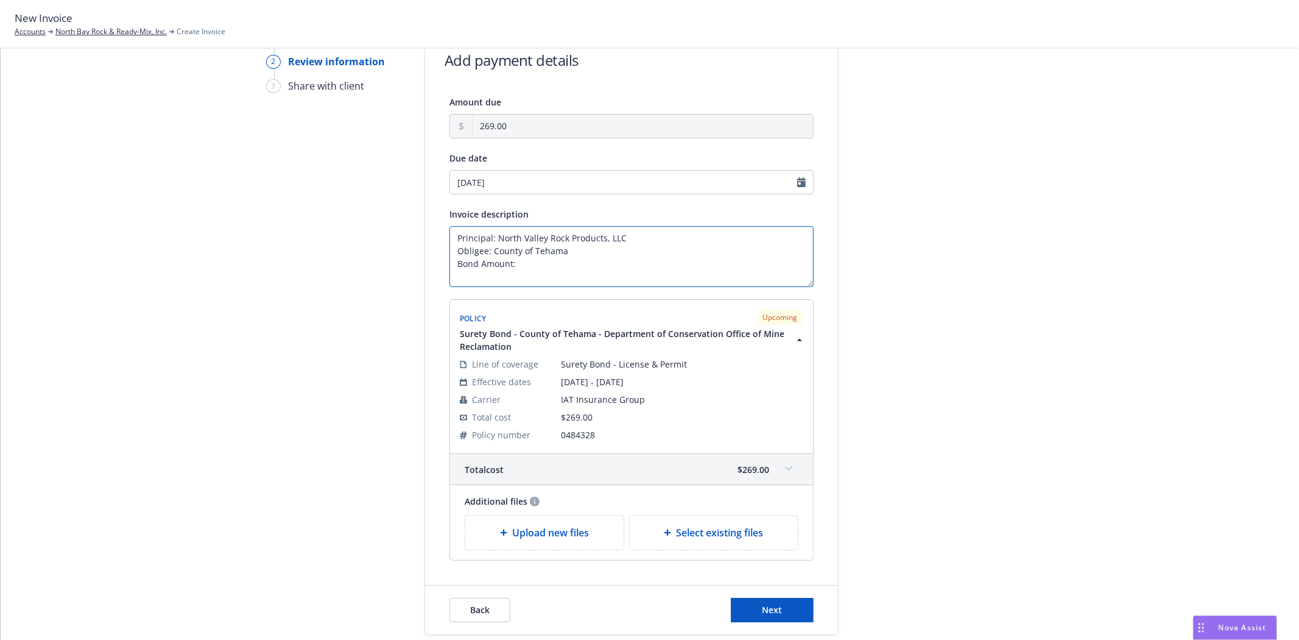
click at [555, 254] on textarea "Principal: North Valley Rock Products, LLC Obligee: County of Tehama Bond Amoun…" at bounding box center [631, 256] width 364 height 61
click at [551, 263] on textarea "Principal: North Valley Rock Products, LLC Obligee: County of Tehama Bond Amoun…" at bounding box center [631, 256] width 364 height 61
click at [470, 275] on textarea "Principal: North Valley Rock Products, LLC Obligee: County of Tehama Bond Amoun…" at bounding box center [631, 256] width 364 height 61
type textarea "Principal: North Valley Rock Products, LLC Obligee: County of Tehama Bond Amoun…"
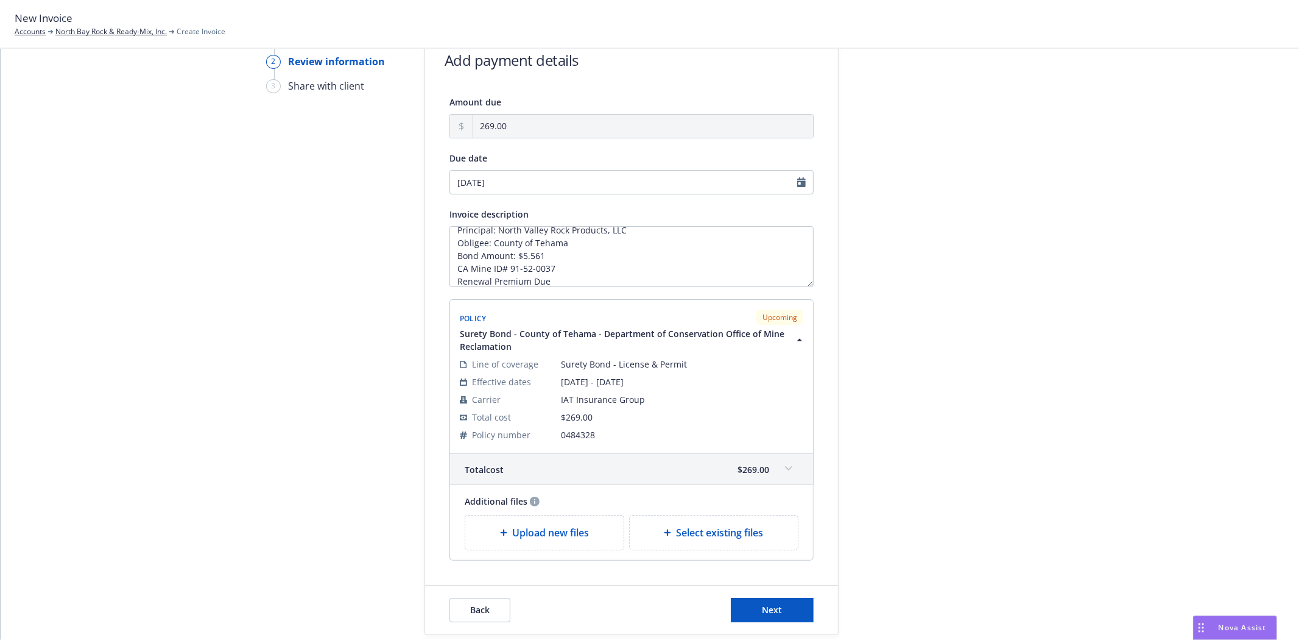
click at [815, 425] on div "Amount due 269.00 Due date 08/28/2025 Invoice description Principal: North Vall…" at bounding box center [631, 327] width 413 height 466
click at [774, 610] on span "Next" at bounding box center [773, 610] width 20 height 12
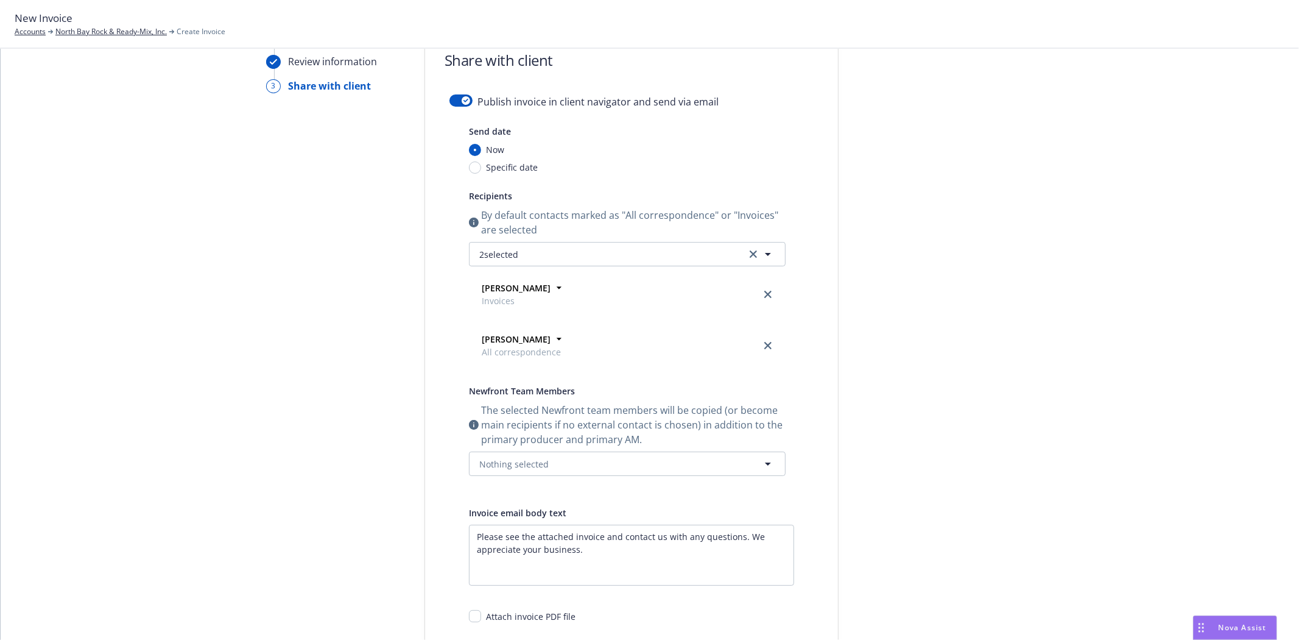
click at [553, 449] on div "The selected Newfront team members will be copied (or become main recipients if…" at bounding box center [627, 439] width 317 height 73
click at [553, 460] on button "Nothing selected" at bounding box center [627, 463] width 317 height 24
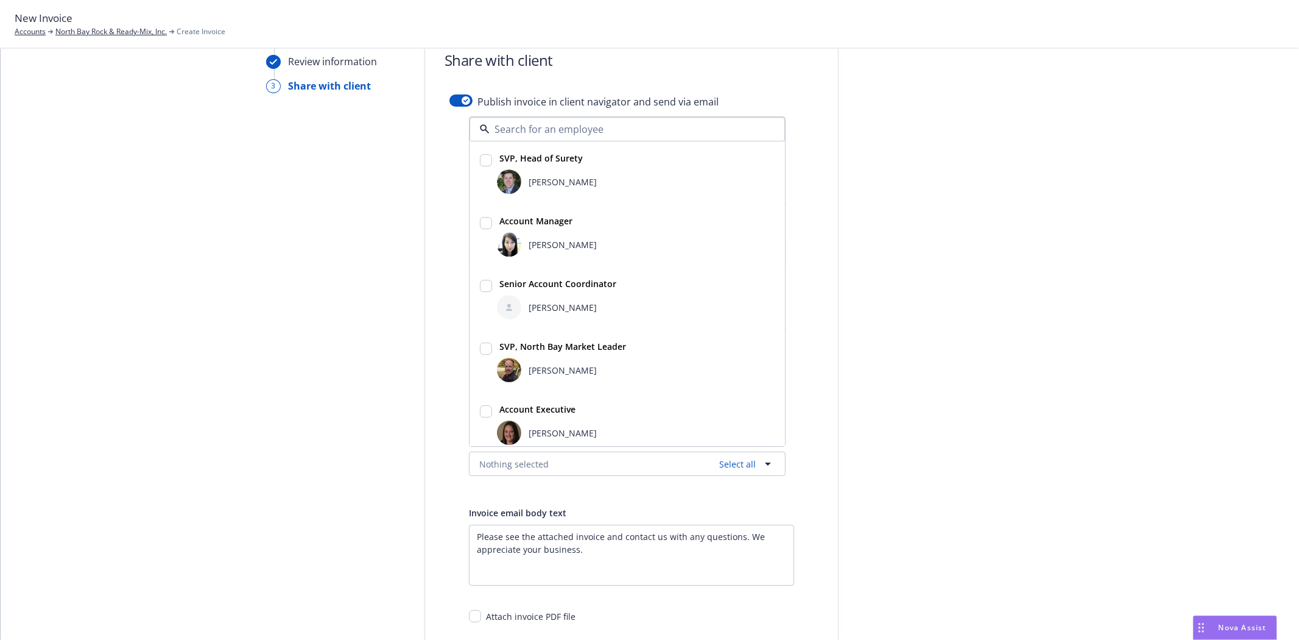
click at [515, 172] on div "Bryan Martin" at bounding box center [636, 181] width 278 height 24
checkbox input "true"
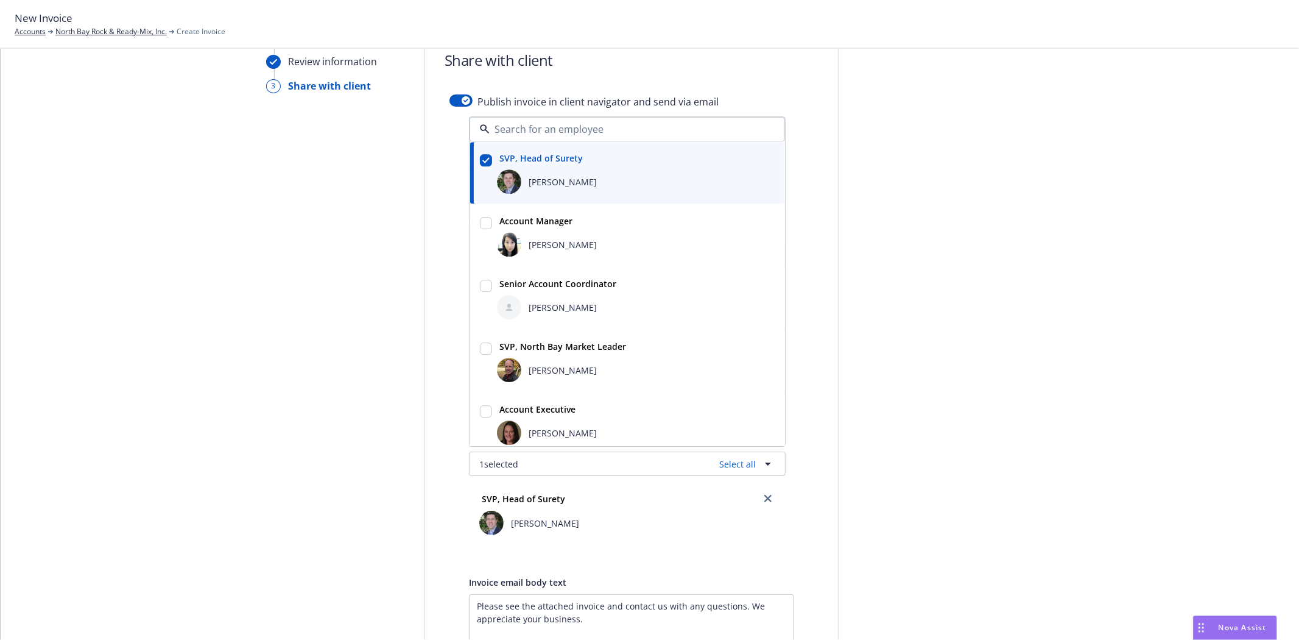
click at [527, 294] on div "Halle Bautista" at bounding box center [636, 306] width 283 height 29
checkbox input "true"
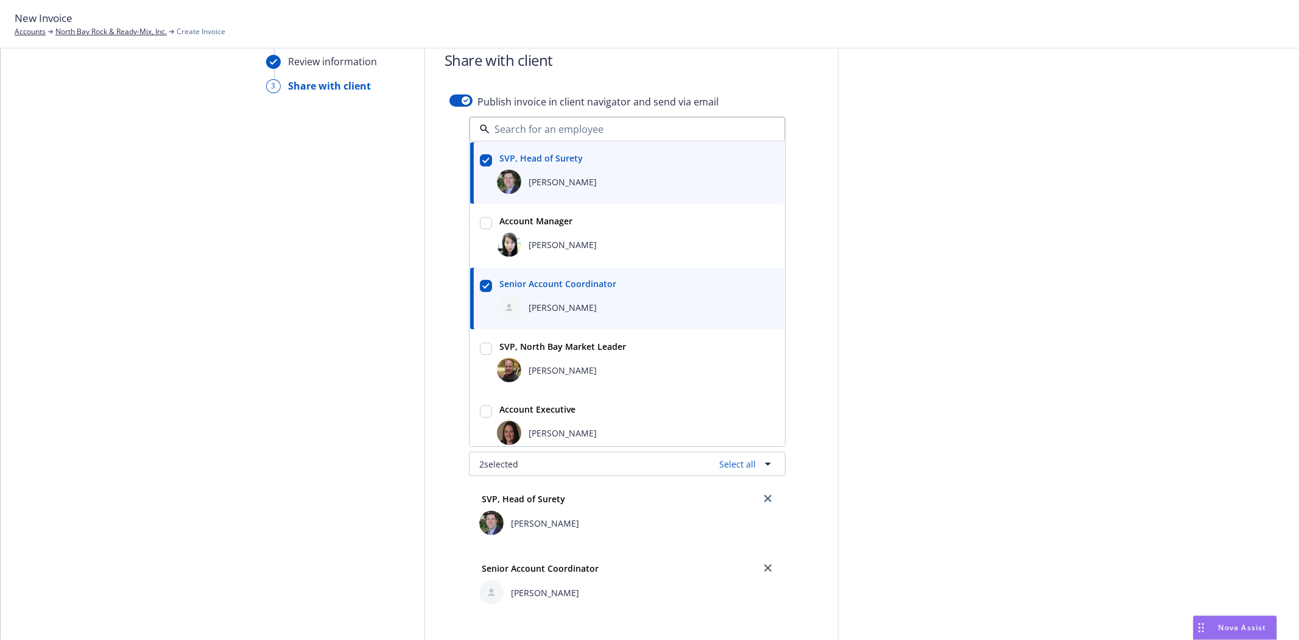
click at [182, 312] on div "Select billable items Review information 3 Share with client Share with client …" at bounding box center [649, 467] width 1269 height 875
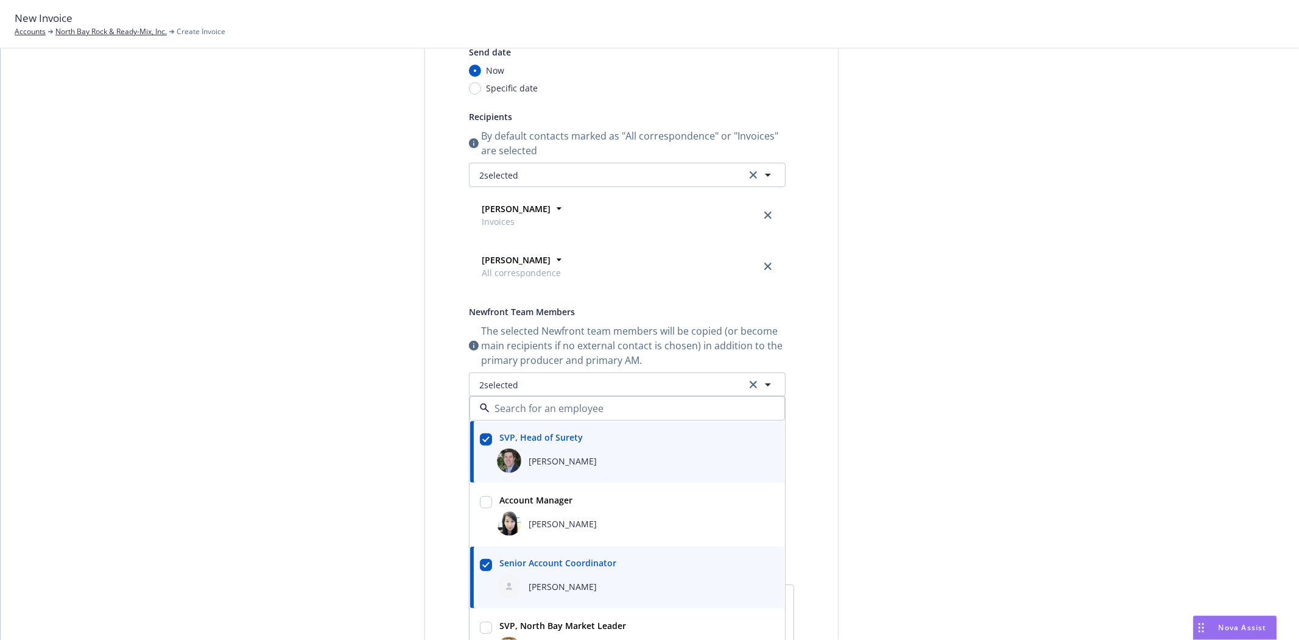
scroll to position [270, 0]
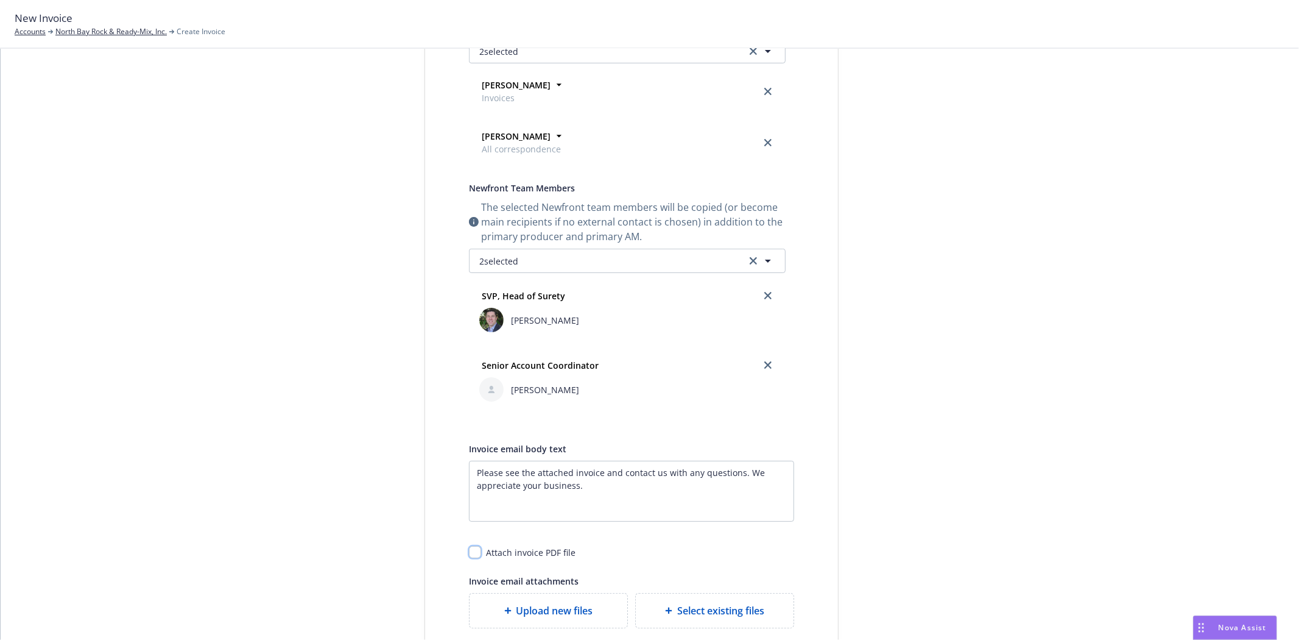
click at [469, 555] on input "checkbox" at bounding box center [475, 552] width 12 height 12
checkbox input "true"
click at [898, 504] on div at bounding box center [948, 264] width 171 height 875
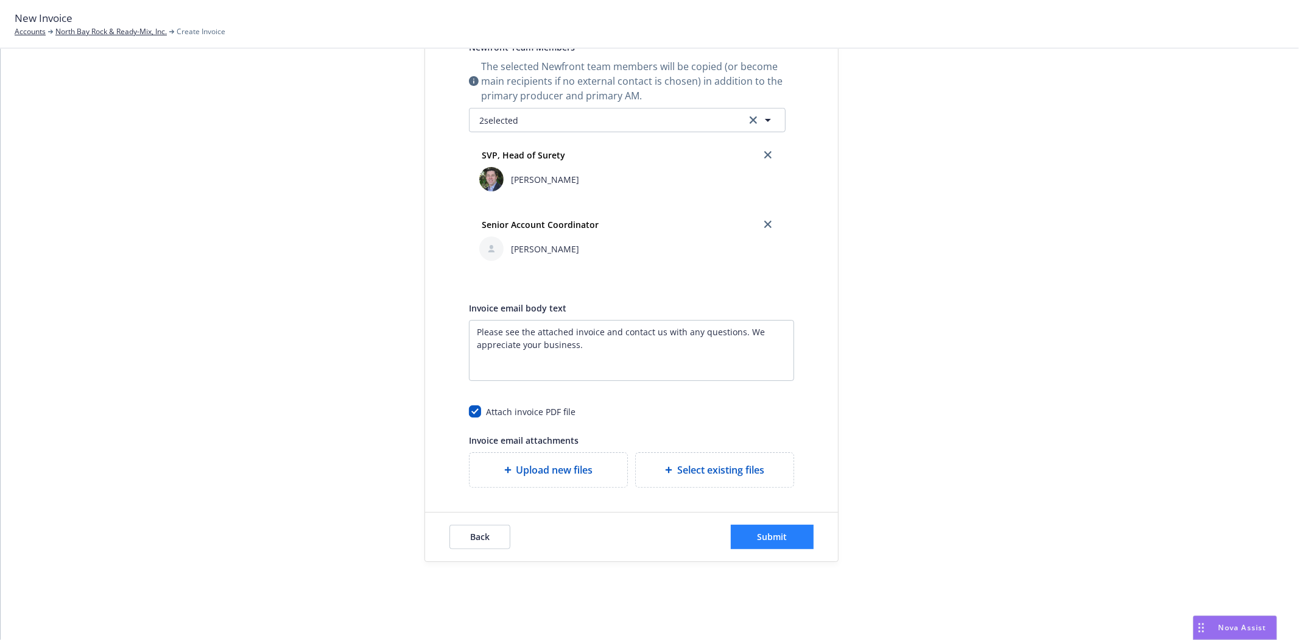
scroll to position [412, 0]
click at [775, 545] on button "Submit" at bounding box center [772, 536] width 83 height 24
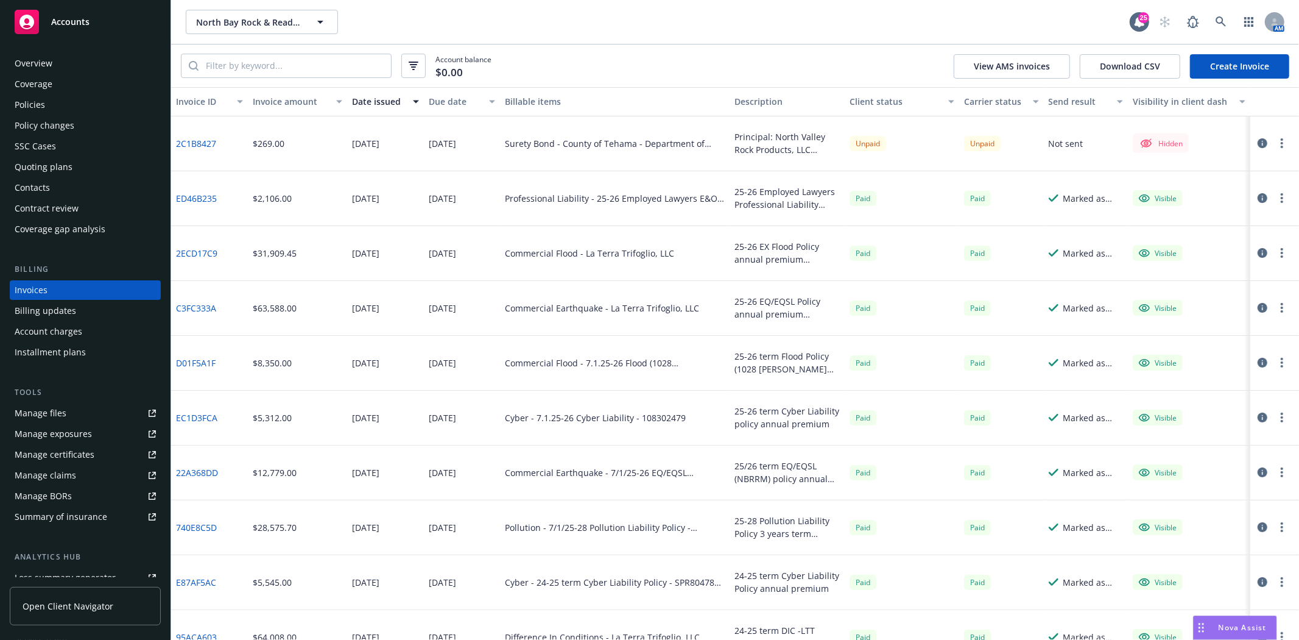
click at [1275, 140] on button "button" at bounding box center [1282, 143] width 15 height 15
click at [1235, 239] on link "Make it visible in client dash" at bounding box center [1201, 242] width 155 height 24
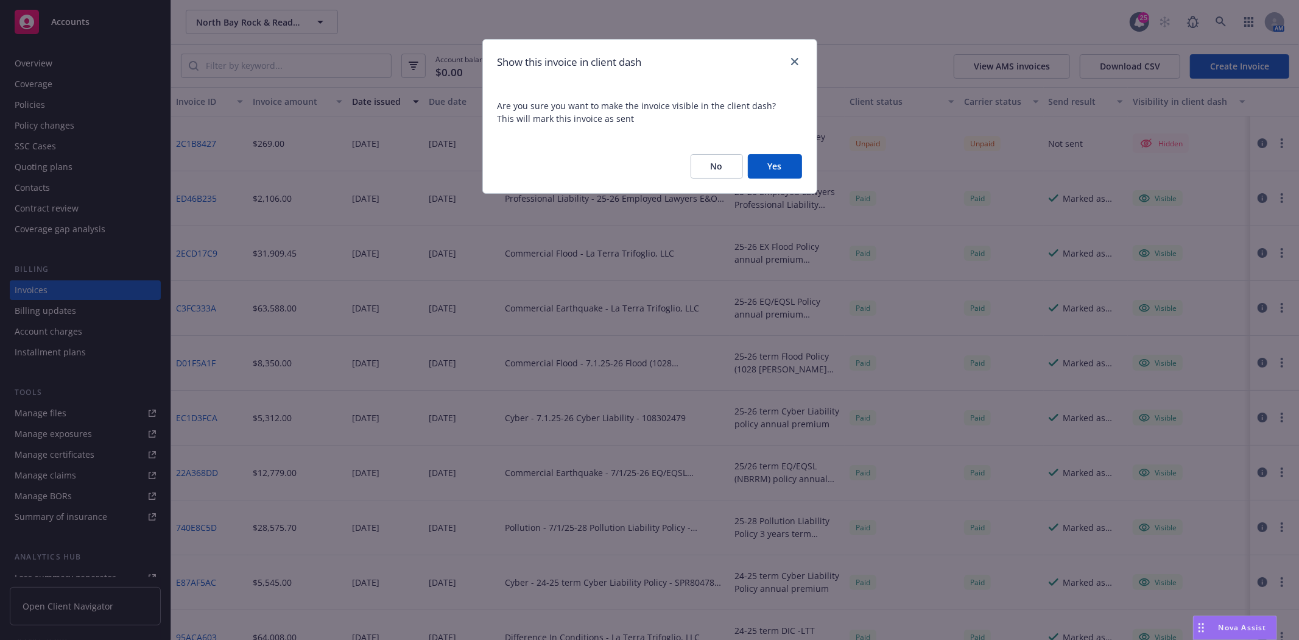
click at [775, 167] on button "Yes" at bounding box center [775, 166] width 54 height 24
